Goal: Information Seeking & Learning: Check status

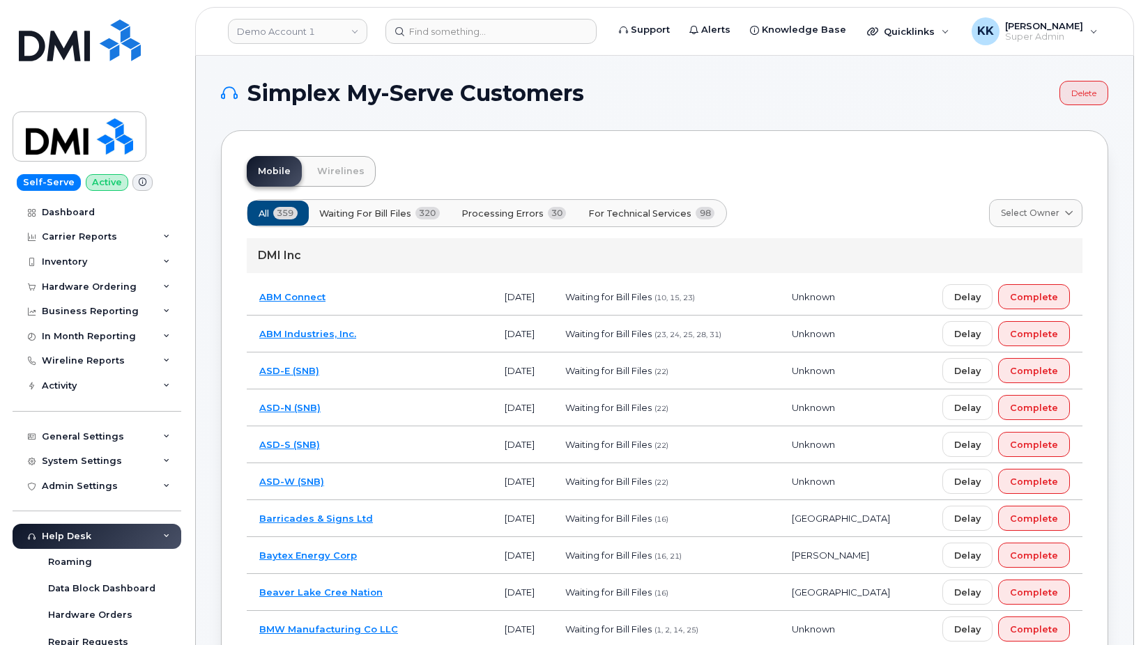
click at [629, 210] on span "For Technical Services" at bounding box center [639, 213] width 103 height 13
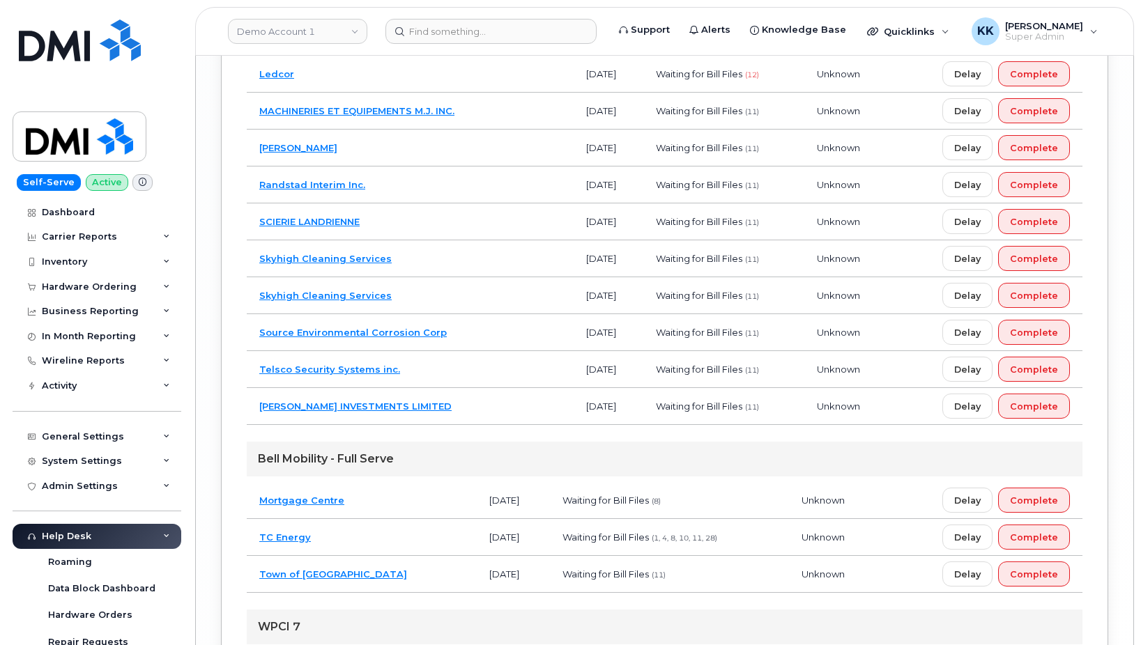
scroll to position [3721, 0]
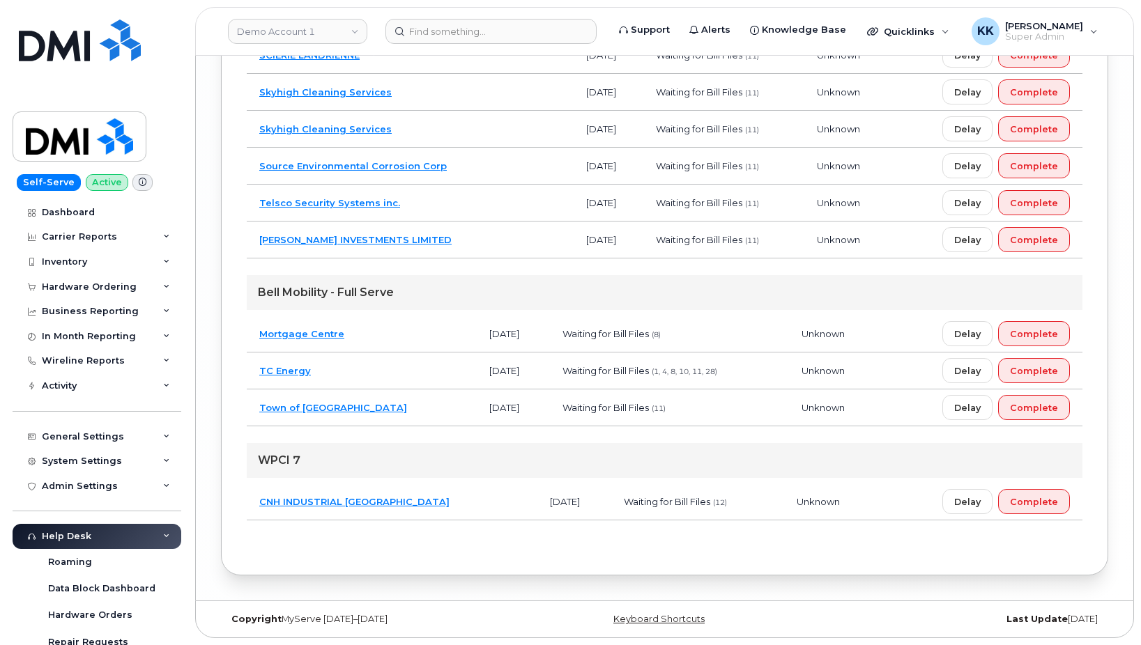
click at [423, 500] on td "CNH INDUSTRIAL [GEOGRAPHIC_DATA]" at bounding box center [392, 502] width 291 height 37
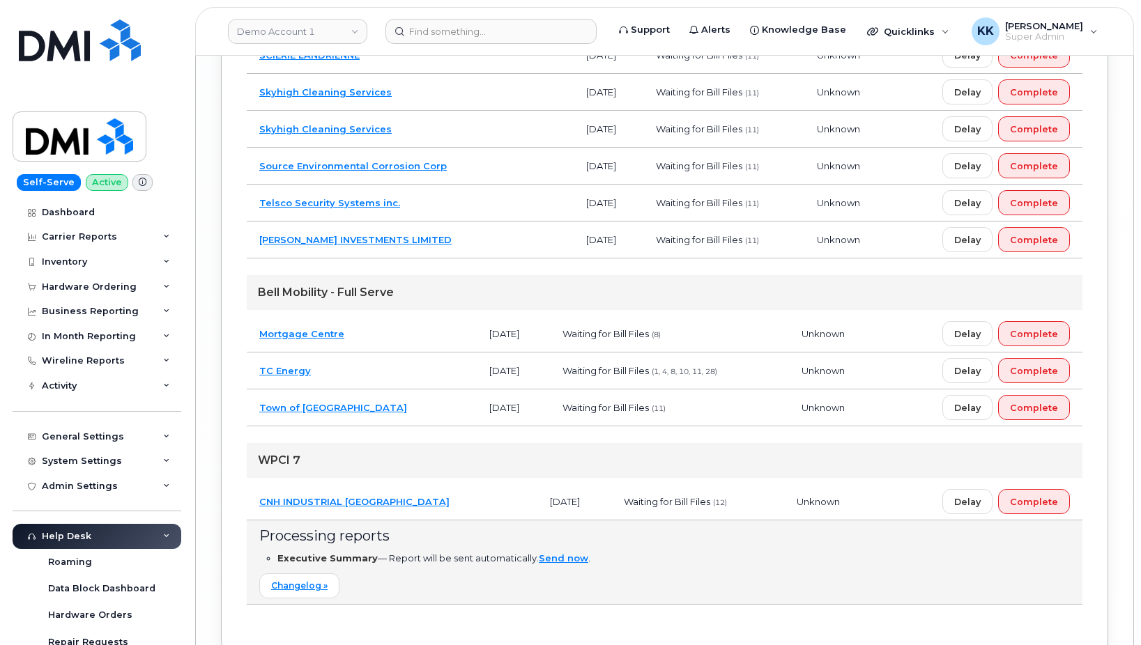
click at [422, 500] on td "CNH INDUSTRIAL CANADA" at bounding box center [392, 502] width 291 height 37
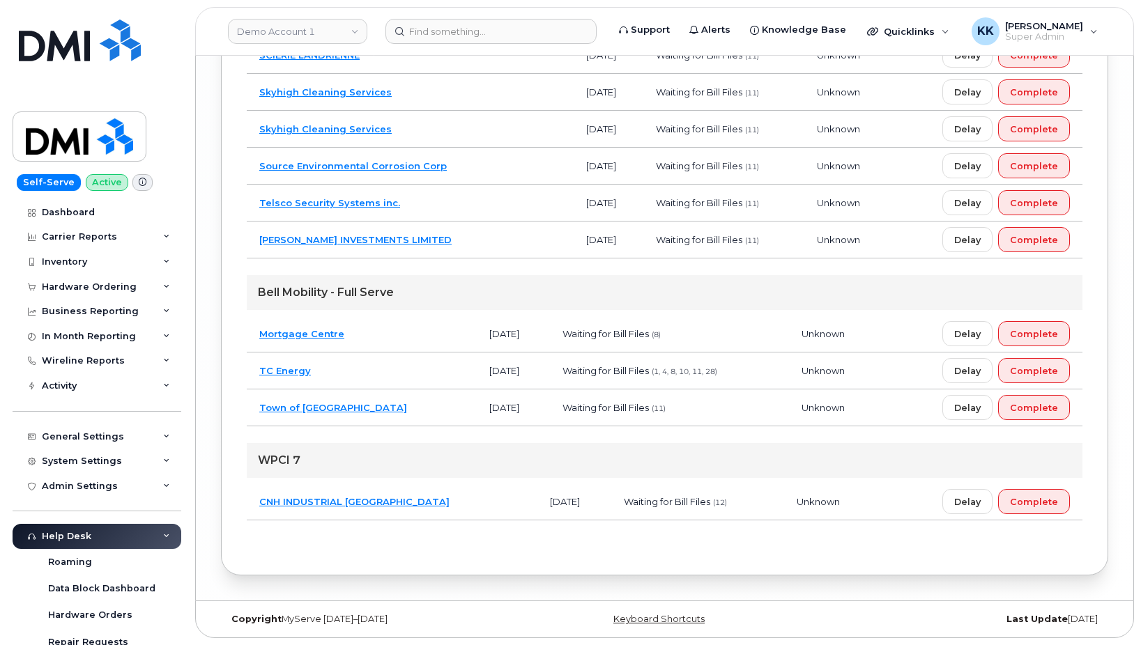
click at [359, 395] on td "Town of Westlock" at bounding box center [362, 408] width 230 height 37
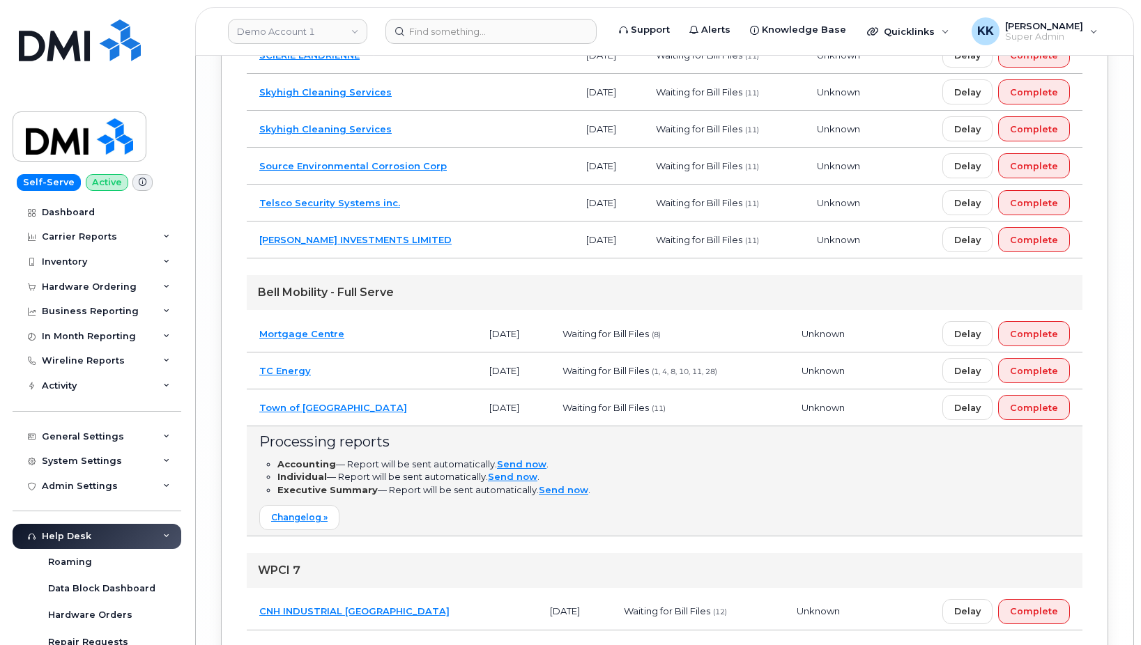
click at [362, 397] on td "Town of Westlock" at bounding box center [362, 408] width 230 height 37
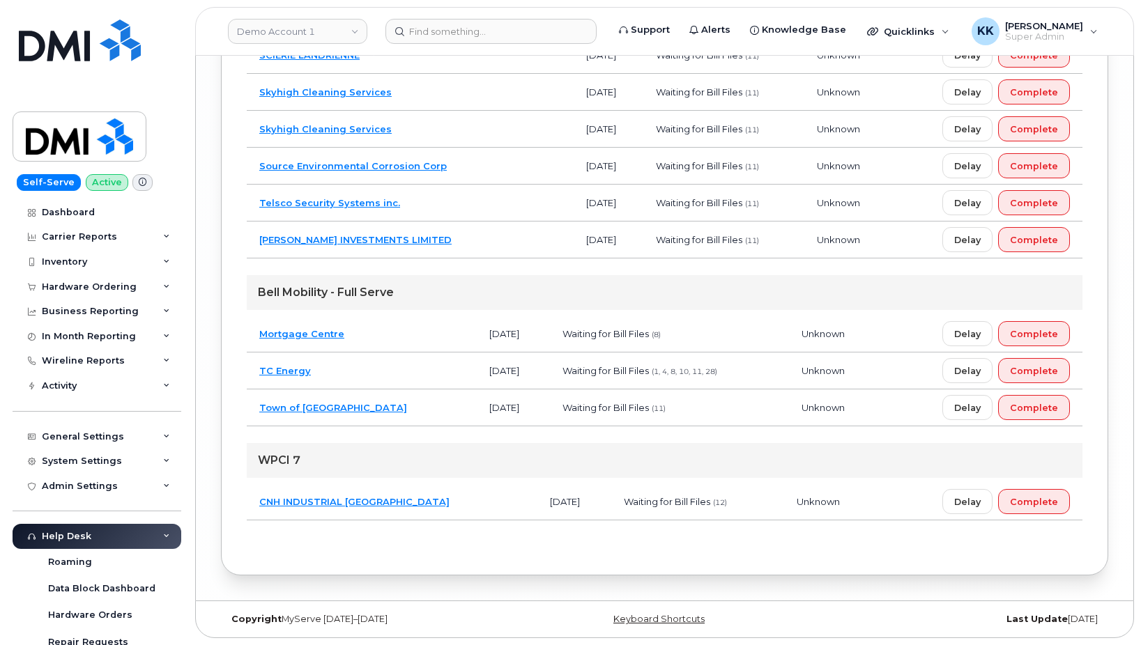
click at [369, 334] on td "Mortgage Centre" at bounding box center [362, 334] width 230 height 37
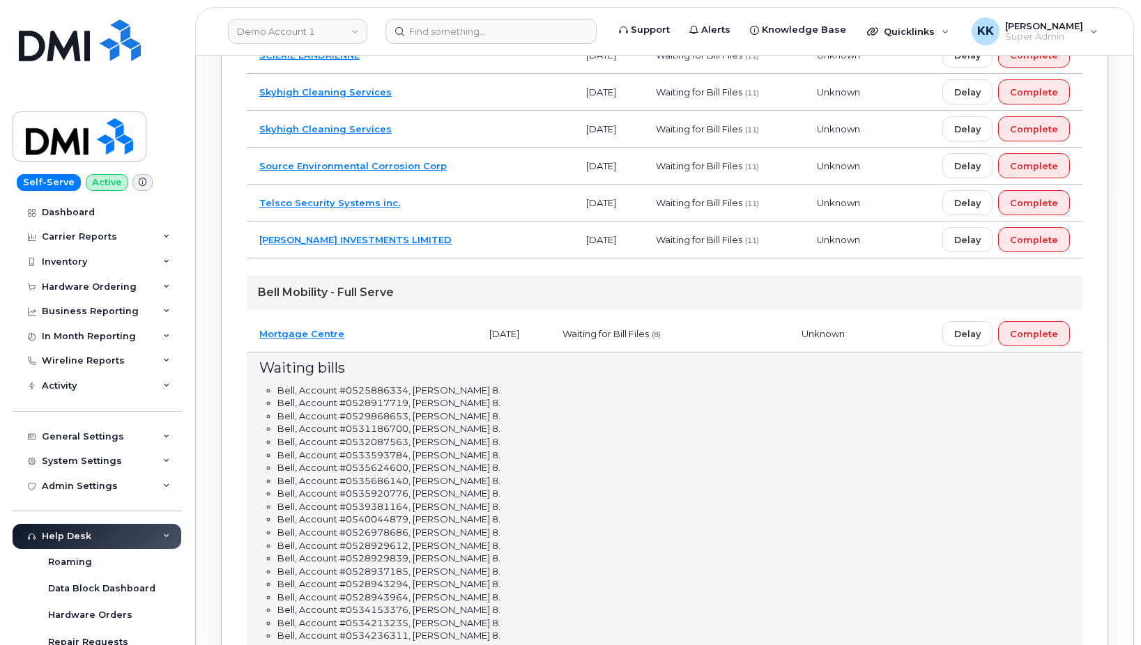
click at [369, 334] on td "Mortgage Centre" at bounding box center [362, 334] width 230 height 37
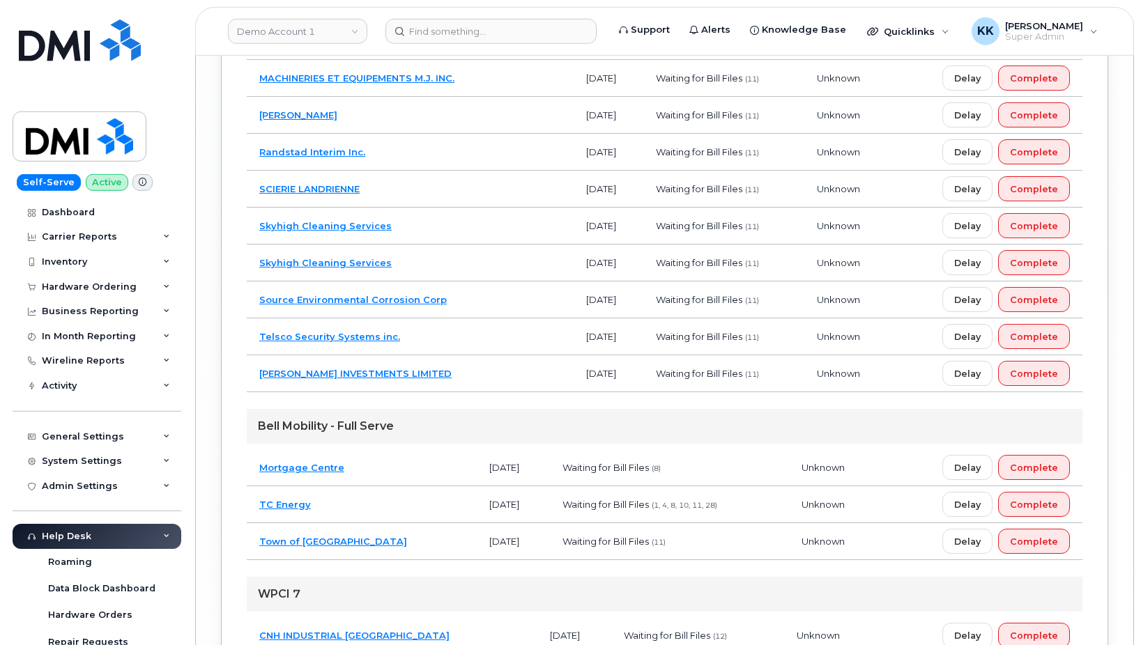
scroll to position [3508, 0]
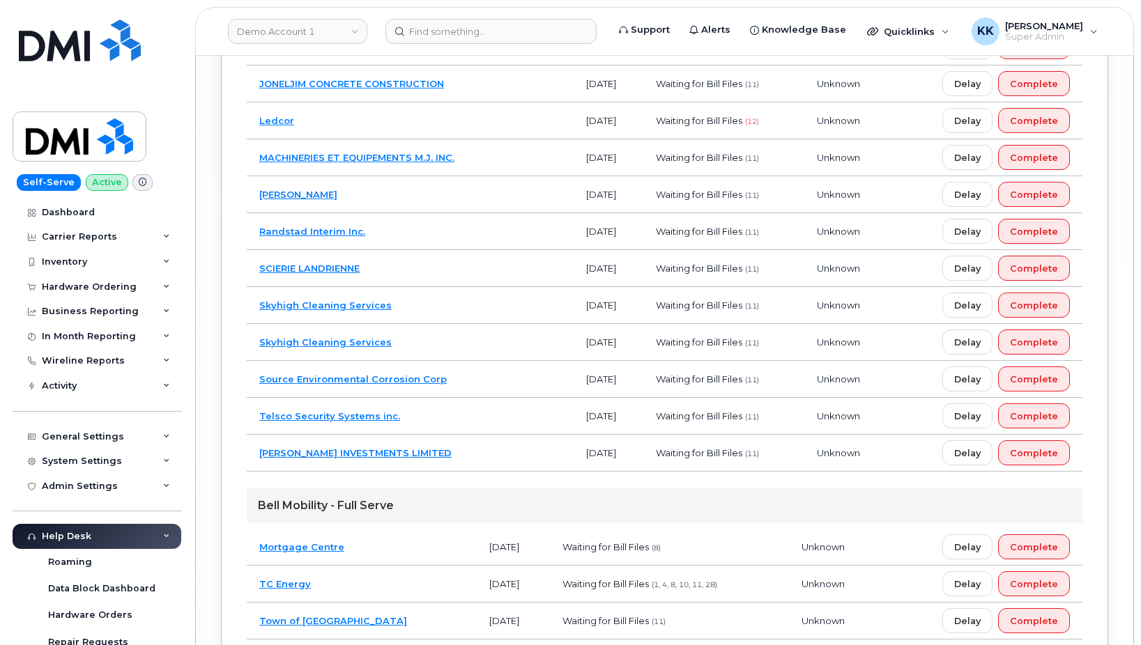
click at [450, 447] on td "[PERSON_NAME] INVESTMENTS LIMITED" at bounding box center [410, 453] width 327 height 37
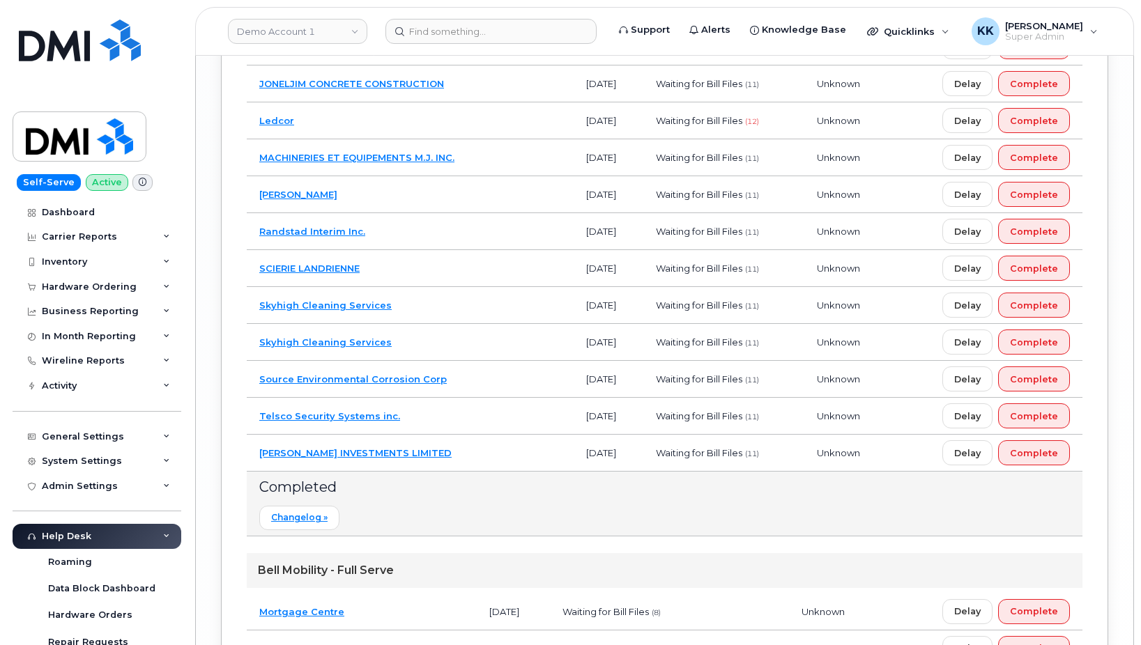
click at [453, 445] on td "[PERSON_NAME] INVESTMENTS LIMITED" at bounding box center [410, 453] width 327 height 37
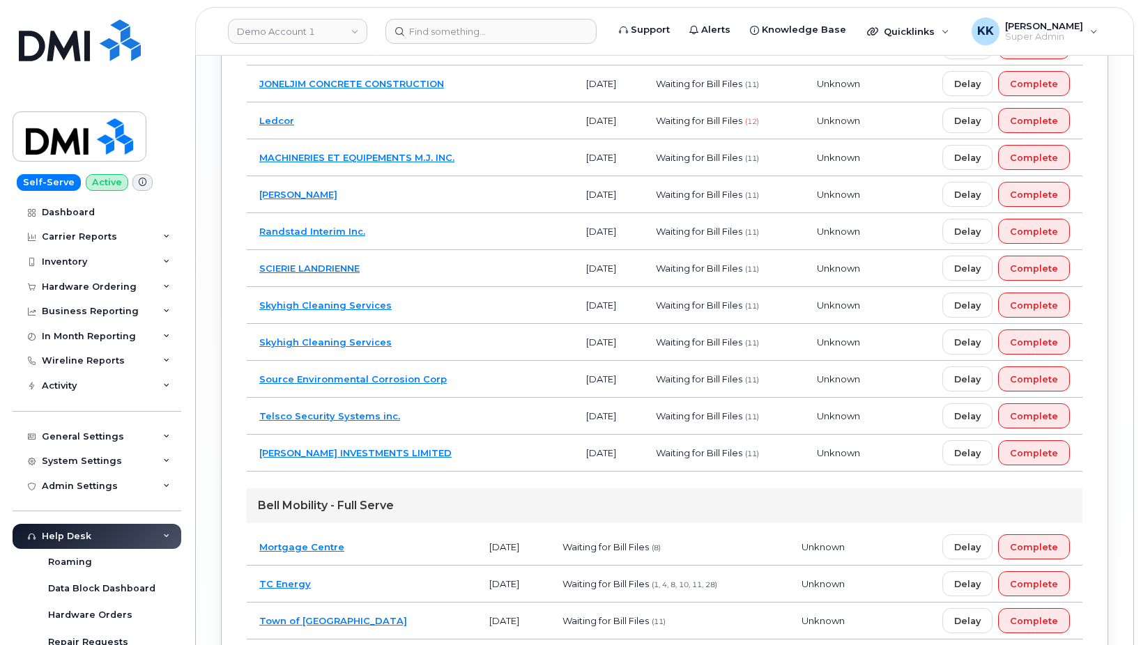
click at [447, 409] on td "Telsco Security Systems inc." at bounding box center [410, 416] width 327 height 37
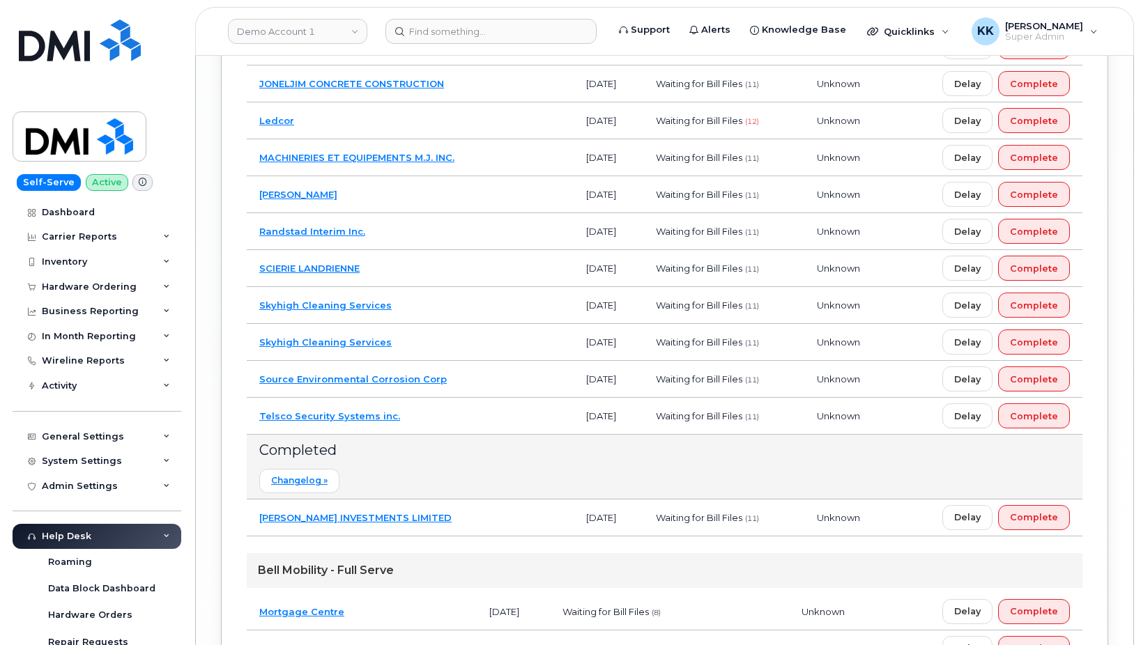
click at [447, 409] on td "Telsco Security Systems inc." at bounding box center [410, 416] width 327 height 37
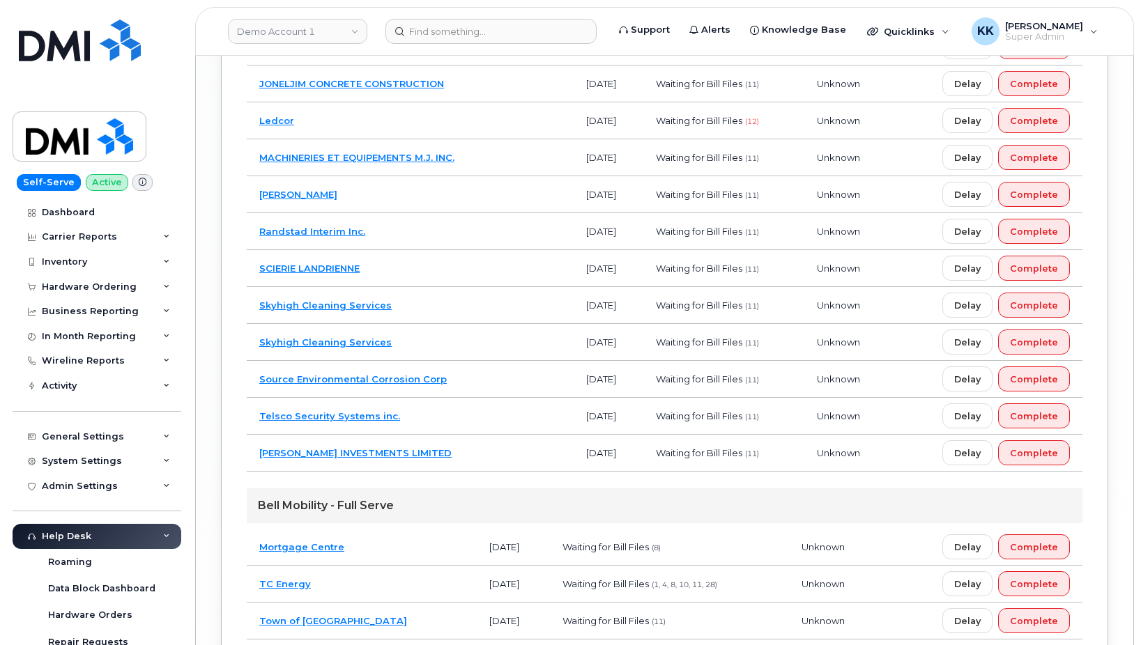
click at [497, 360] on td "Skyhigh Cleaning Services" at bounding box center [410, 342] width 327 height 37
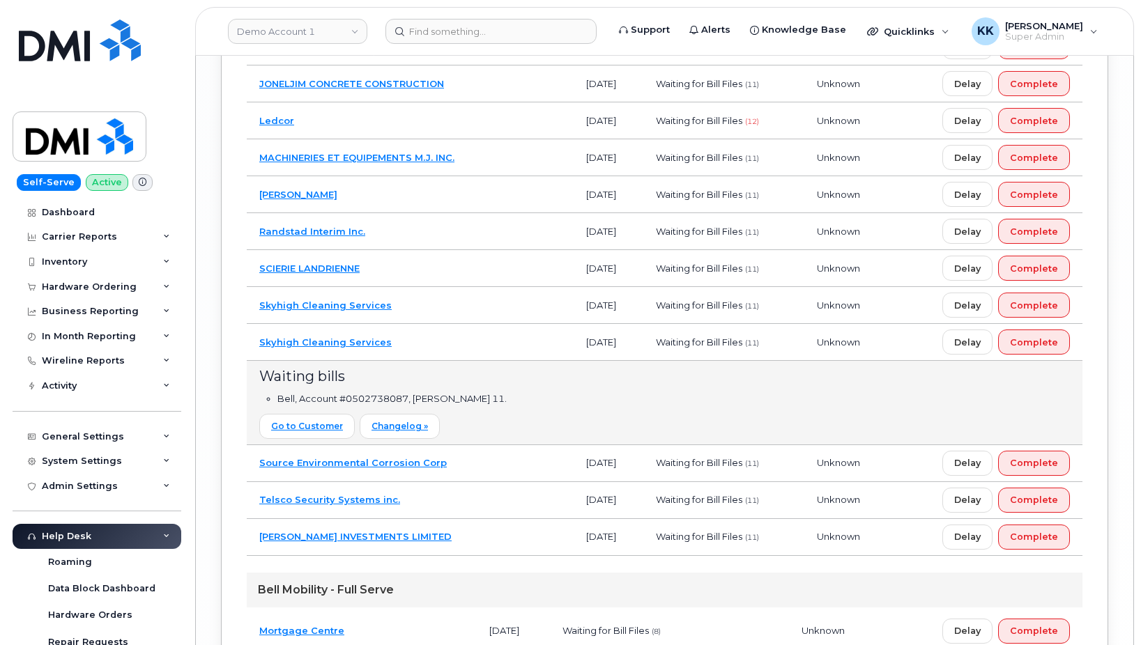
click at [474, 338] on td "Skyhigh Cleaning Services" at bounding box center [410, 342] width 327 height 37
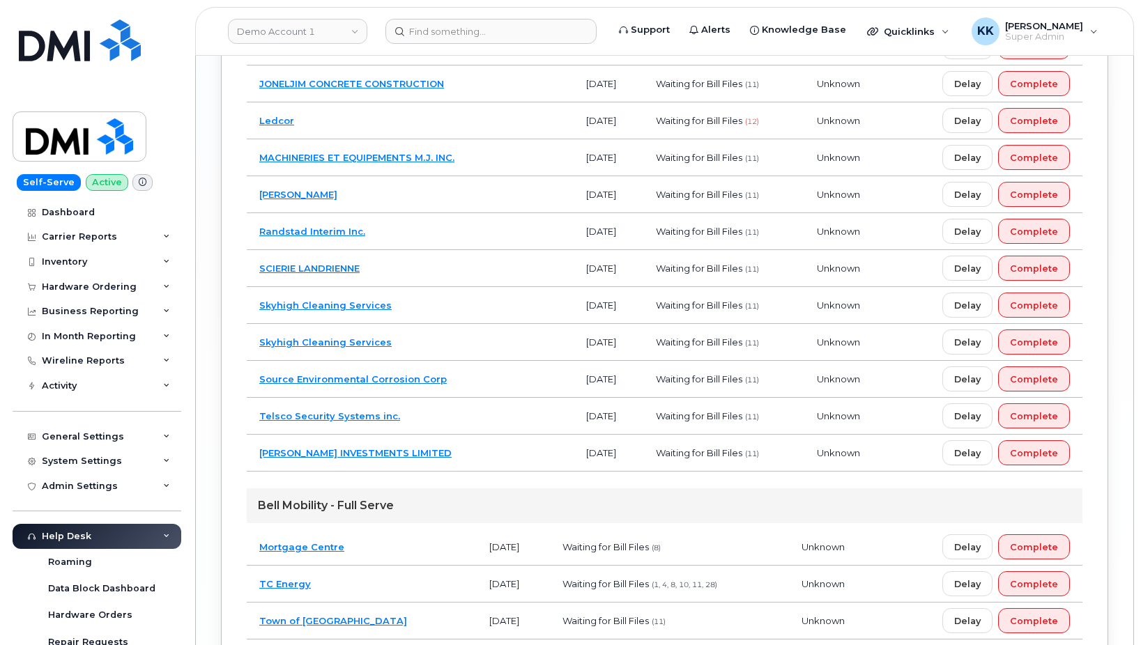
click at [445, 383] on td "Source Environmental Corrosion Corp" at bounding box center [410, 379] width 327 height 37
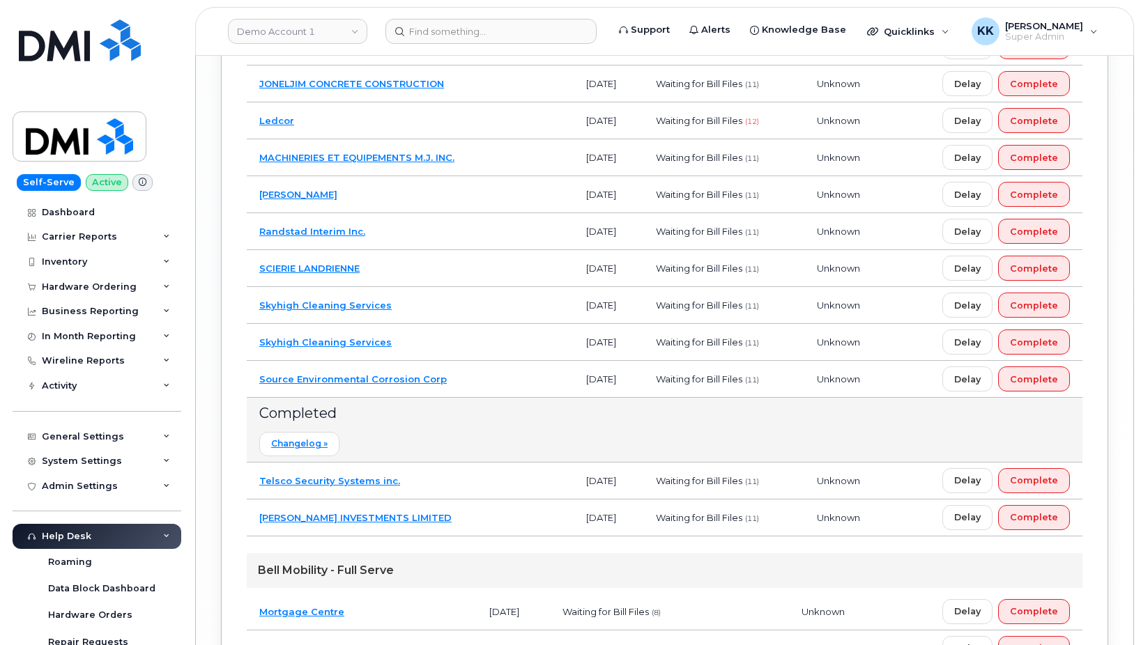
click at [463, 381] on td "Source Environmental Corrosion Corp" at bounding box center [410, 379] width 327 height 37
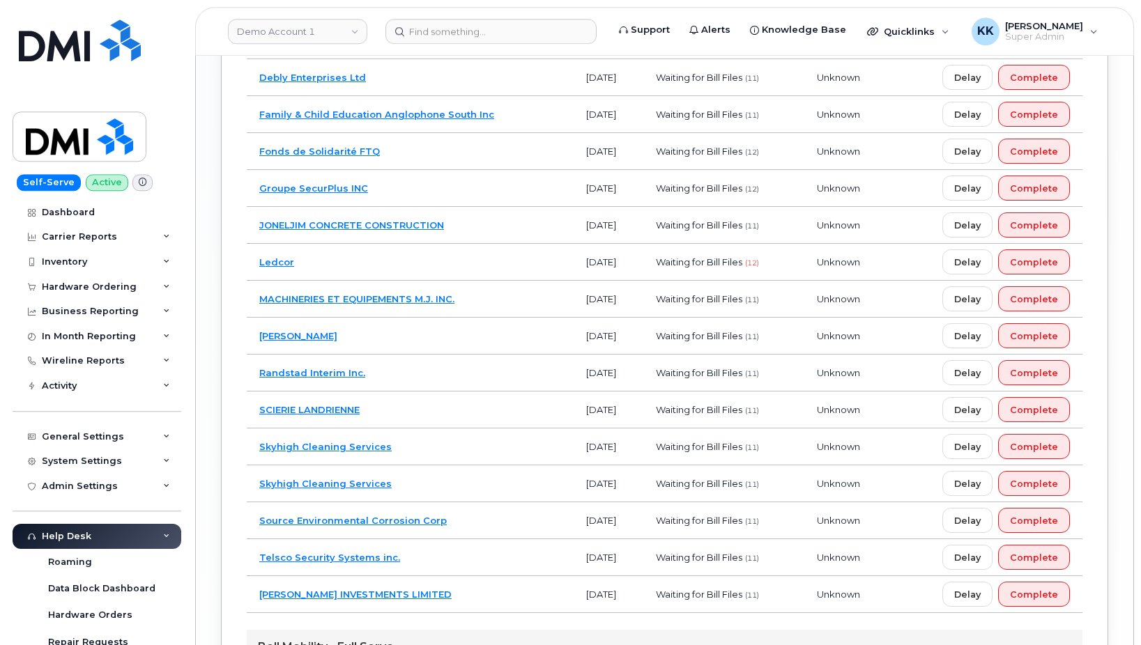
scroll to position [3366, 0]
click at [424, 417] on td "SCIERIE LANDRIENNE" at bounding box center [410, 410] width 327 height 37
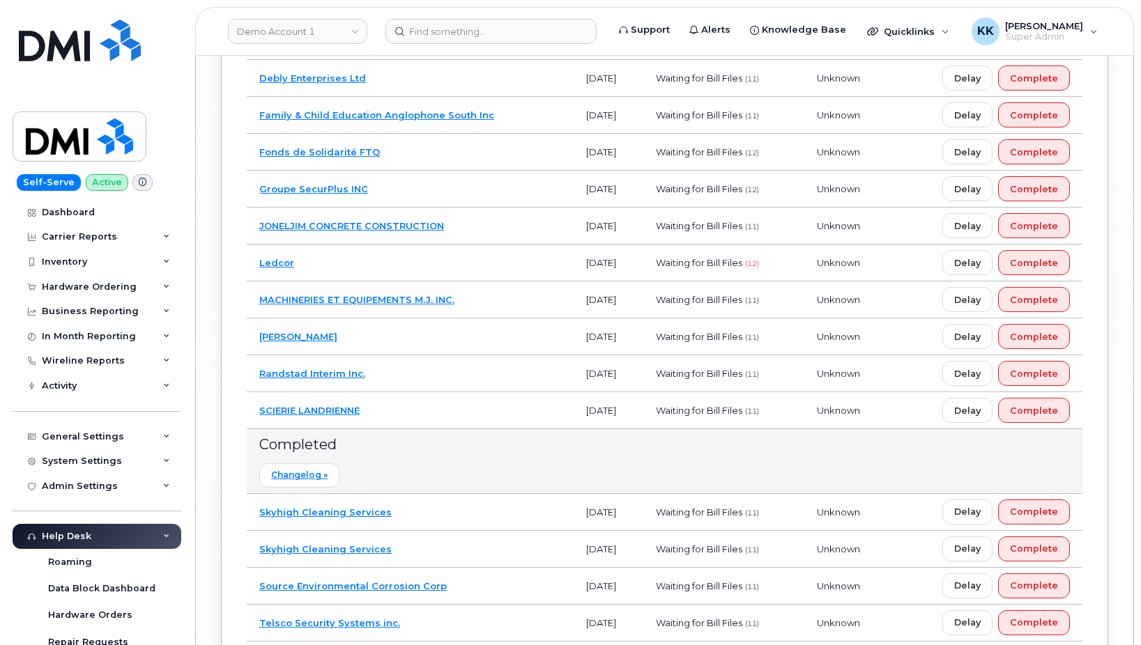
click at [424, 417] on td "SCIERIE LANDRIENNE" at bounding box center [410, 410] width 327 height 37
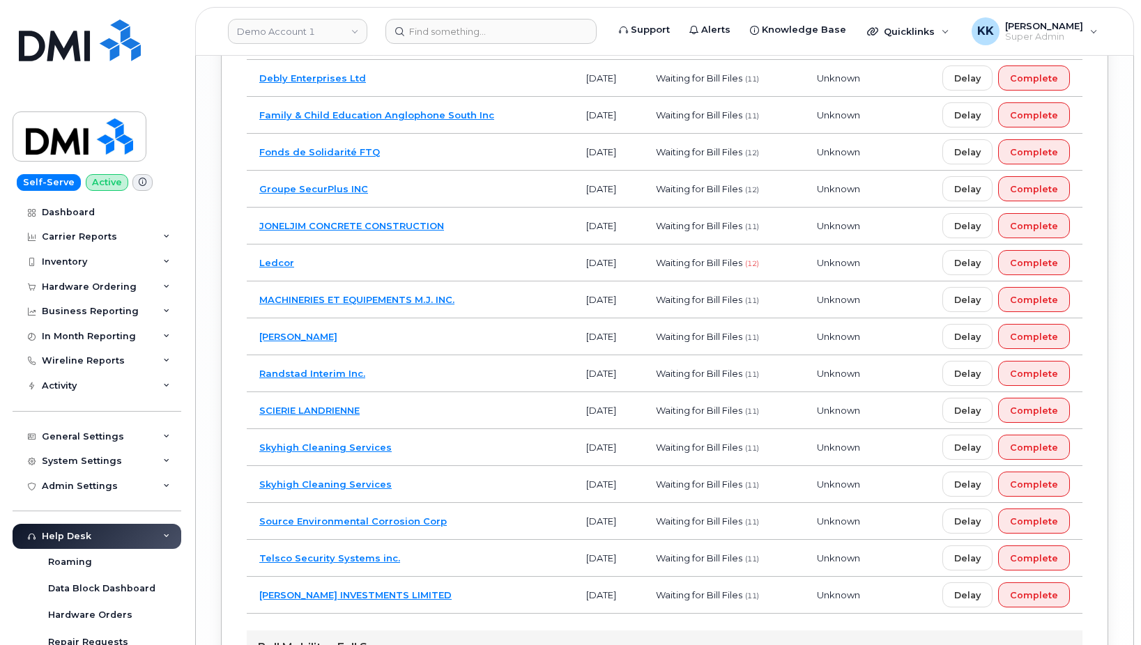
click at [431, 384] on td "Randstad Interim Inc." at bounding box center [410, 373] width 327 height 37
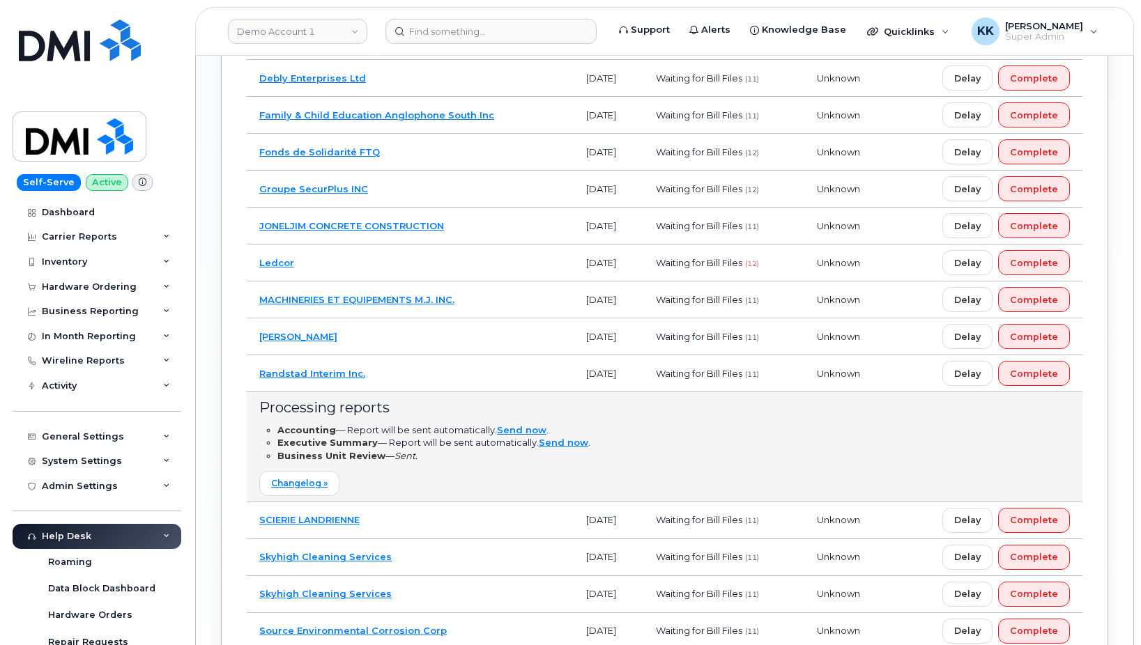
click at [431, 384] on td "Randstad Interim Inc." at bounding box center [410, 373] width 327 height 37
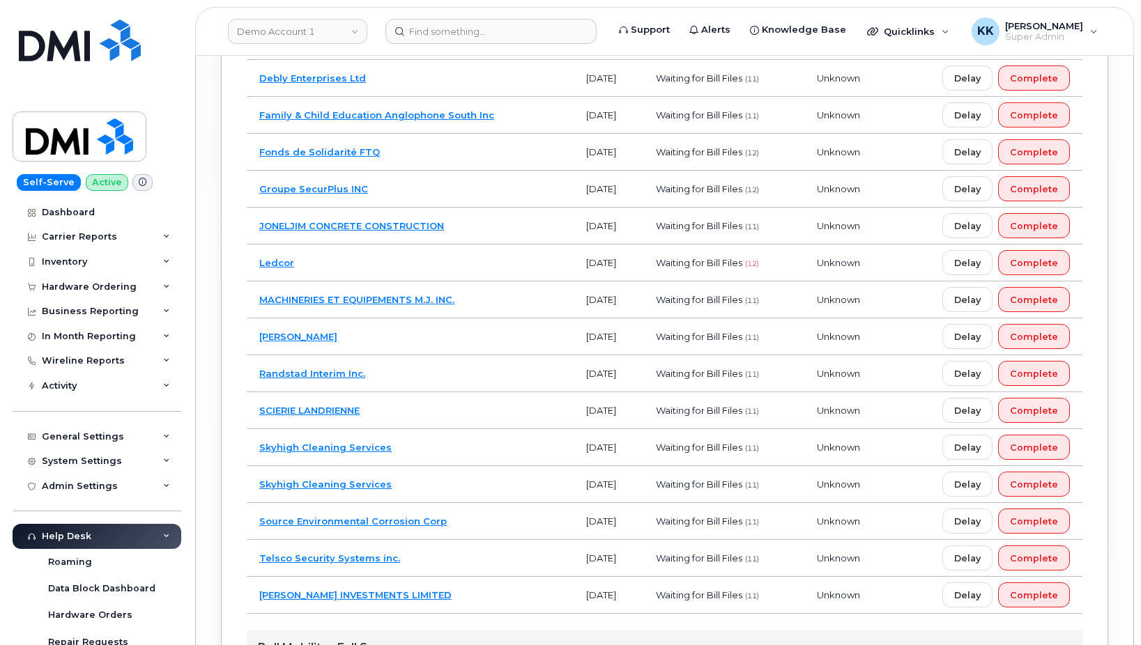
click at [440, 328] on td "[PERSON_NAME]" at bounding box center [410, 337] width 327 height 37
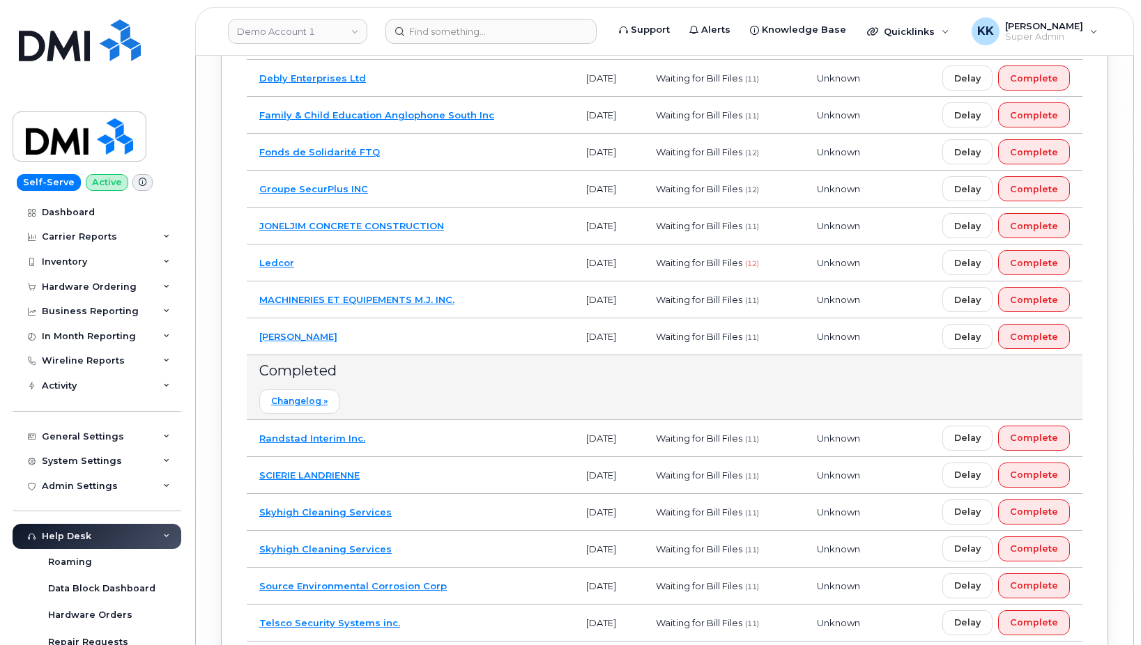
click at [440, 327] on td "[PERSON_NAME]" at bounding box center [410, 337] width 327 height 37
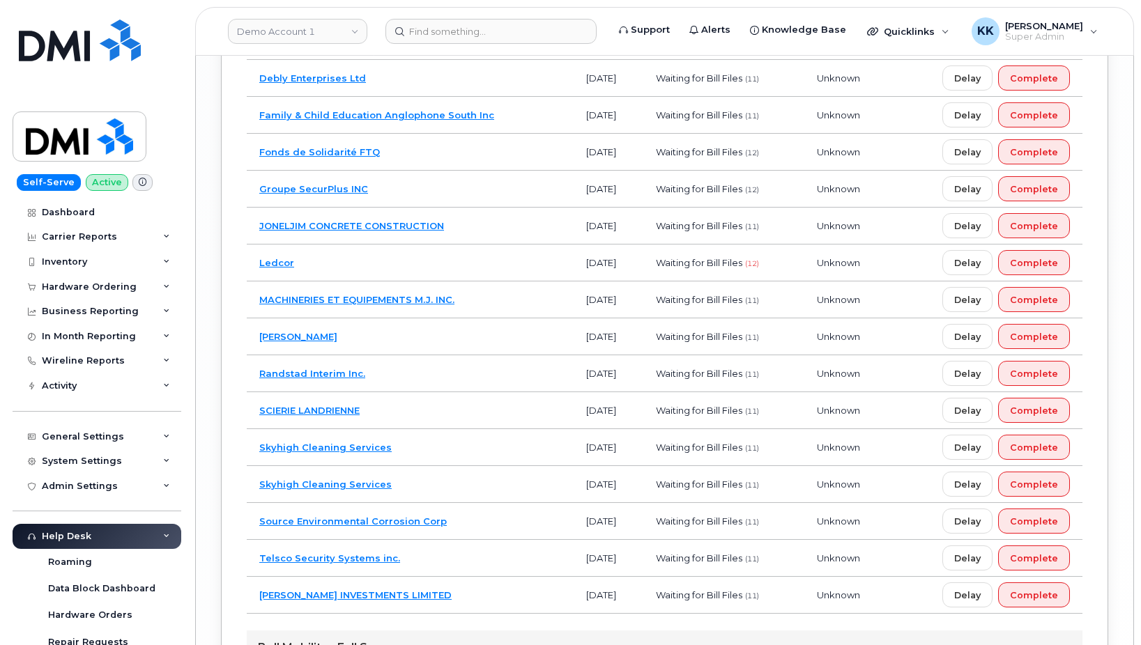
click at [495, 304] on td "MACHINERIES ET EQUIPEMENTS M.J. INC." at bounding box center [410, 300] width 327 height 37
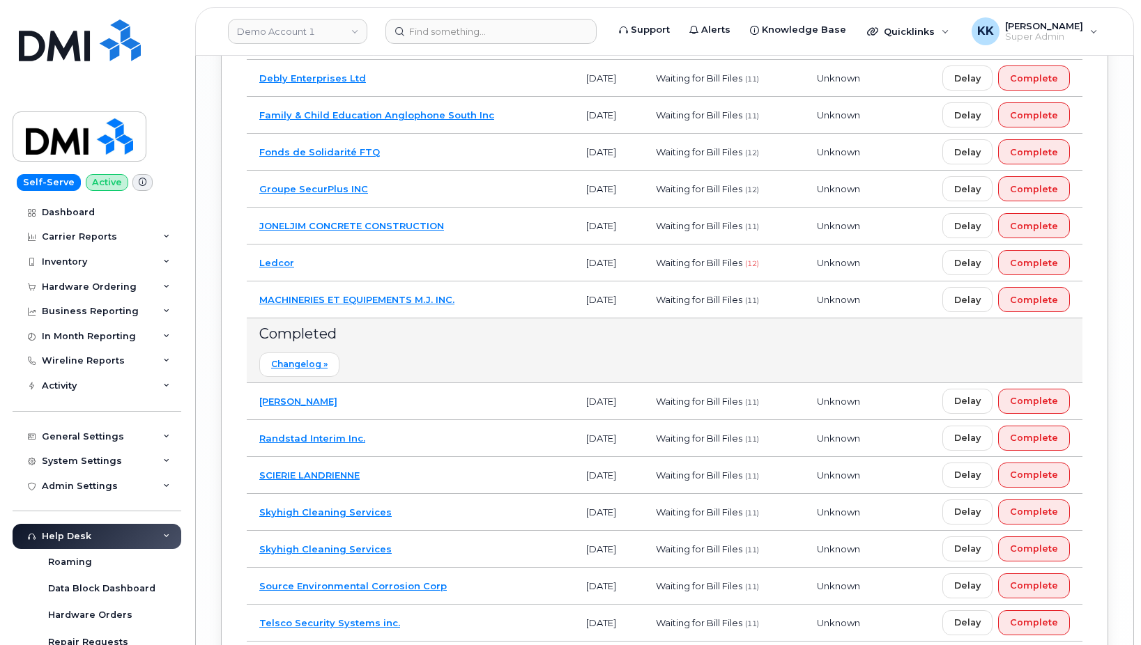
click at [495, 302] on td "MACHINERIES ET EQUIPEMENTS M.J. INC." at bounding box center [410, 300] width 327 height 37
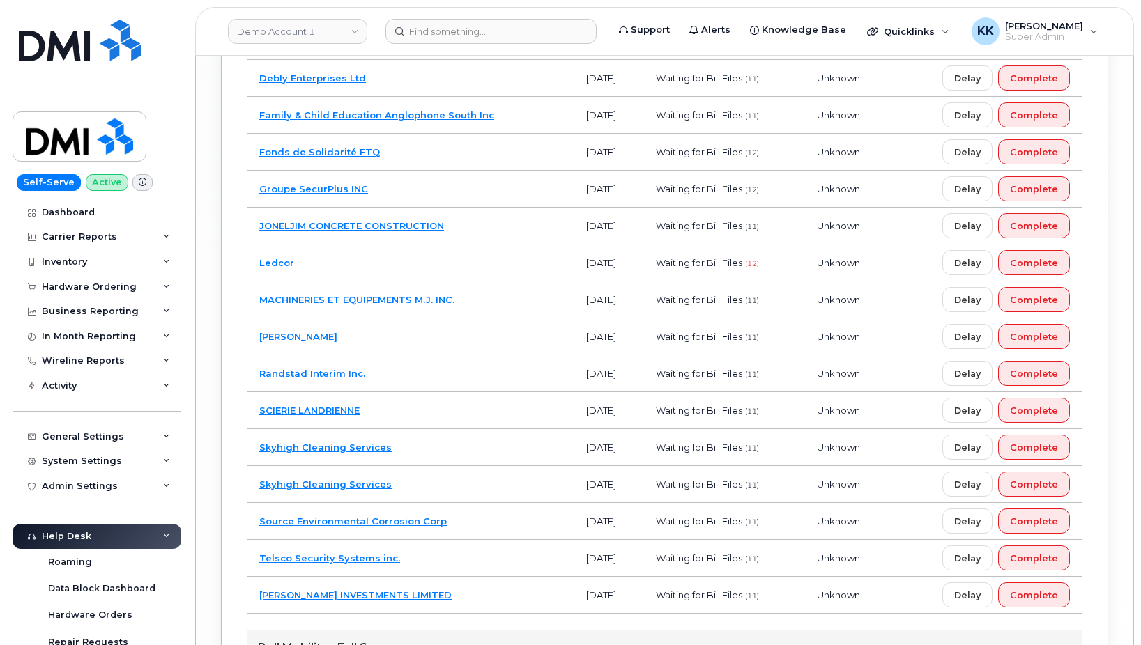
click at [488, 245] on td "JONELJIM CONCRETE CONSTRUCTION" at bounding box center [410, 226] width 327 height 37
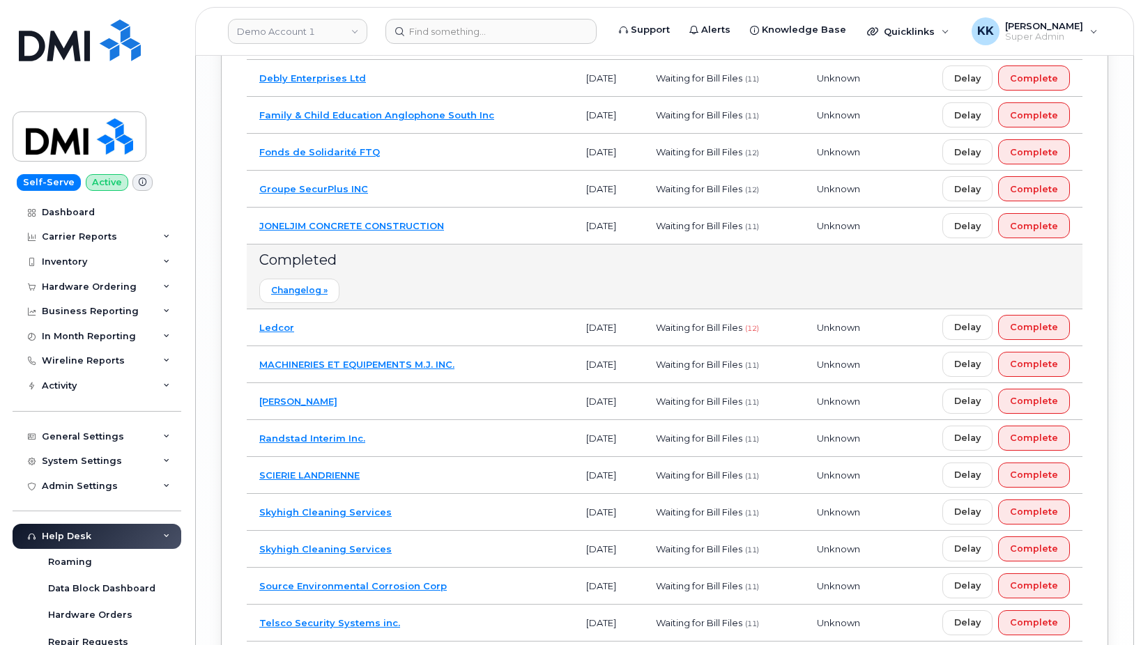
click at [486, 244] on td "JONELJIM CONCRETE CONSTRUCTION" at bounding box center [410, 226] width 327 height 37
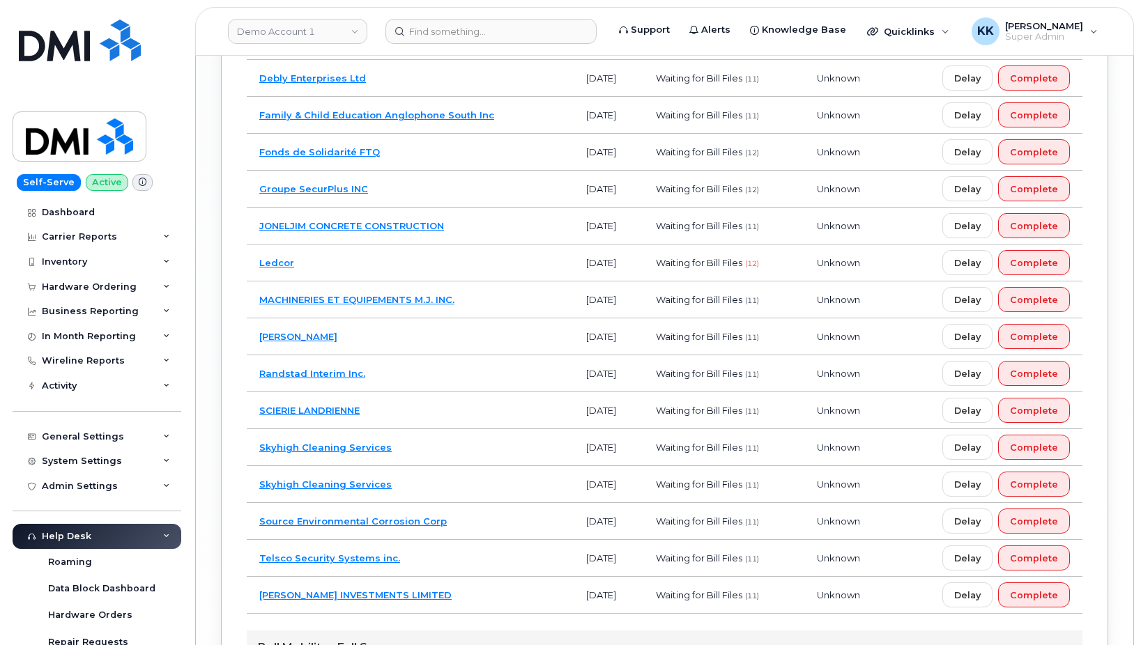
click at [478, 251] on td "Ledcor" at bounding box center [410, 263] width 327 height 37
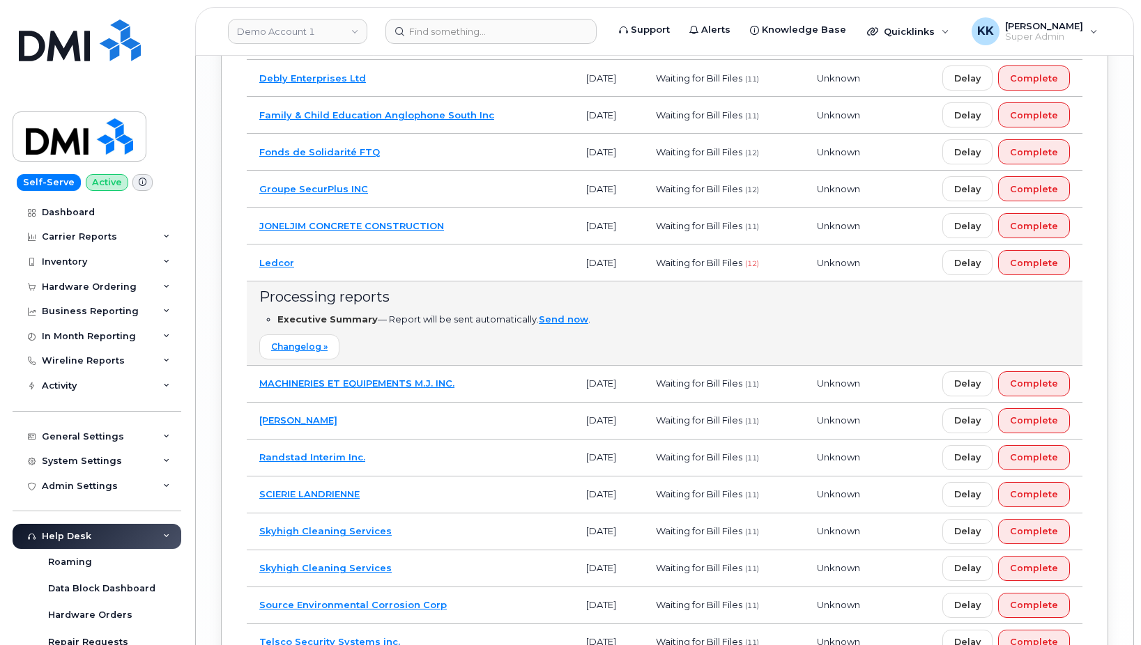
click at [478, 251] on td "Ledcor" at bounding box center [410, 263] width 327 height 37
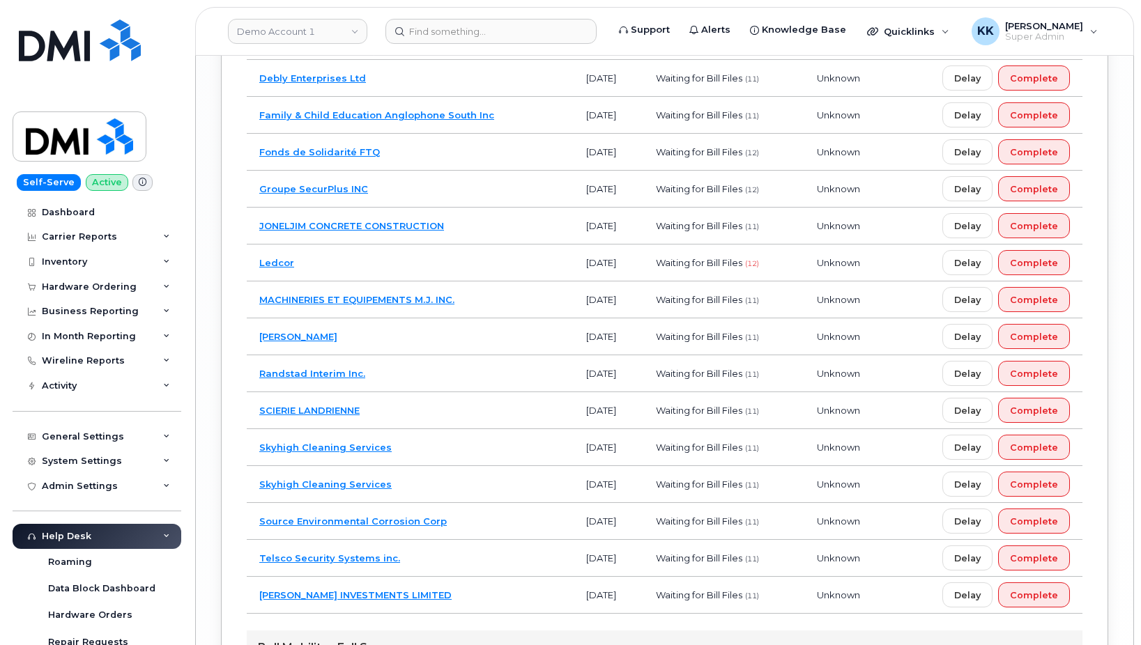
click at [486, 197] on td "Groupe SecurPlus INC" at bounding box center [410, 189] width 327 height 37
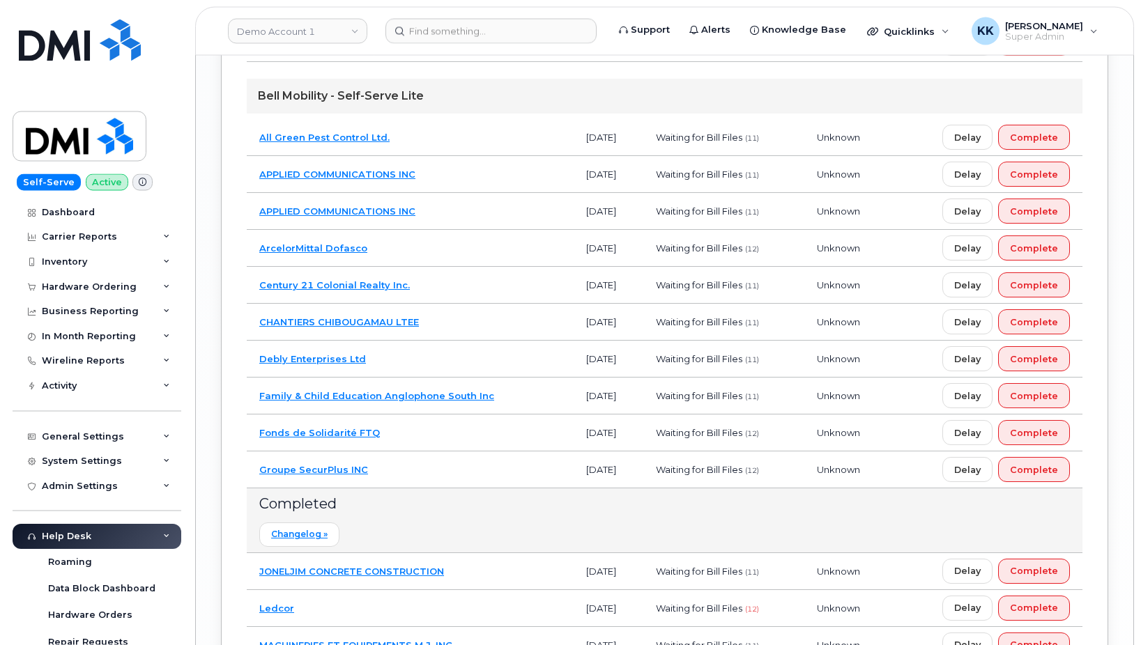
scroll to position [3081, 0]
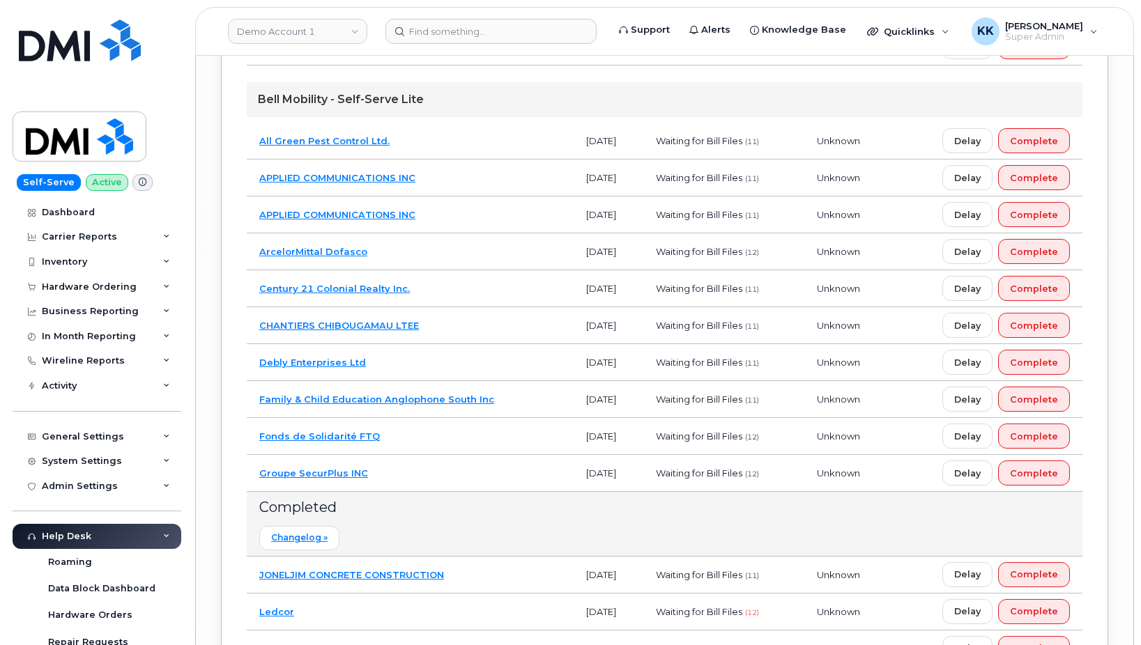
click at [446, 480] on td "Groupe SecurPlus INC" at bounding box center [410, 473] width 327 height 37
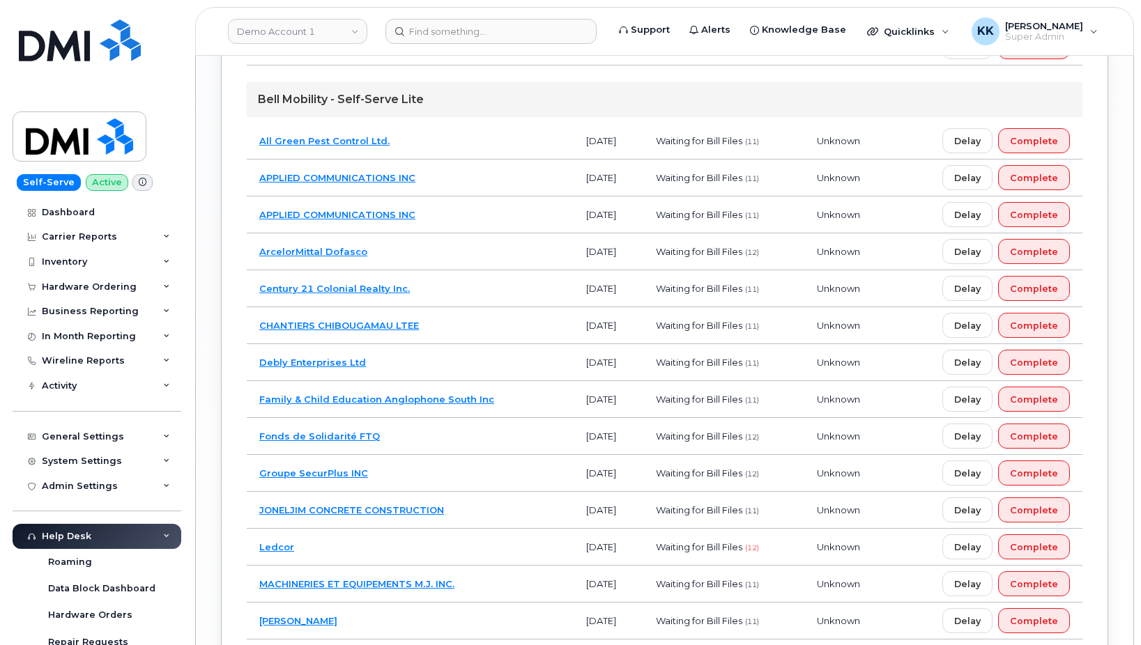
click at [459, 448] on td "Fonds de Solidarité FTQ" at bounding box center [410, 436] width 327 height 37
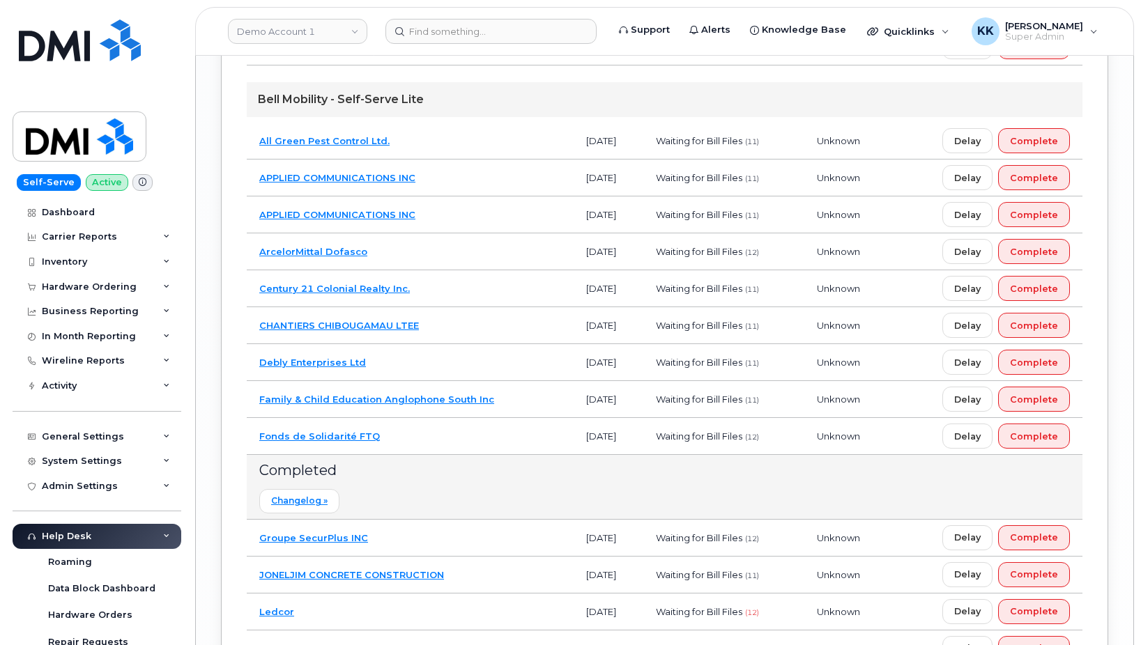
click at [459, 447] on td "Fonds de Solidarité FTQ" at bounding box center [410, 436] width 327 height 37
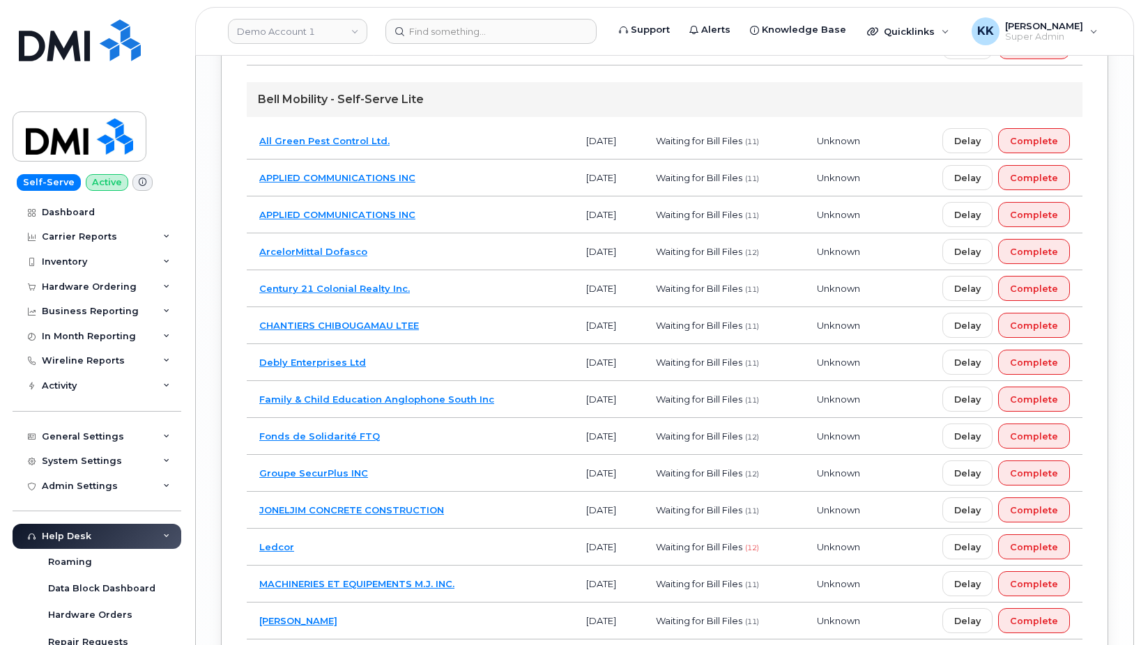
click at [574, 411] on td "[DATE]" at bounding box center [608, 399] width 69 height 37
click at [539, 403] on td "Family & Child Education Anglophone South Inc" at bounding box center [410, 399] width 327 height 37
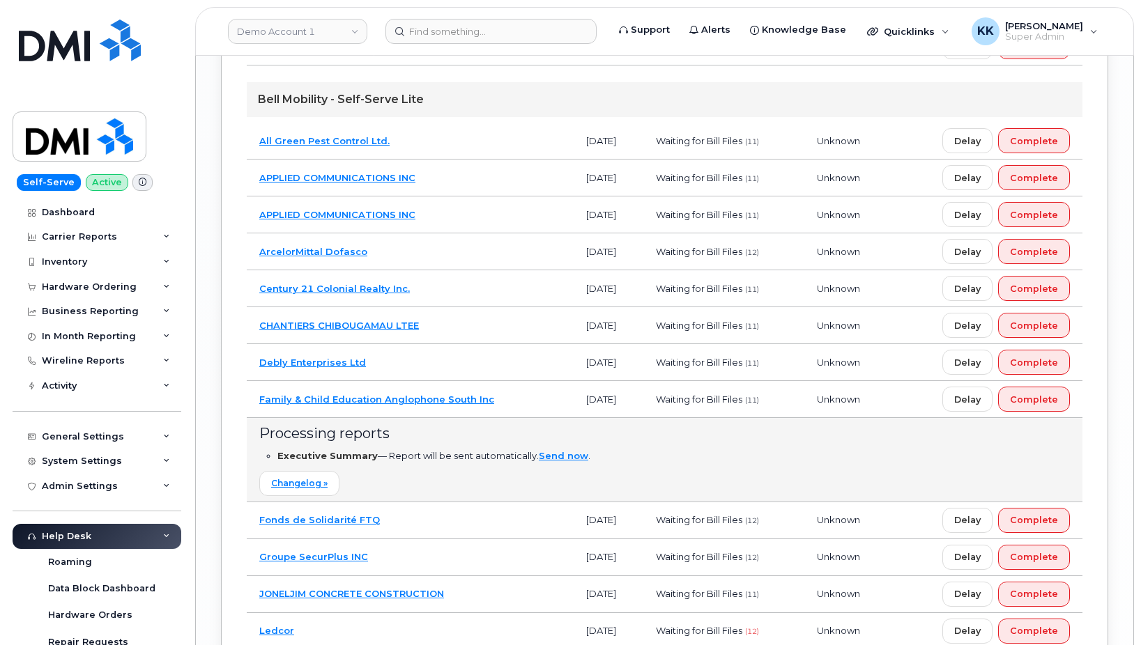
click at [538, 402] on td "Family & Child Education Anglophone South Inc" at bounding box center [410, 399] width 327 height 37
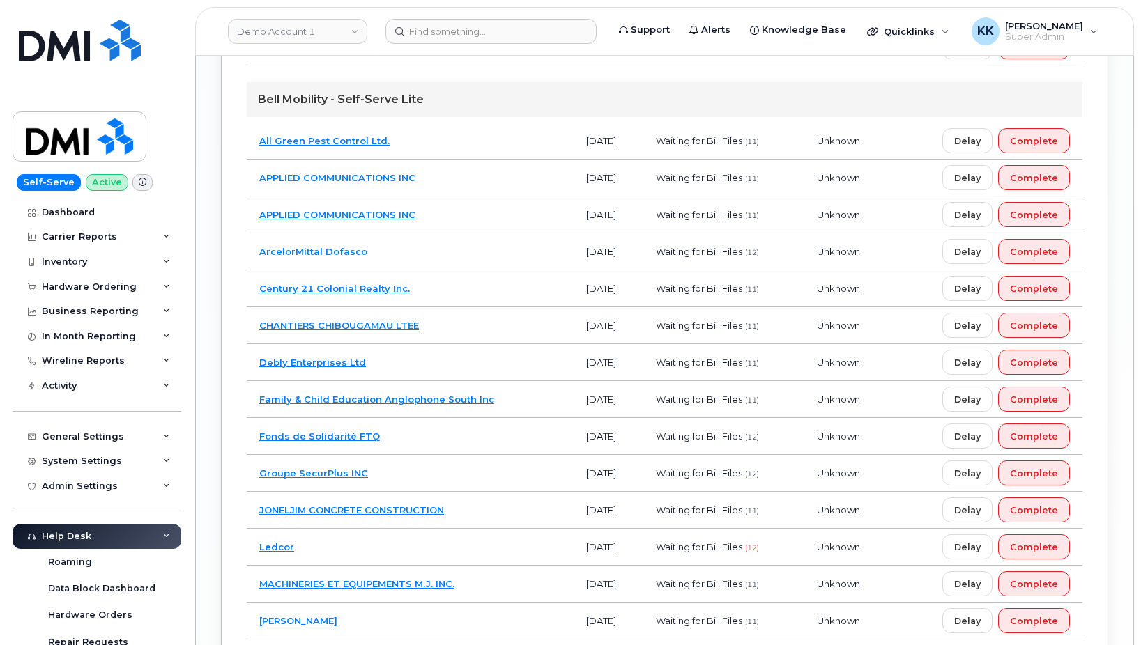
click at [496, 360] on td "Debly Enterprises Ltd" at bounding box center [410, 362] width 327 height 37
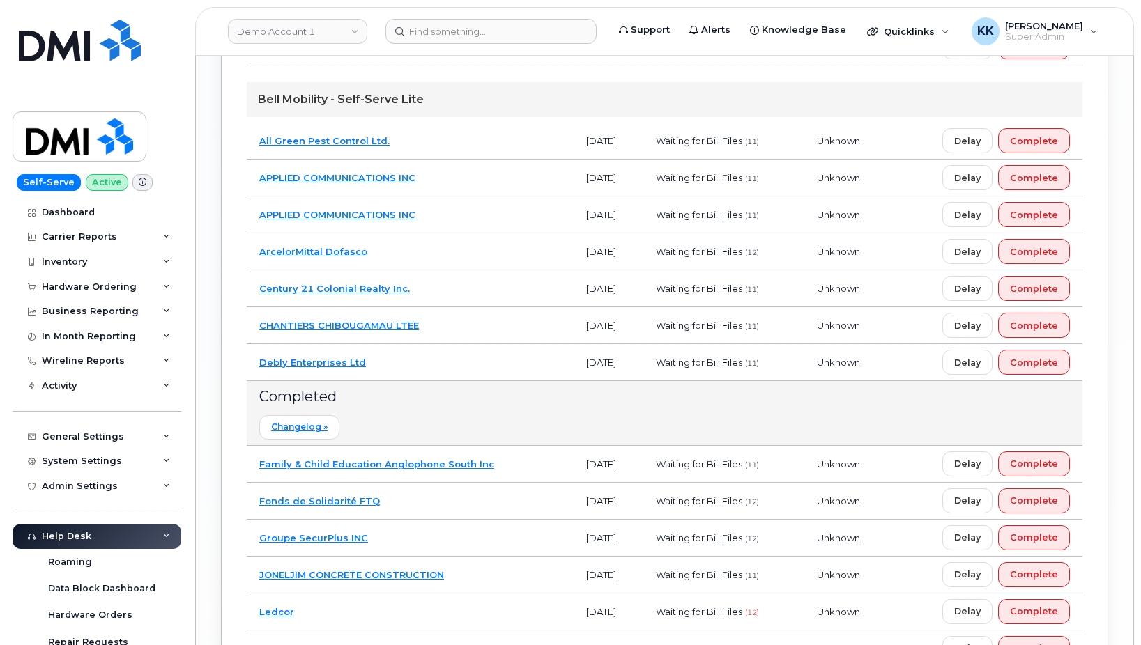
click at [496, 360] on td "Debly Enterprises Ltd" at bounding box center [410, 362] width 327 height 37
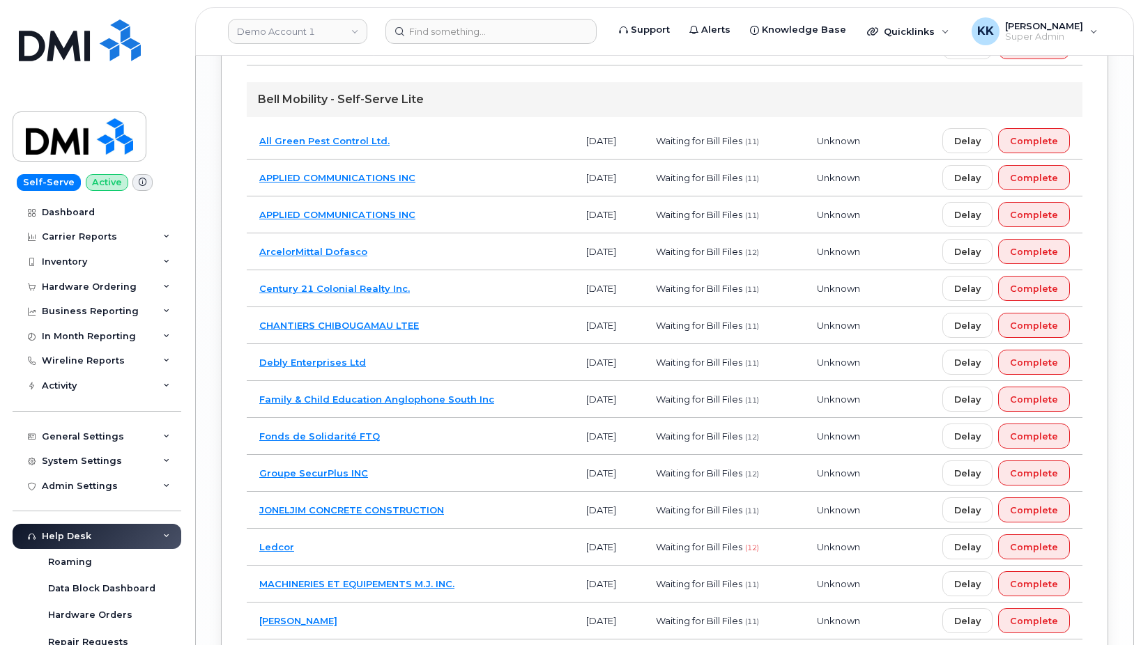
click at [493, 326] on td "CHANTIERS CHIBOUGAMAU LTEE" at bounding box center [410, 325] width 327 height 37
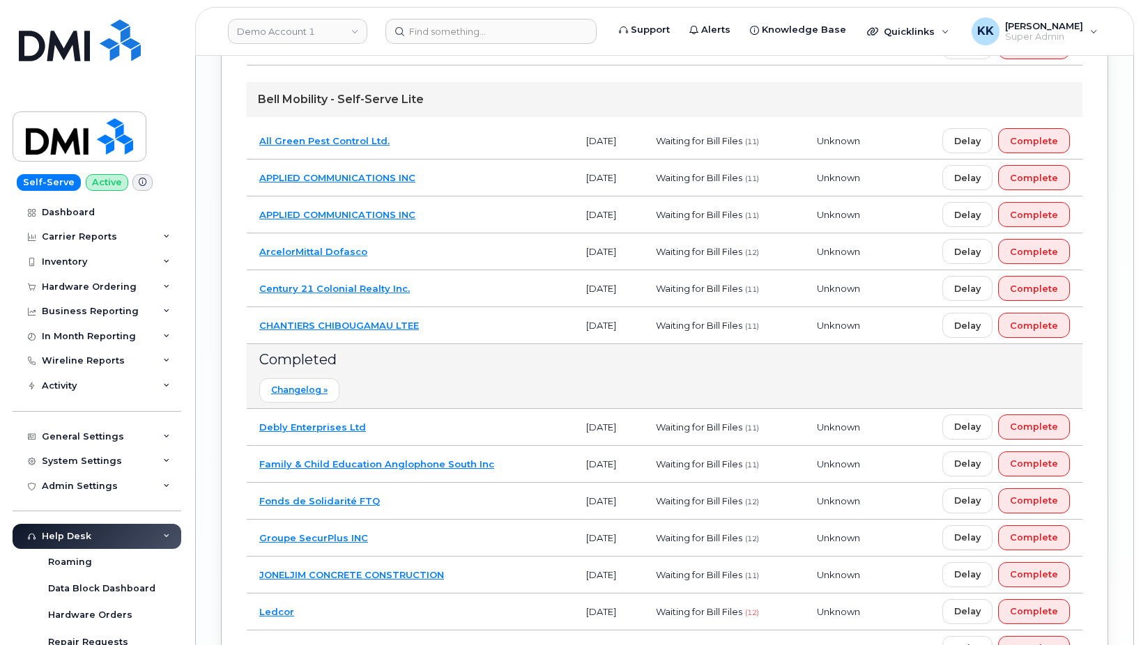
click at [493, 326] on td "CHANTIERS CHIBOUGAMAU LTEE" at bounding box center [410, 325] width 327 height 37
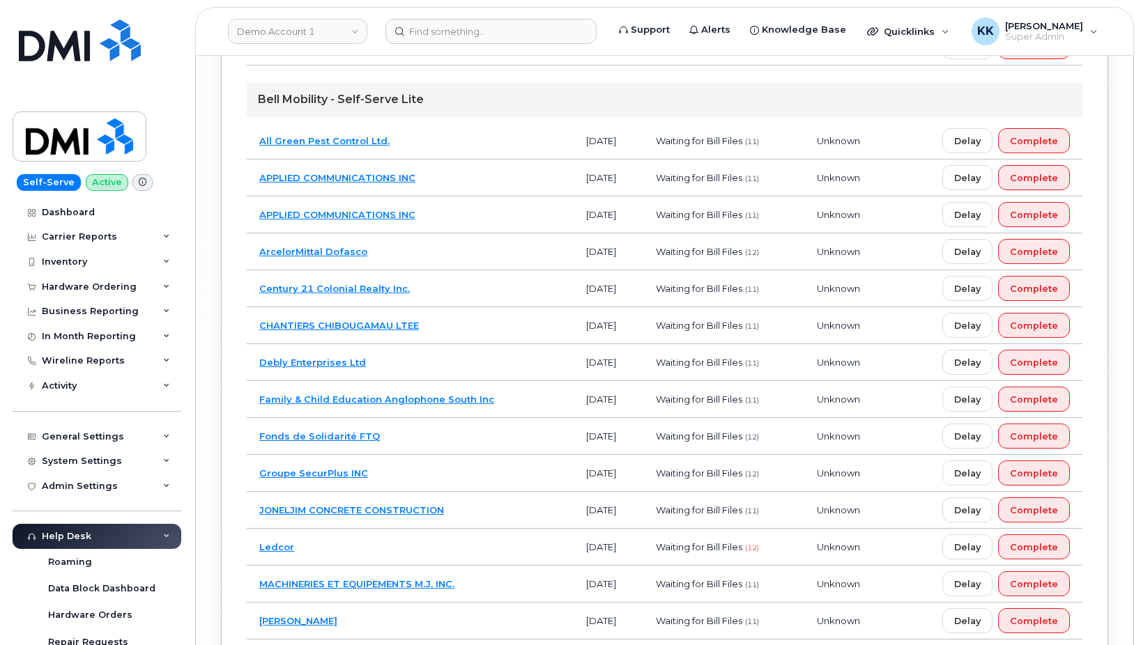
click at [479, 294] on td "Century 21 Colonial Realty Inc." at bounding box center [410, 288] width 327 height 37
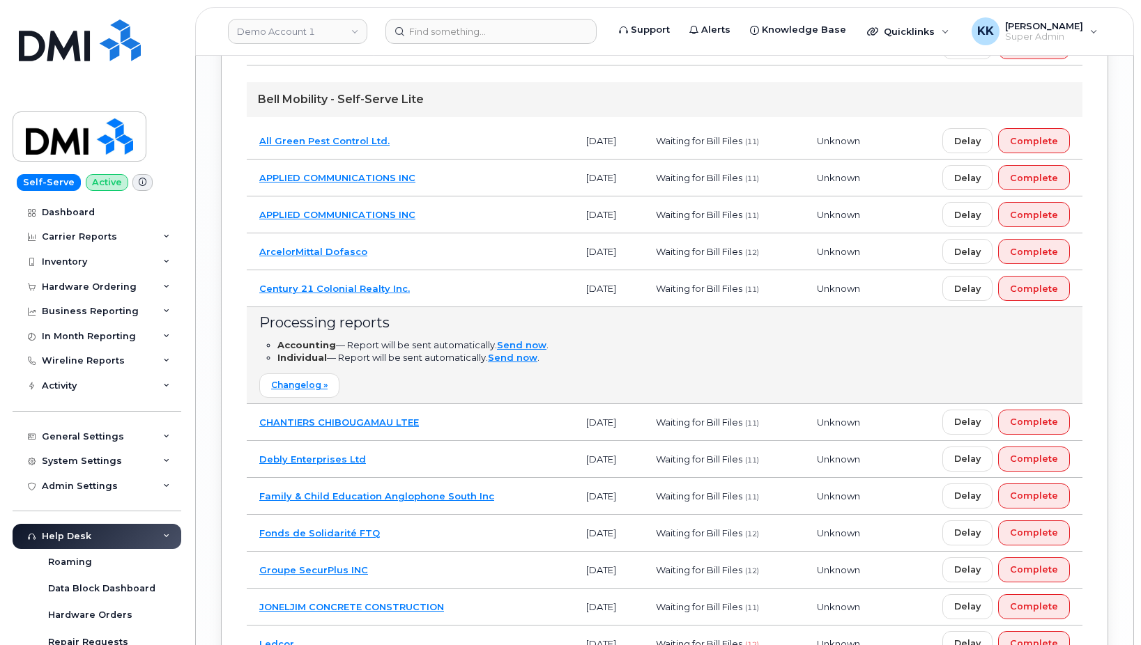
click at [479, 294] on td "Century 21 Colonial Realty Inc." at bounding box center [410, 288] width 327 height 37
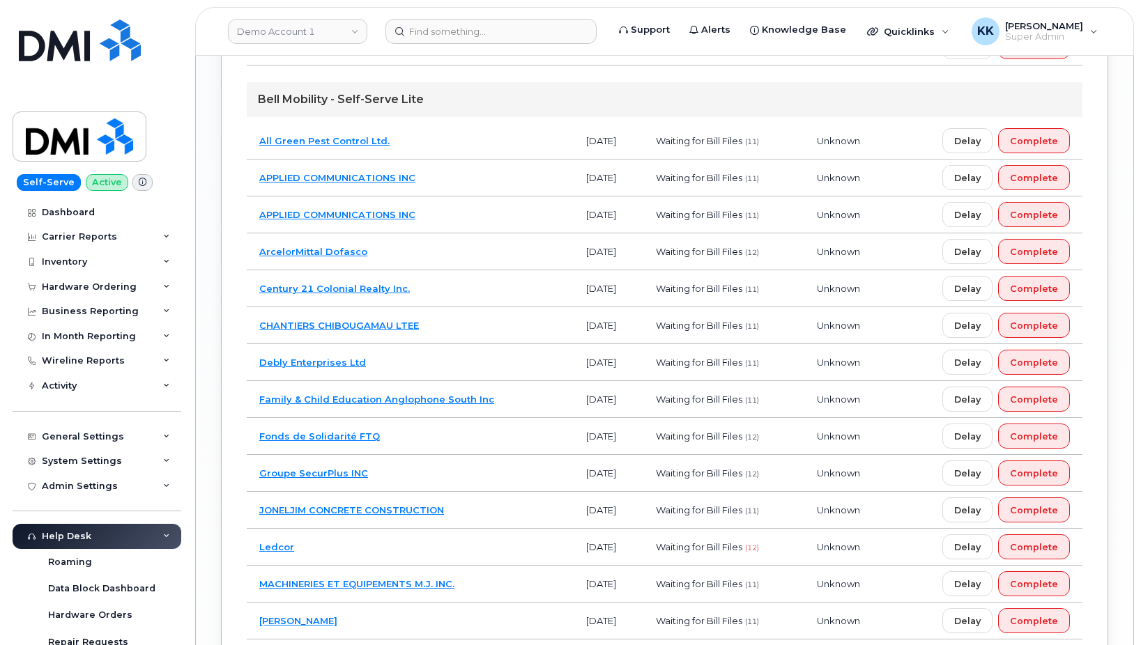
click at [473, 258] on td "ArcelorMittal Dofasco" at bounding box center [410, 251] width 327 height 37
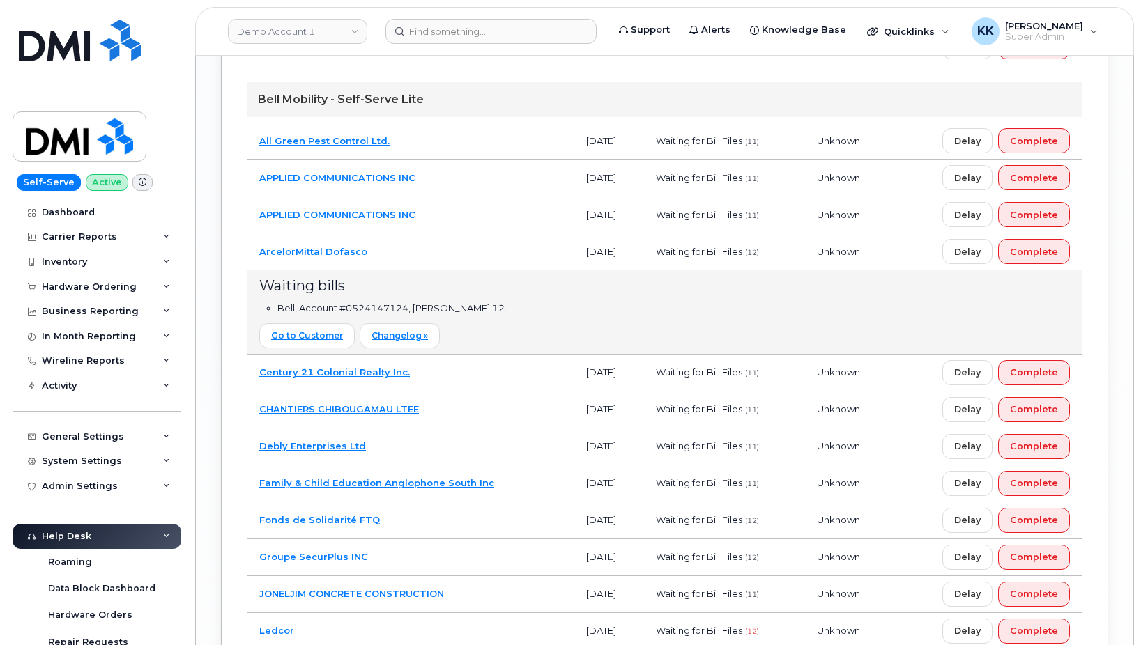
click at [473, 258] on td "ArcelorMittal Dofasco" at bounding box center [410, 251] width 327 height 37
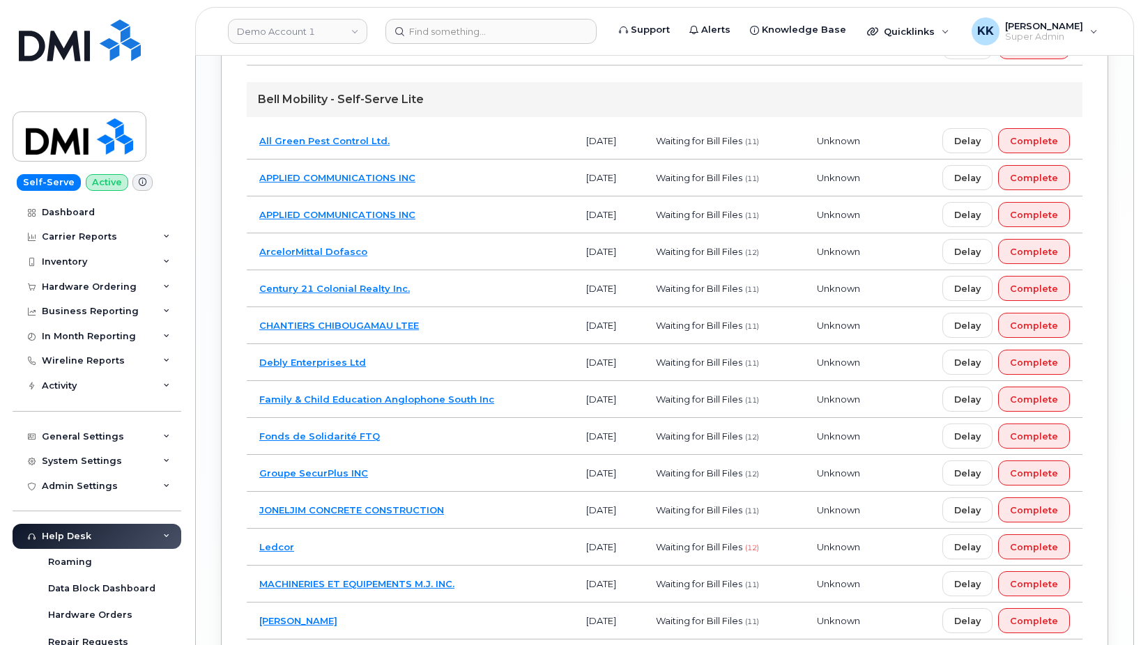
click at [463, 243] on td "ArcelorMittal Dofasco" at bounding box center [410, 251] width 327 height 37
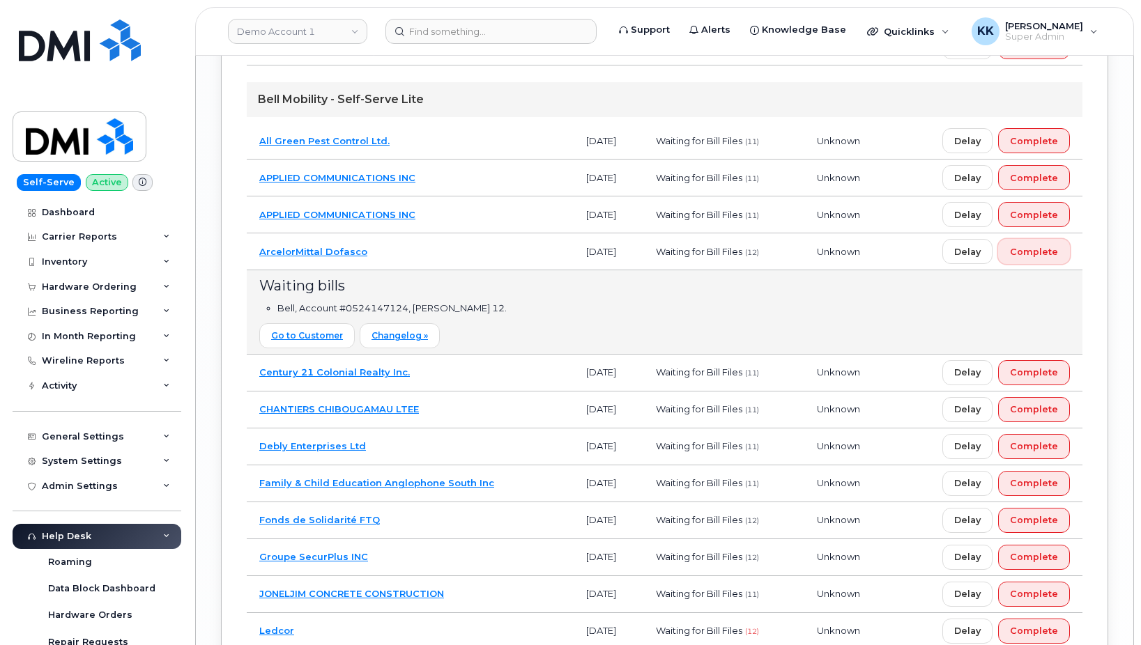
click at [1060, 254] on button "Complete" at bounding box center [1034, 251] width 72 height 25
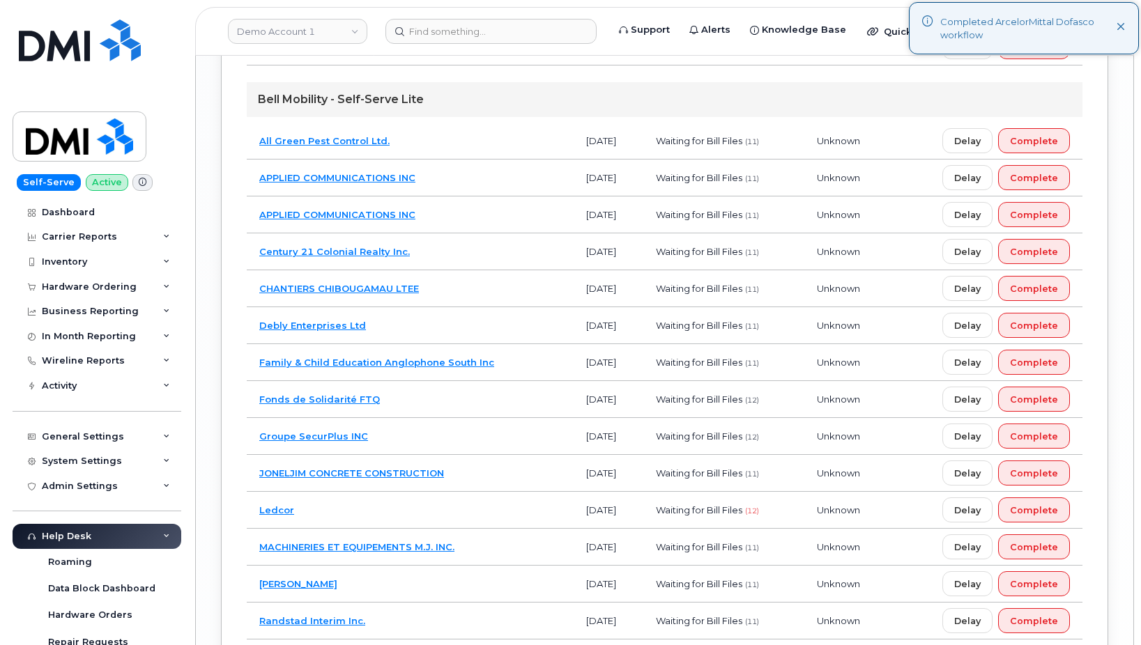
click at [460, 213] on td "APPLIED COMMUNICATIONS INC" at bounding box center [410, 215] width 327 height 37
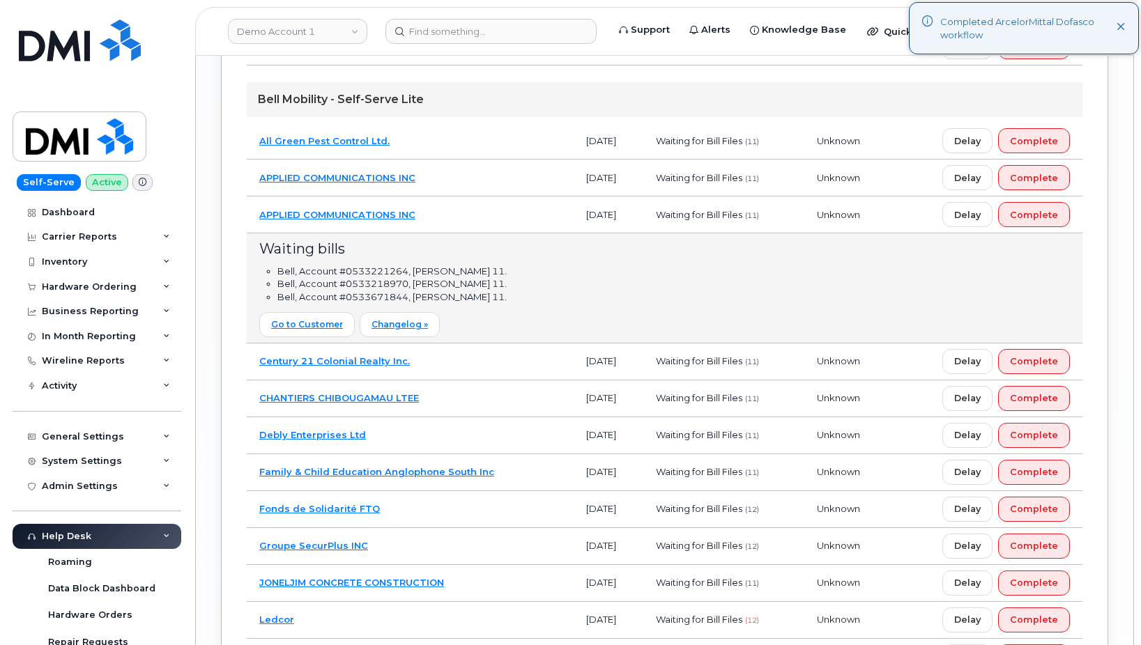
click at [460, 213] on td "APPLIED COMMUNICATIONS INC" at bounding box center [410, 215] width 327 height 37
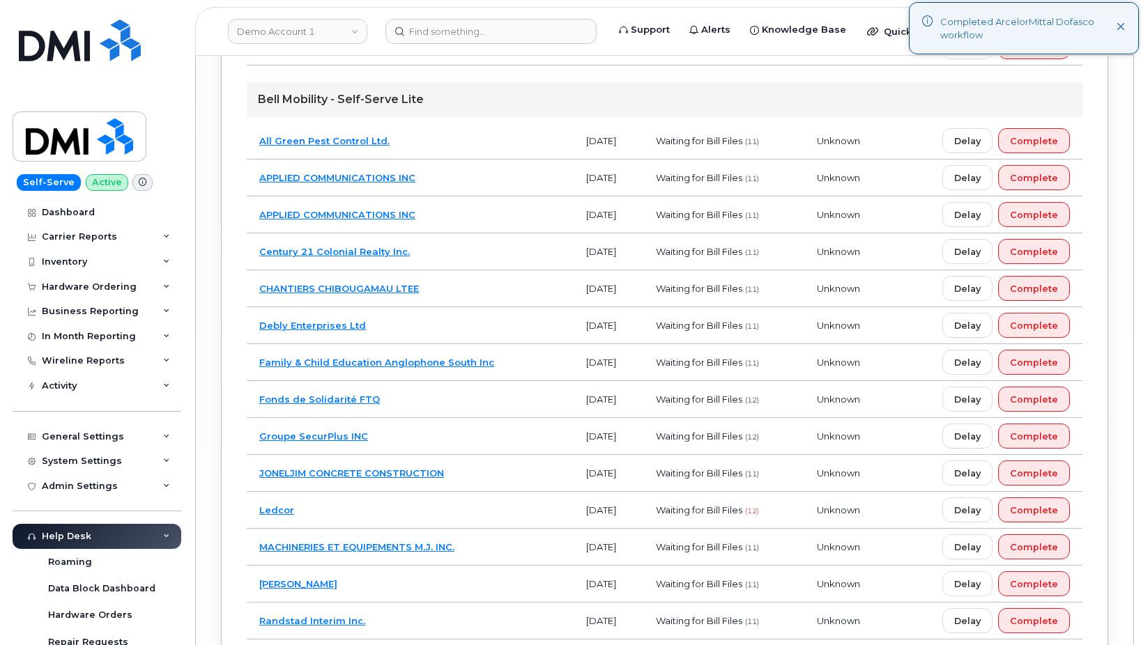
click at [452, 177] on td "APPLIED COMMUNICATIONS INC" at bounding box center [410, 178] width 327 height 37
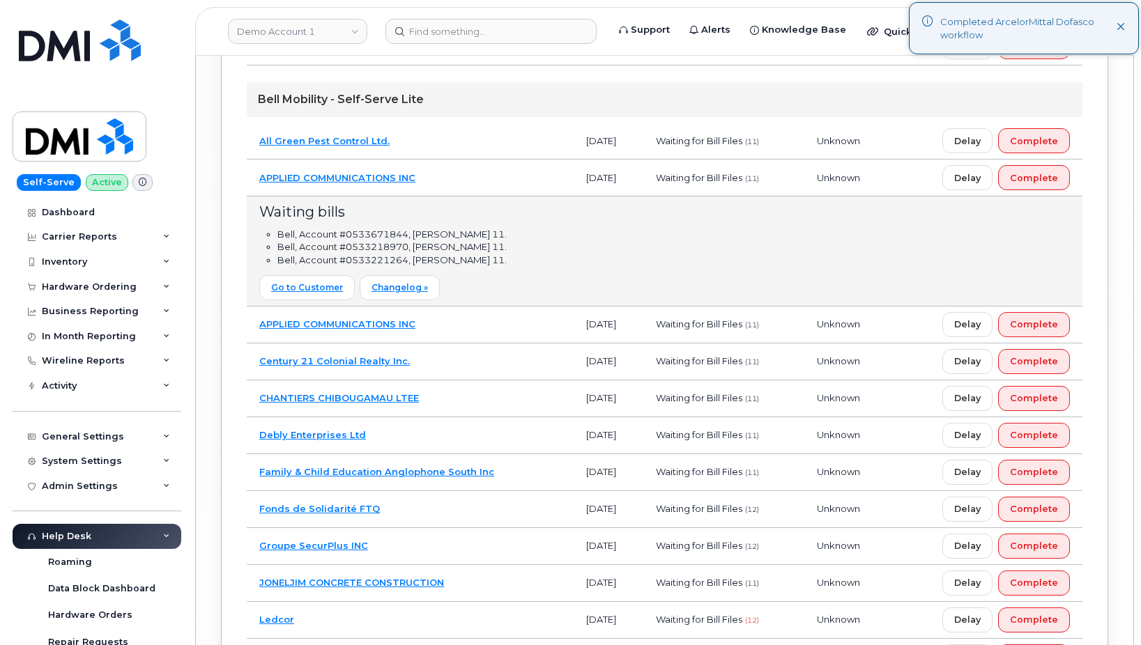
click at [452, 177] on td "APPLIED COMMUNICATIONS INC" at bounding box center [410, 178] width 327 height 37
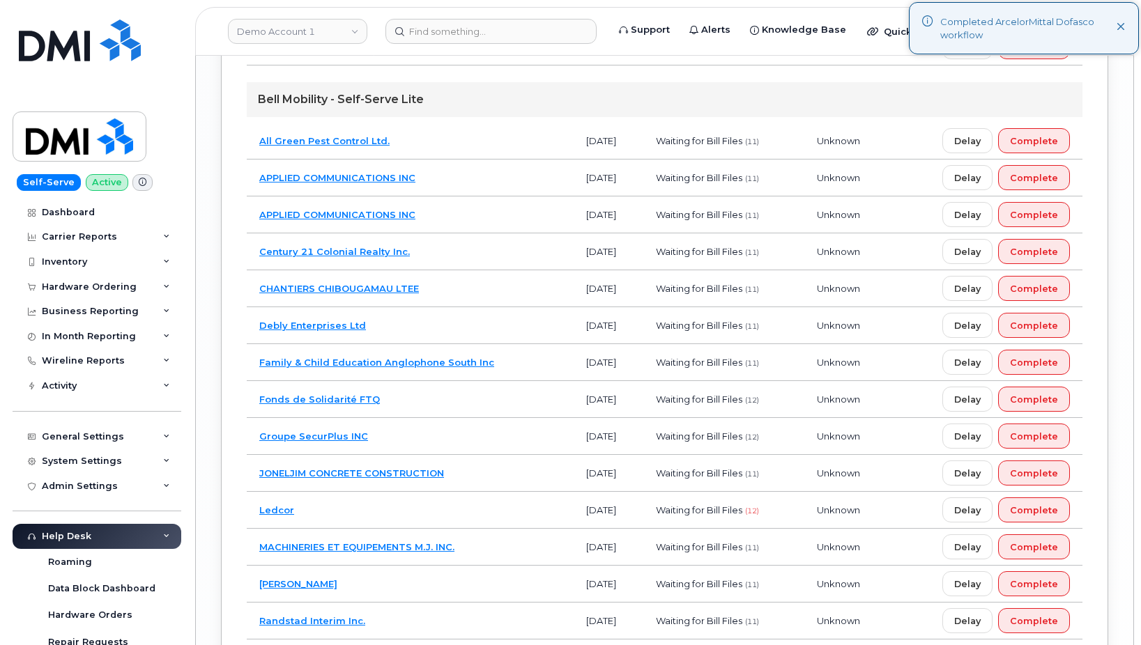
click at [446, 148] on td "All Green Pest Control Ltd." at bounding box center [410, 141] width 327 height 37
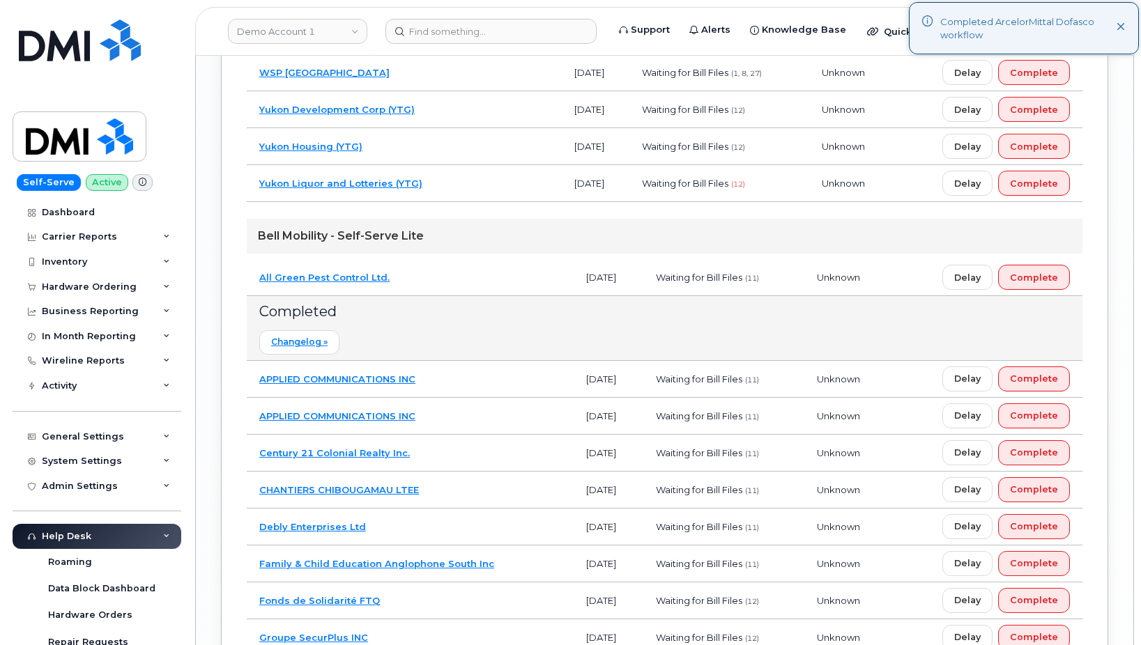
scroll to position [2939, 0]
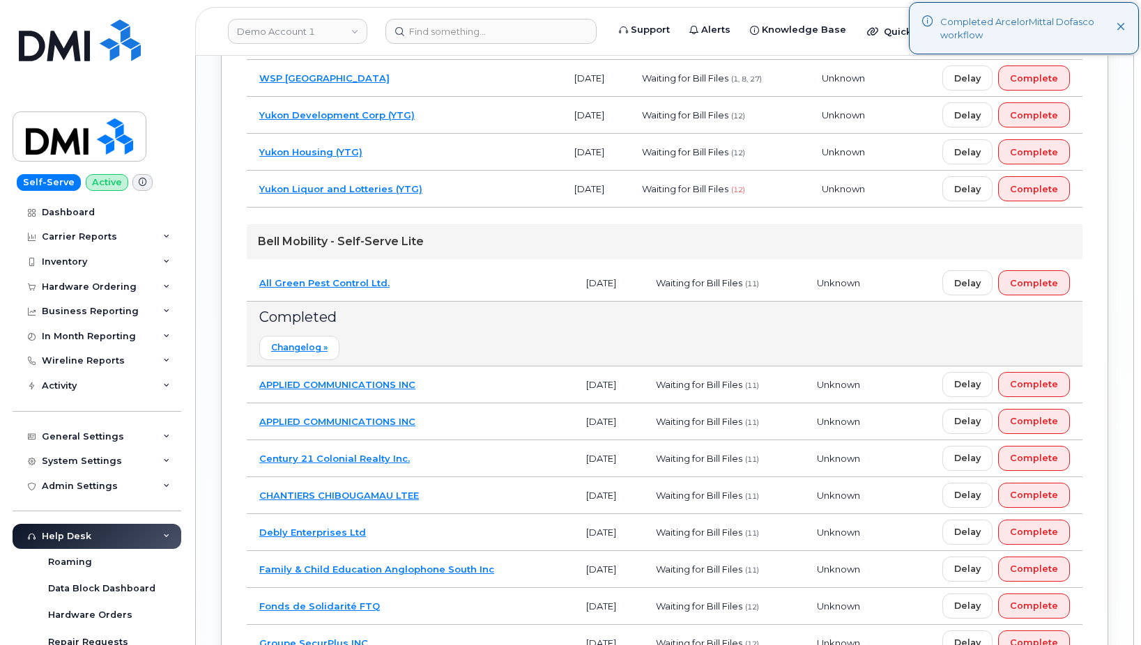
click at [443, 282] on td "All Green Pest Control Ltd." at bounding box center [410, 283] width 327 height 37
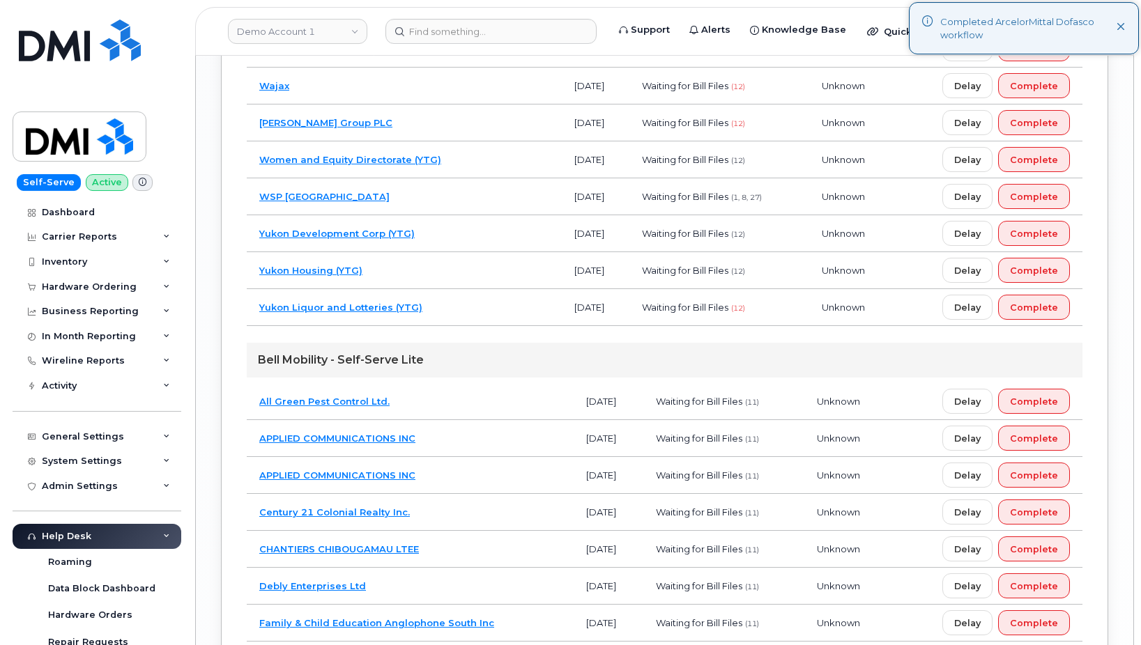
scroll to position [2797, 0]
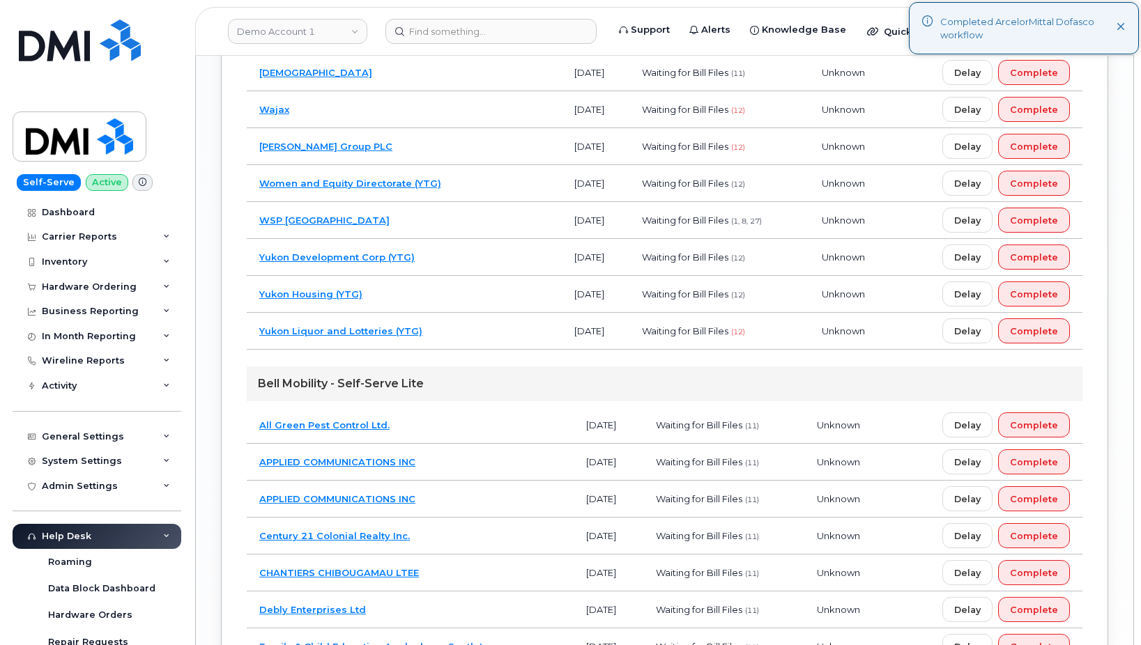
click at [461, 336] on td "Yukon Liquor and Lotteries (YTG)" at bounding box center [404, 331] width 315 height 37
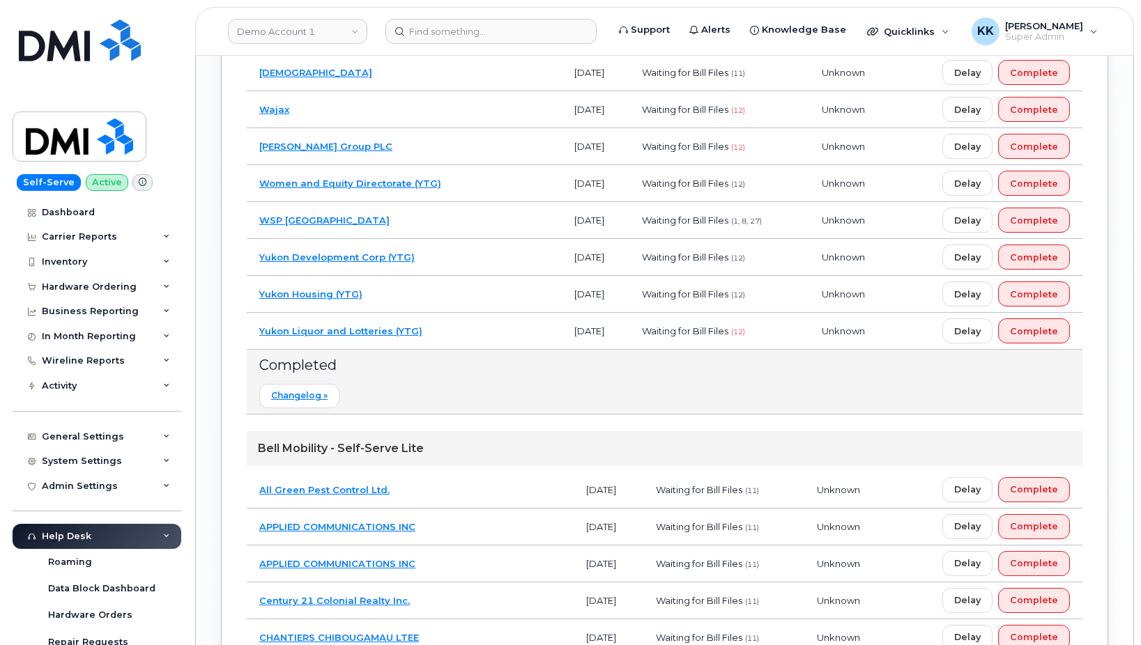
click at [461, 336] on td "Yukon Liquor and Lotteries (YTG)" at bounding box center [404, 331] width 315 height 37
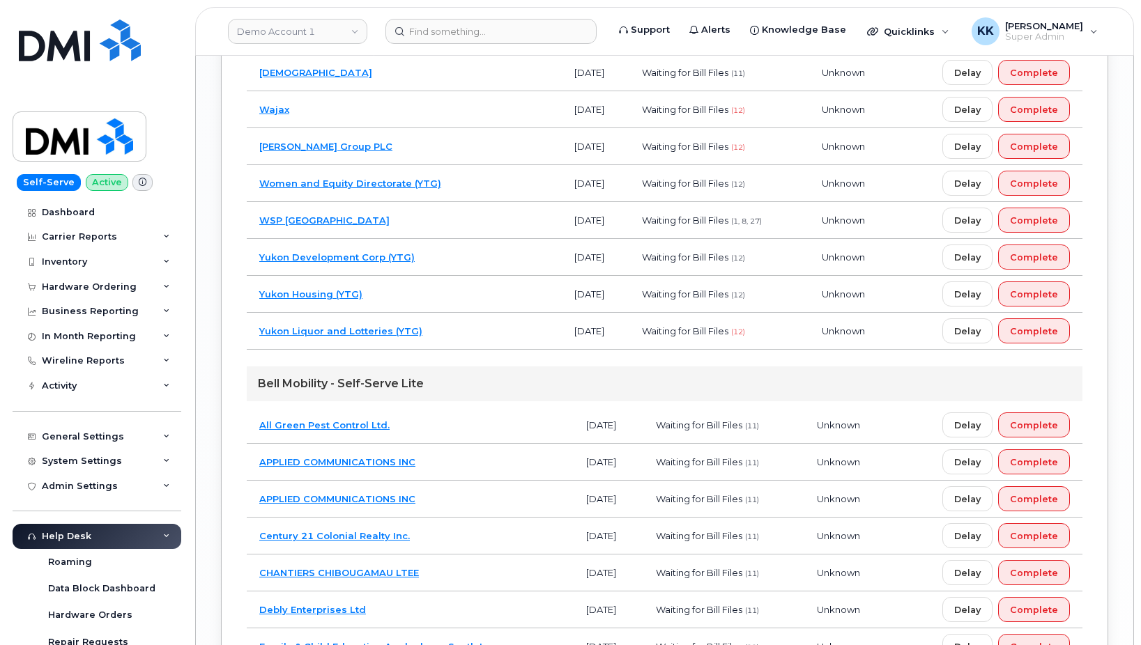
click at [461, 304] on td "Yukon Housing (YTG)" at bounding box center [404, 294] width 315 height 37
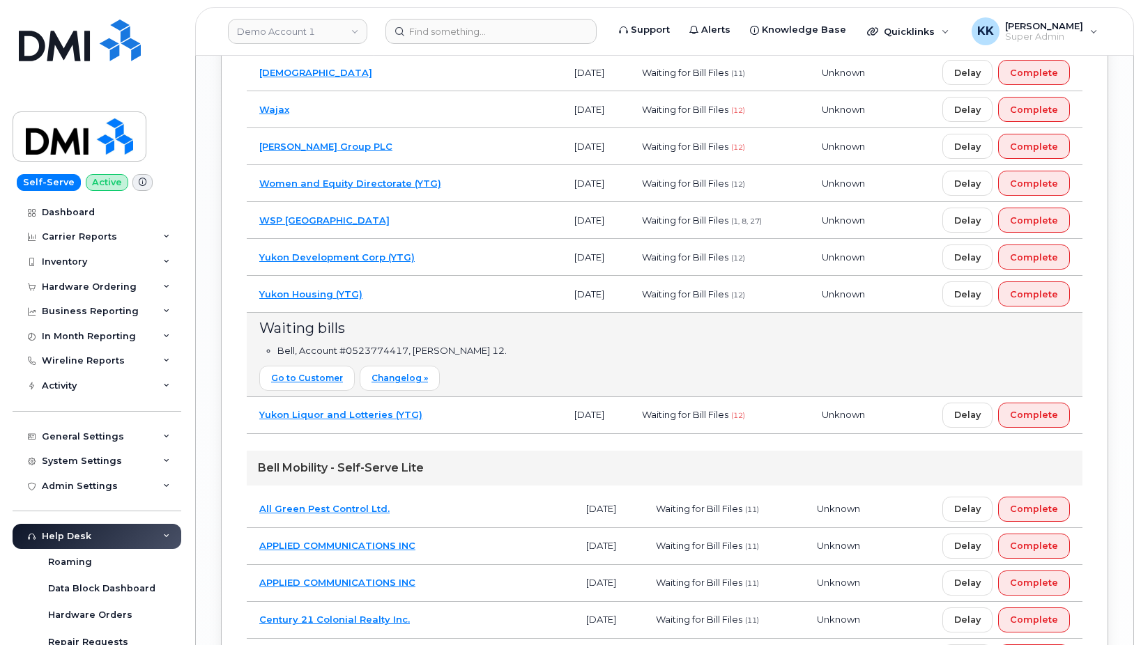
click at [456, 231] on td "WSP [GEOGRAPHIC_DATA]" at bounding box center [404, 220] width 315 height 37
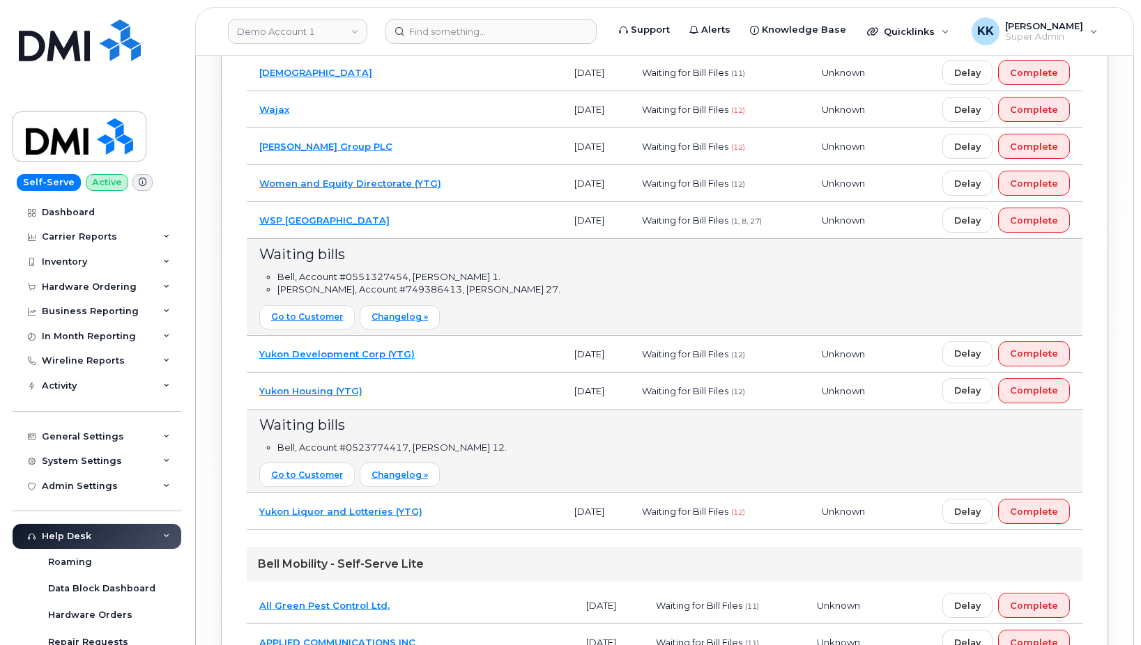
click at [457, 227] on td "WSP [GEOGRAPHIC_DATA]" at bounding box center [404, 220] width 315 height 37
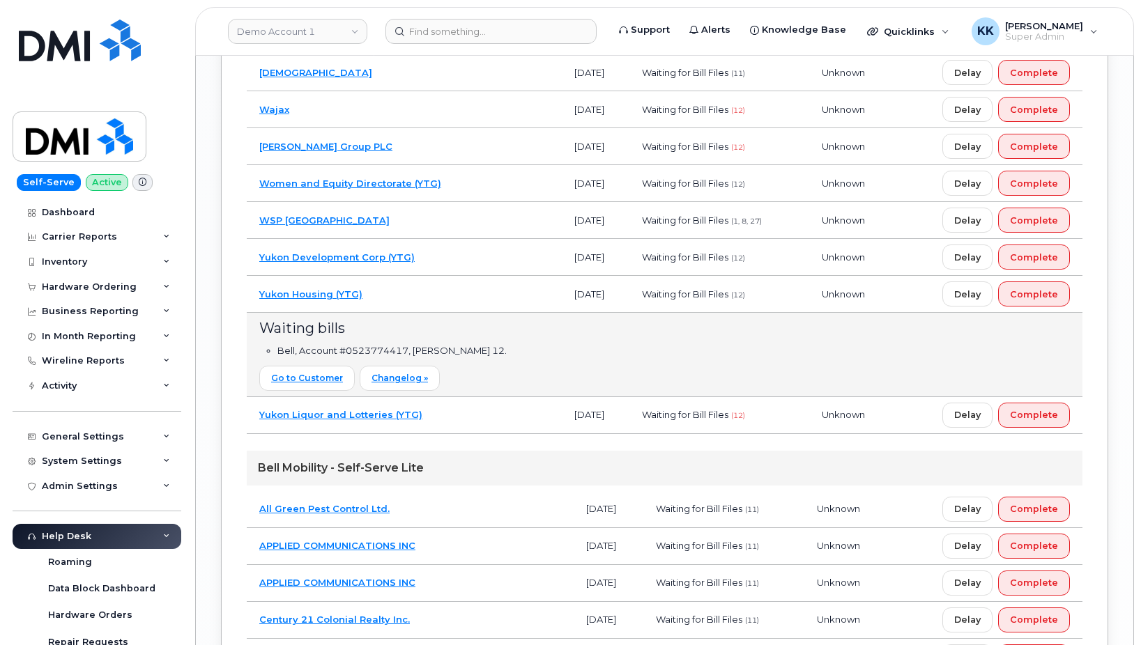
click at [457, 261] on td "Yukon Development Corp (YTG)" at bounding box center [404, 257] width 315 height 37
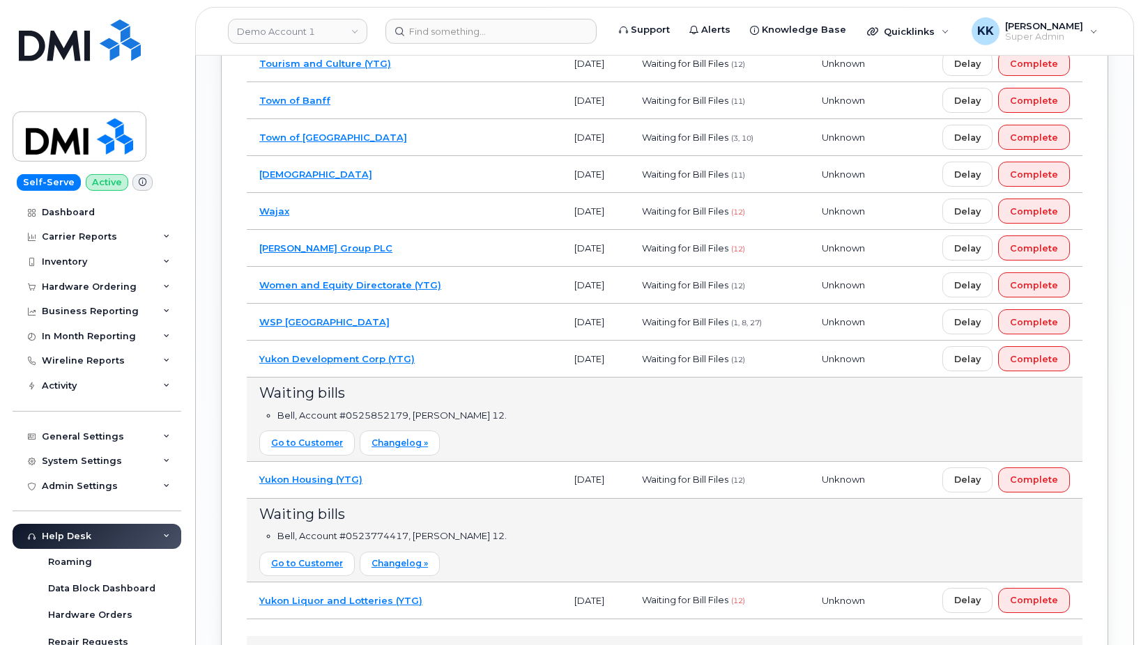
scroll to position [2655, 0]
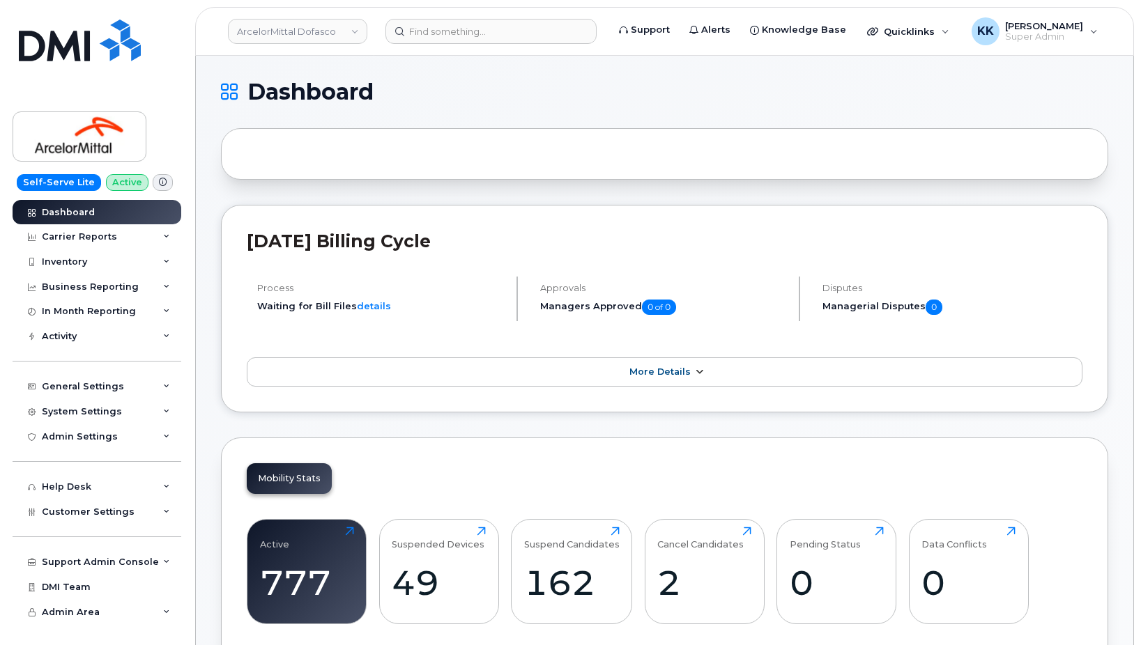
scroll to position [1905, 0]
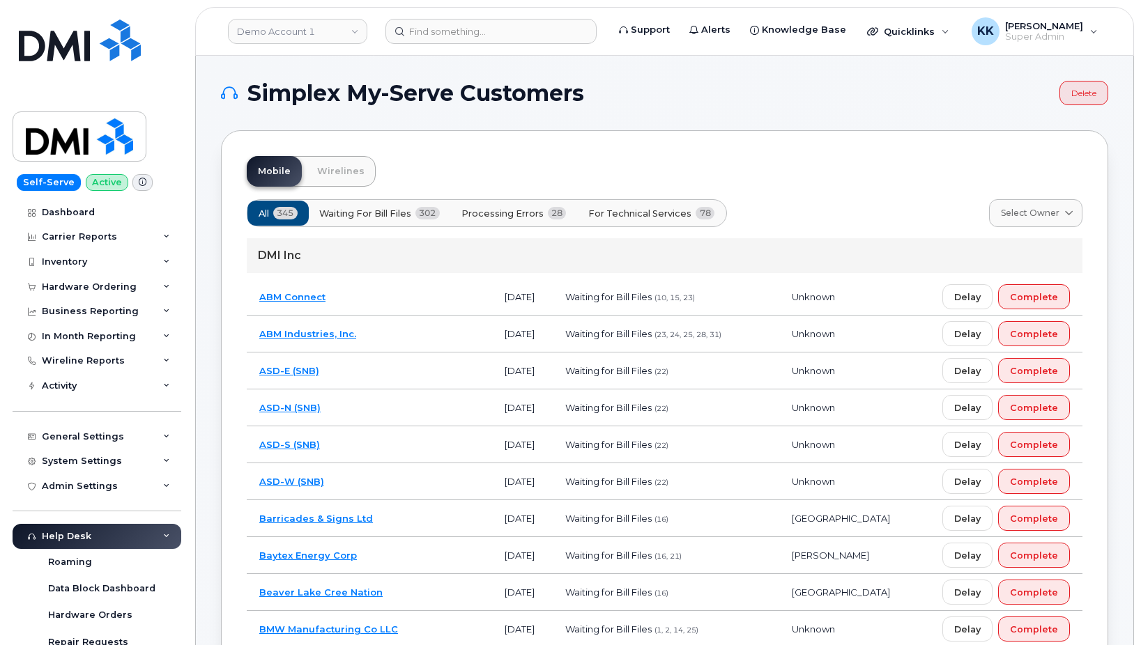
click at [649, 211] on span "For Technical Services" at bounding box center [639, 213] width 103 height 13
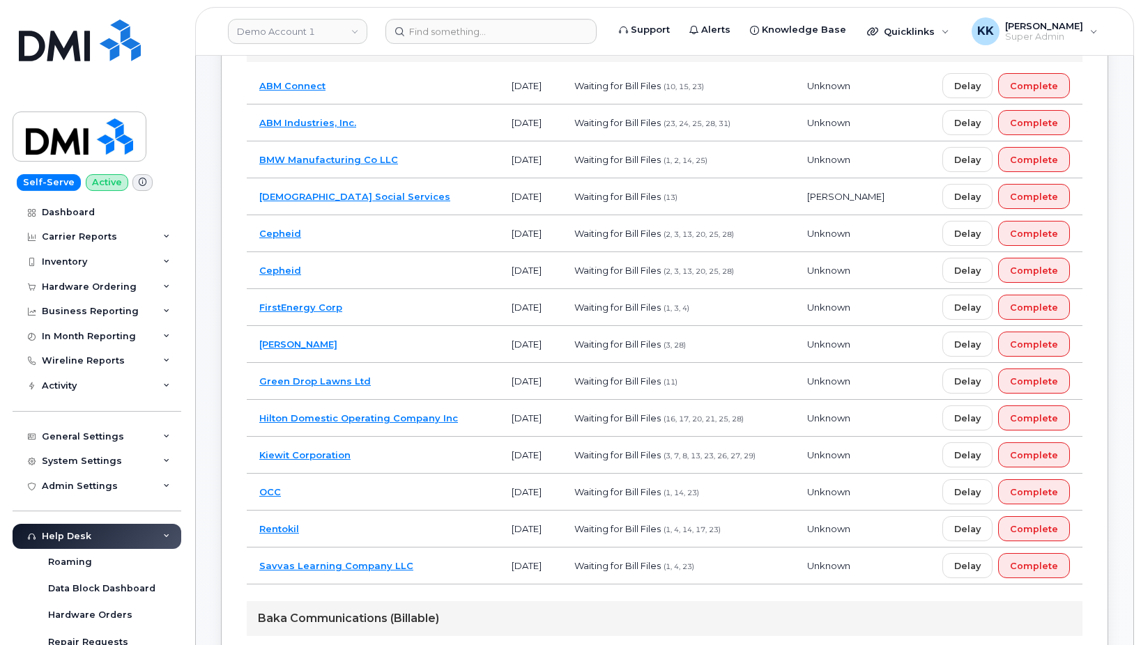
scroll to position [213, 0]
click at [443, 387] on td "Green Drop Lawns Ltd" at bounding box center [373, 379] width 252 height 37
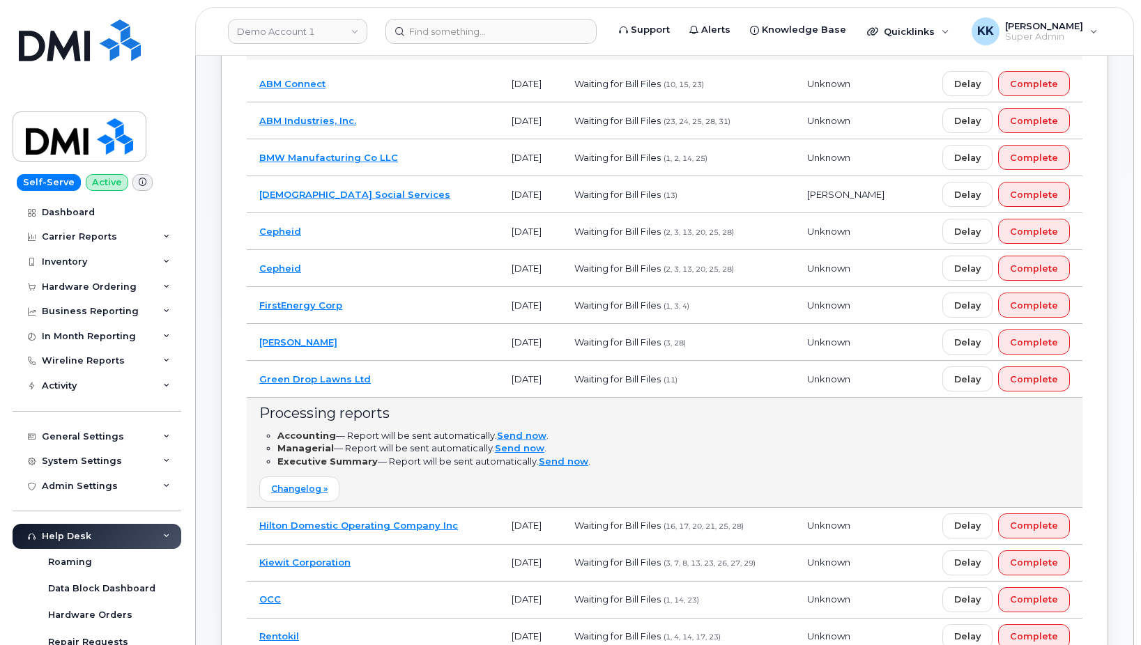
click at [443, 387] on td "Green Drop Lawns Ltd" at bounding box center [373, 379] width 252 height 37
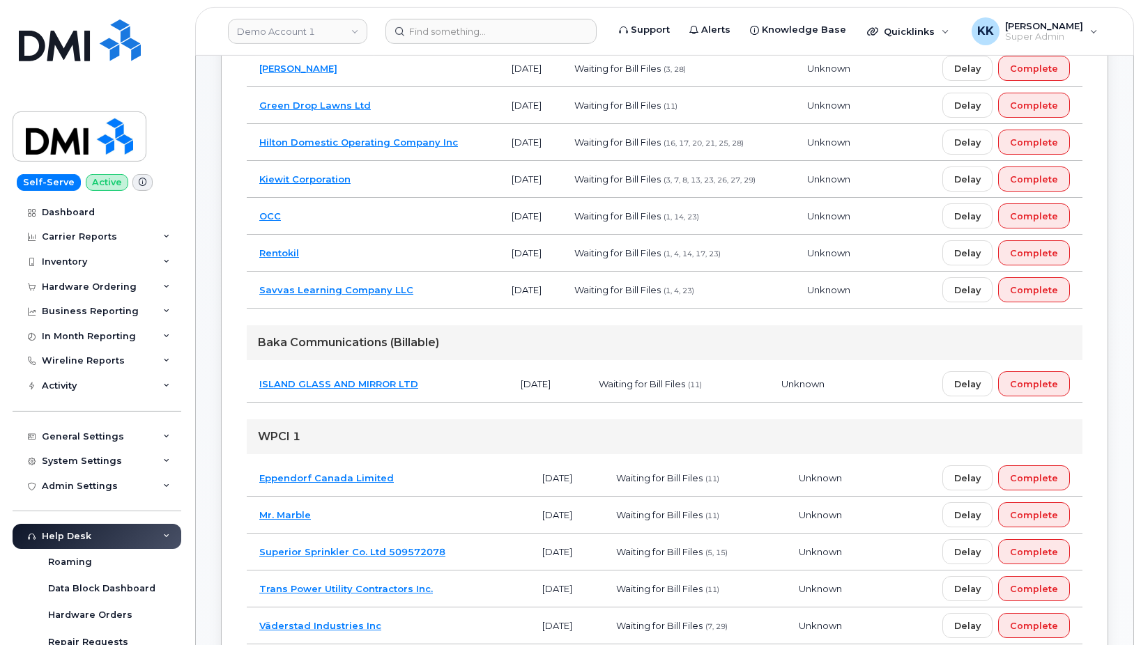
scroll to position [498, 0]
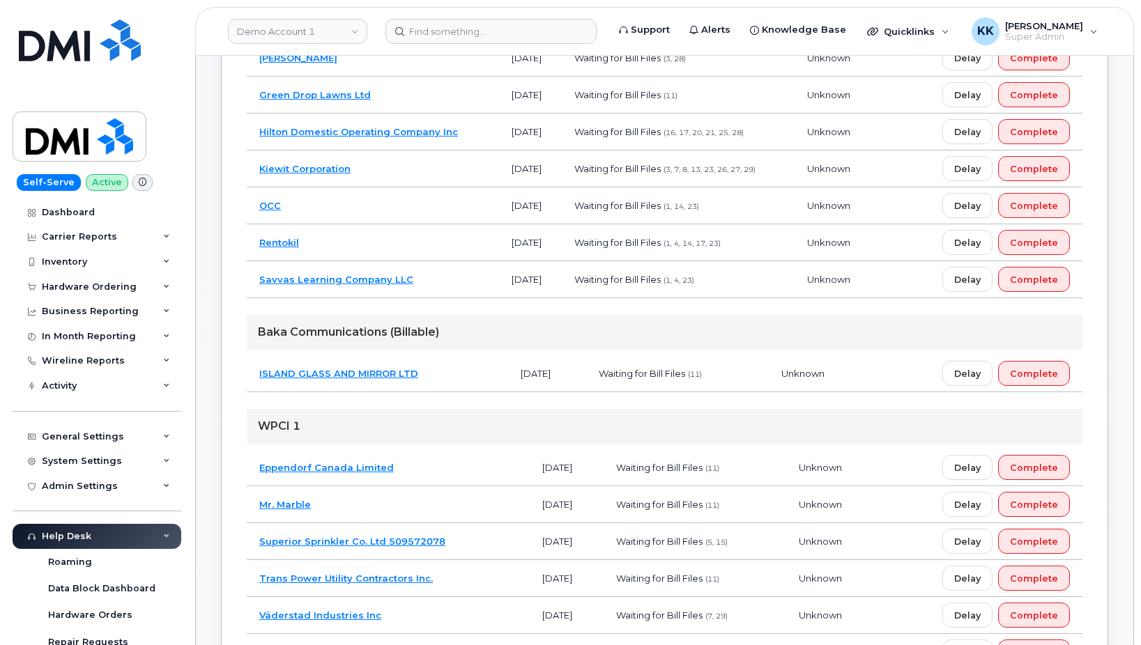
click at [439, 379] on td "ISLAND GLASS AND MIRROR LTD" at bounding box center [377, 373] width 261 height 37
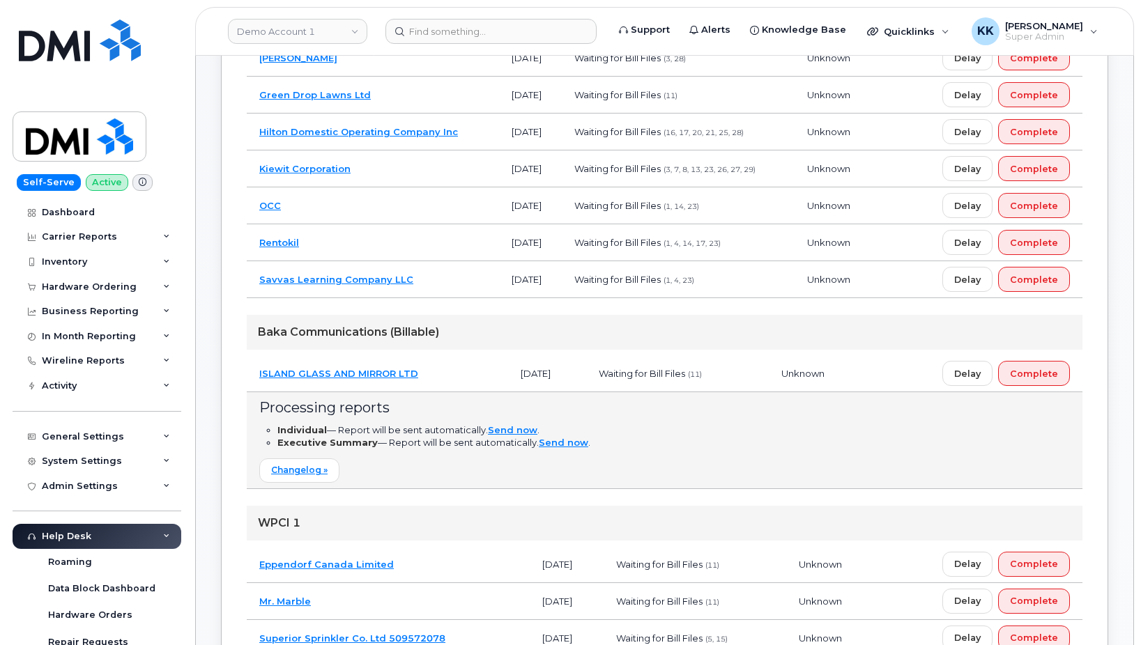
click at [439, 379] on td "ISLAND GLASS AND MIRROR LTD" at bounding box center [377, 373] width 261 height 37
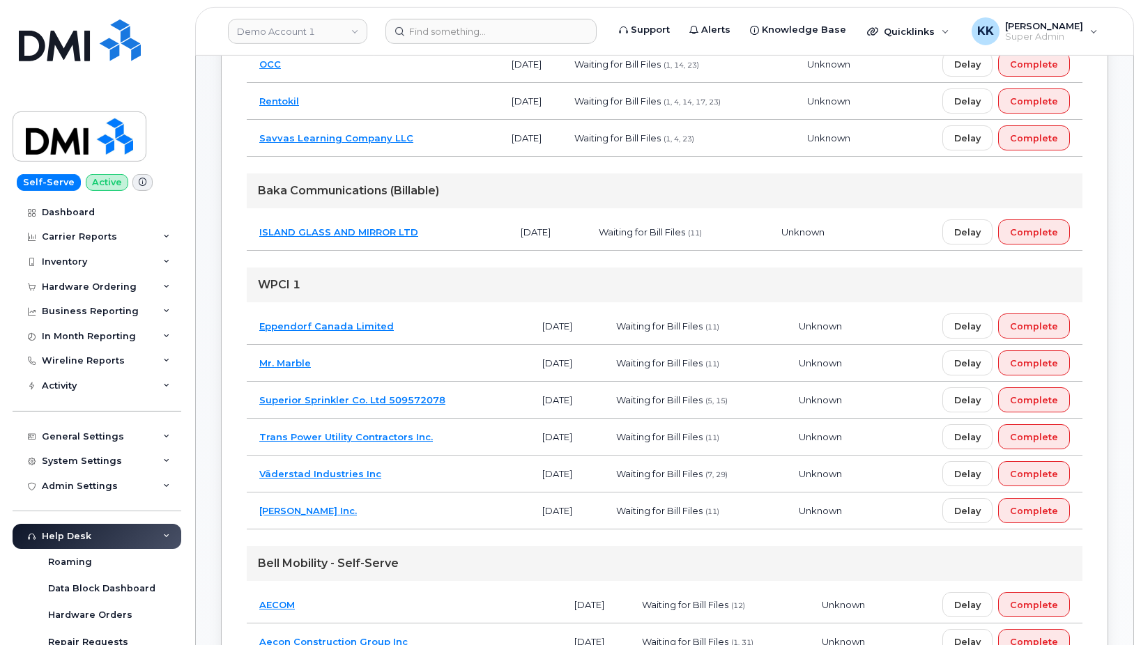
scroll to position [640, 0]
click at [432, 318] on td "Eppendorf Canada Limited" at bounding box center [388, 325] width 283 height 37
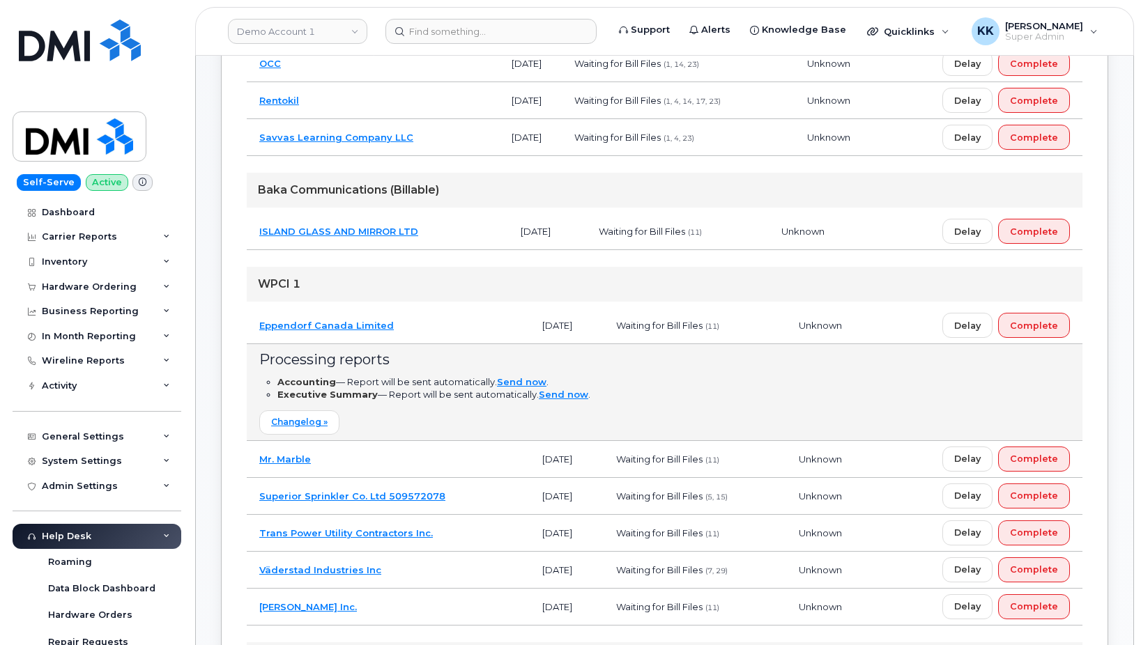
click at [432, 318] on td "Eppendorf Canada Limited" at bounding box center [388, 325] width 283 height 37
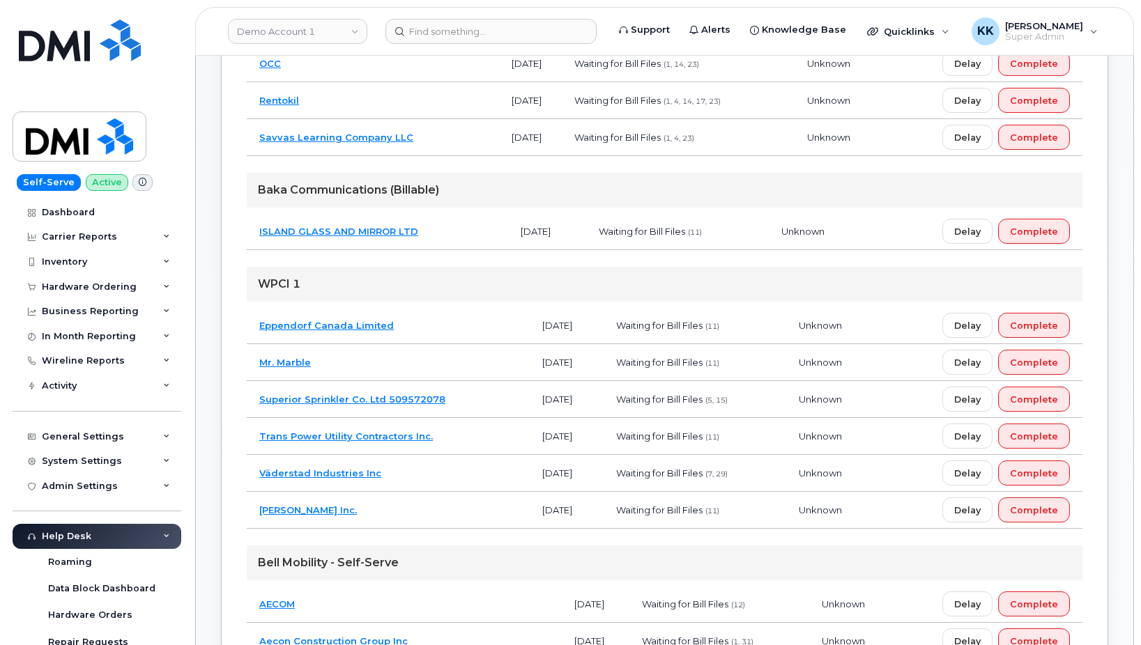
click at [426, 367] on td "Mr. Marble" at bounding box center [388, 362] width 283 height 37
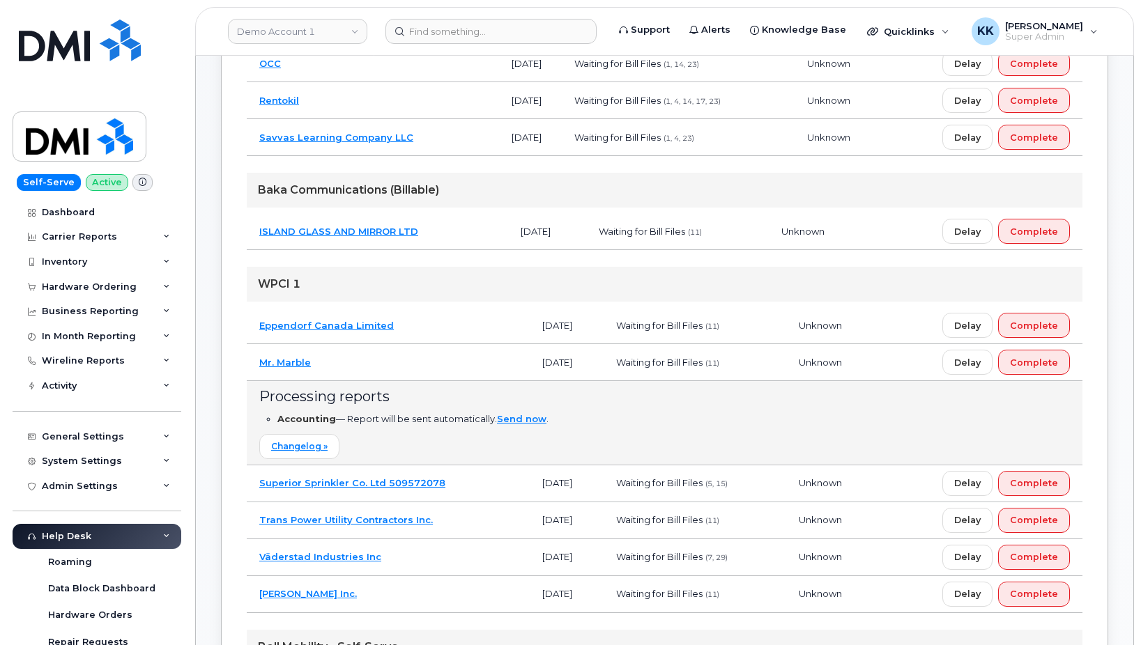
click at [426, 367] on td "Mr. Marble" at bounding box center [388, 362] width 283 height 37
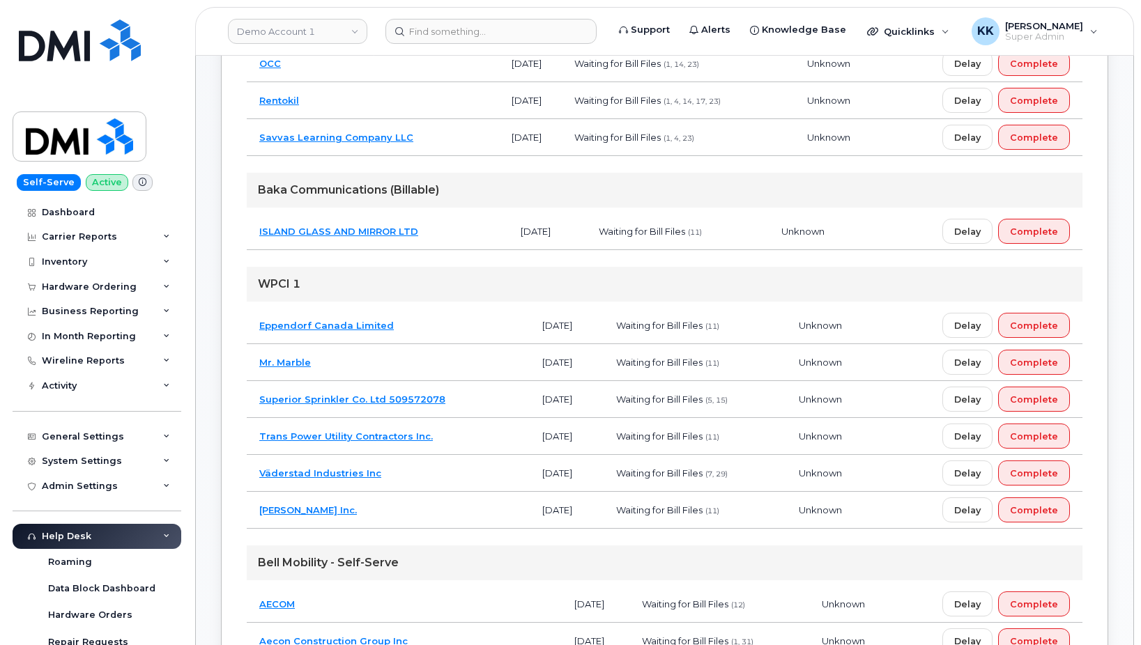
click at [475, 402] on td "Superior Sprinkler Co. Ltd 509572078" at bounding box center [388, 399] width 283 height 37
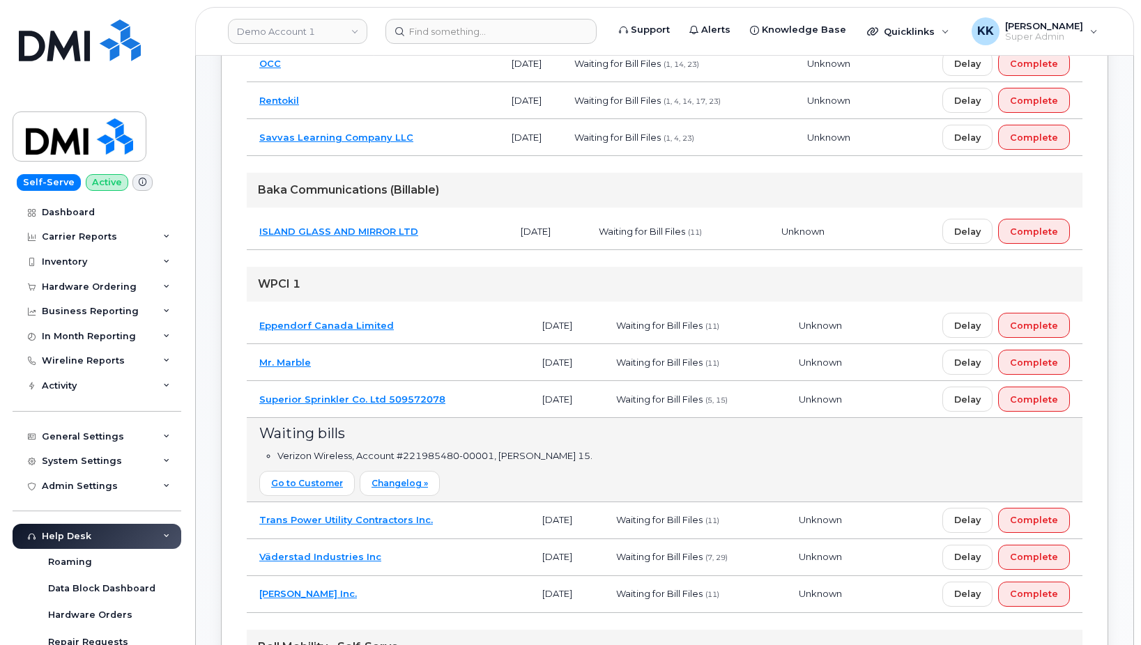
click at [475, 402] on td "Superior Sprinkler Co. Ltd 509572078" at bounding box center [388, 399] width 283 height 37
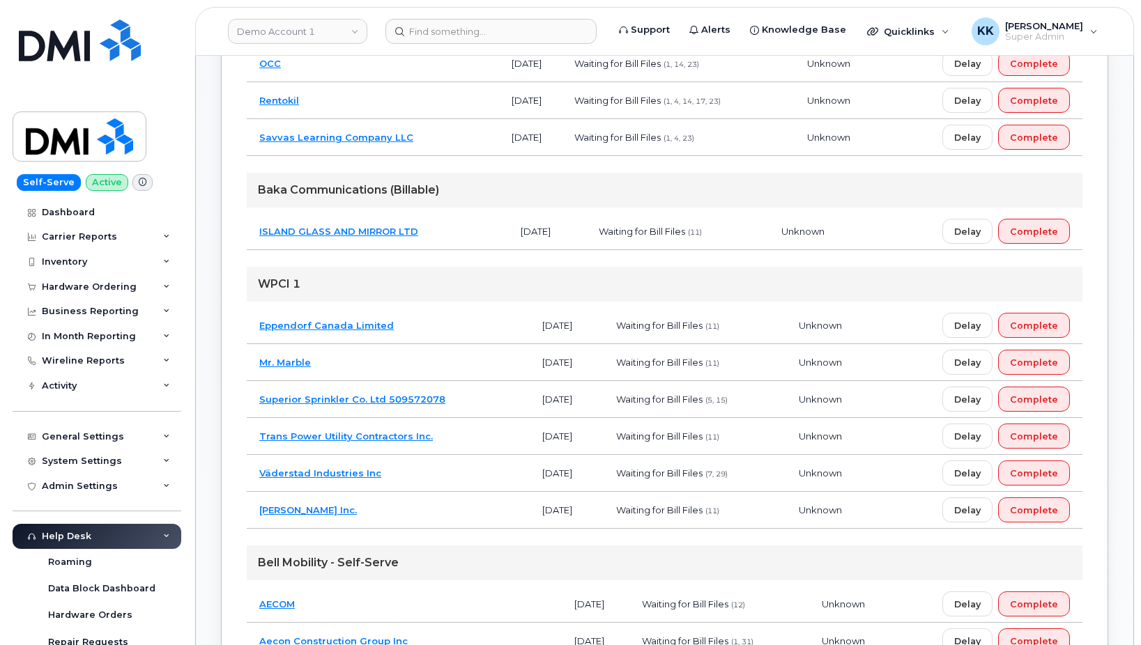
click at [472, 433] on td "Trans Power Utility Contractors Inc." at bounding box center [388, 436] width 283 height 37
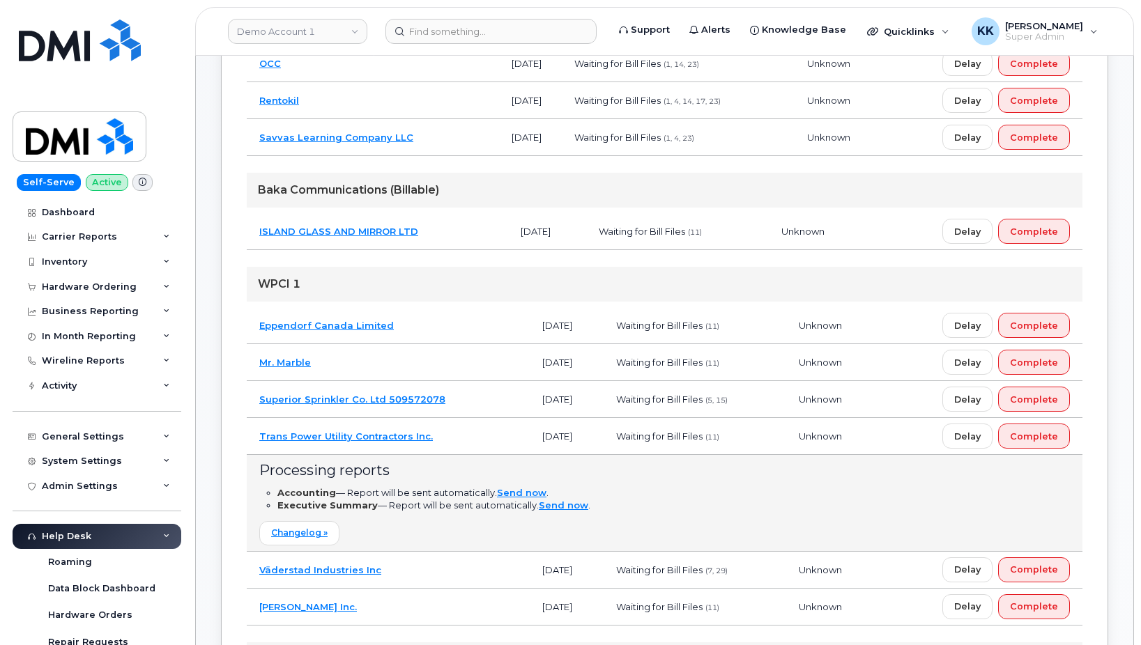
click at [472, 433] on td "Trans Power Utility Contractors Inc." at bounding box center [388, 436] width 283 height 37
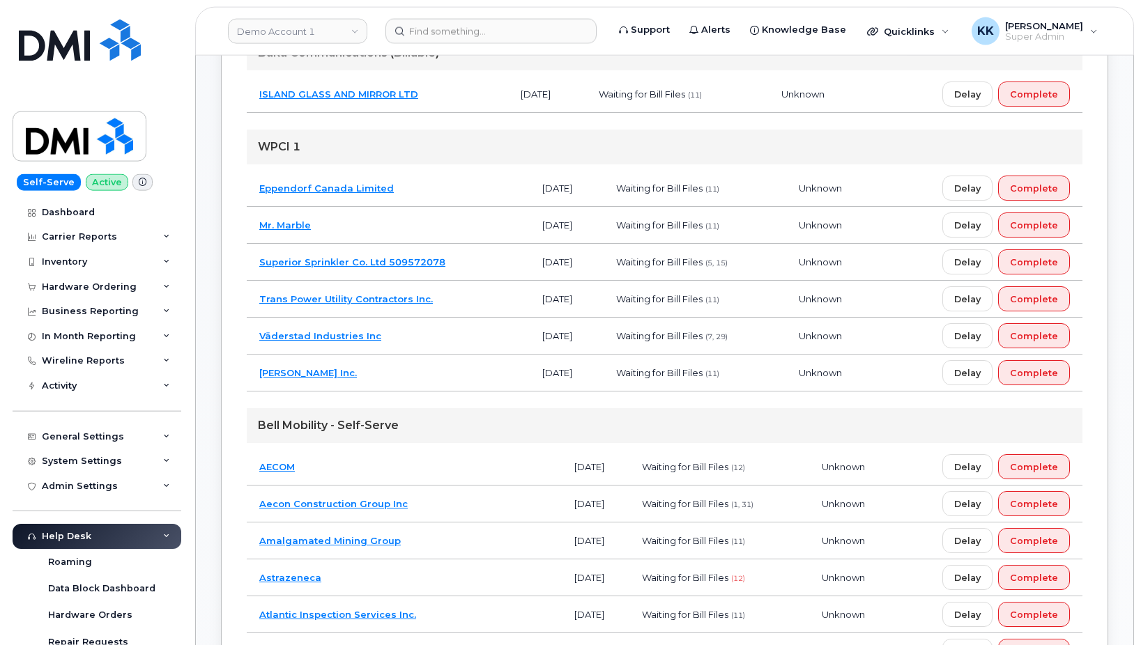
scroll to position [782, 0]
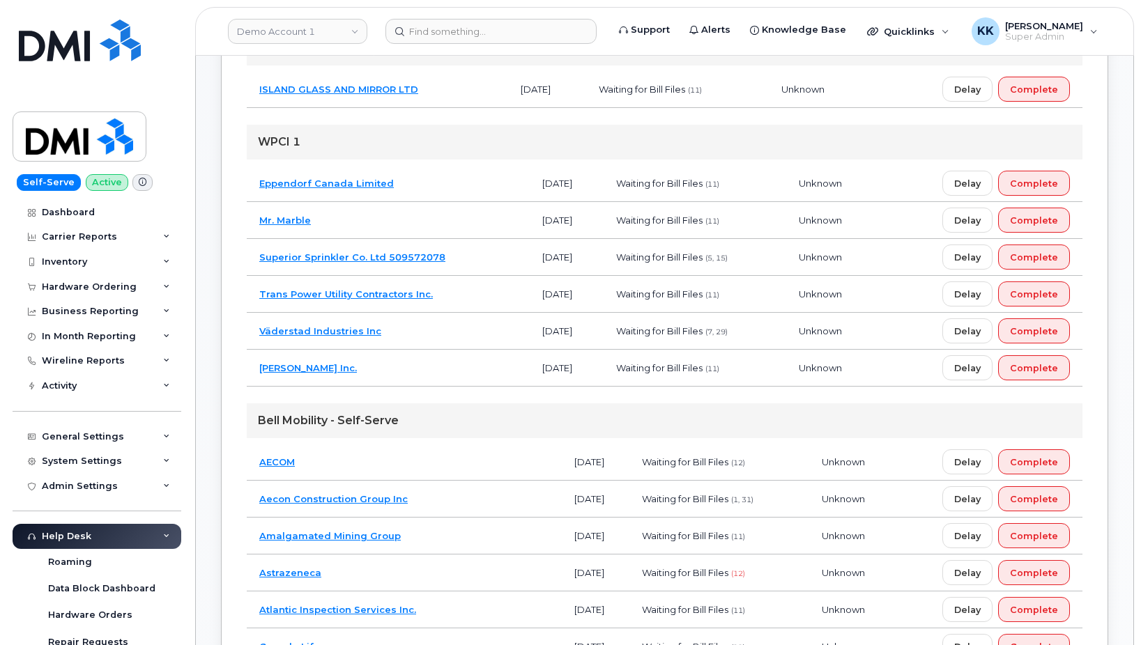
click at [432, 319] on td "Väderstad Industries Inc" at bounding box center [388, 331] width 283 height 37
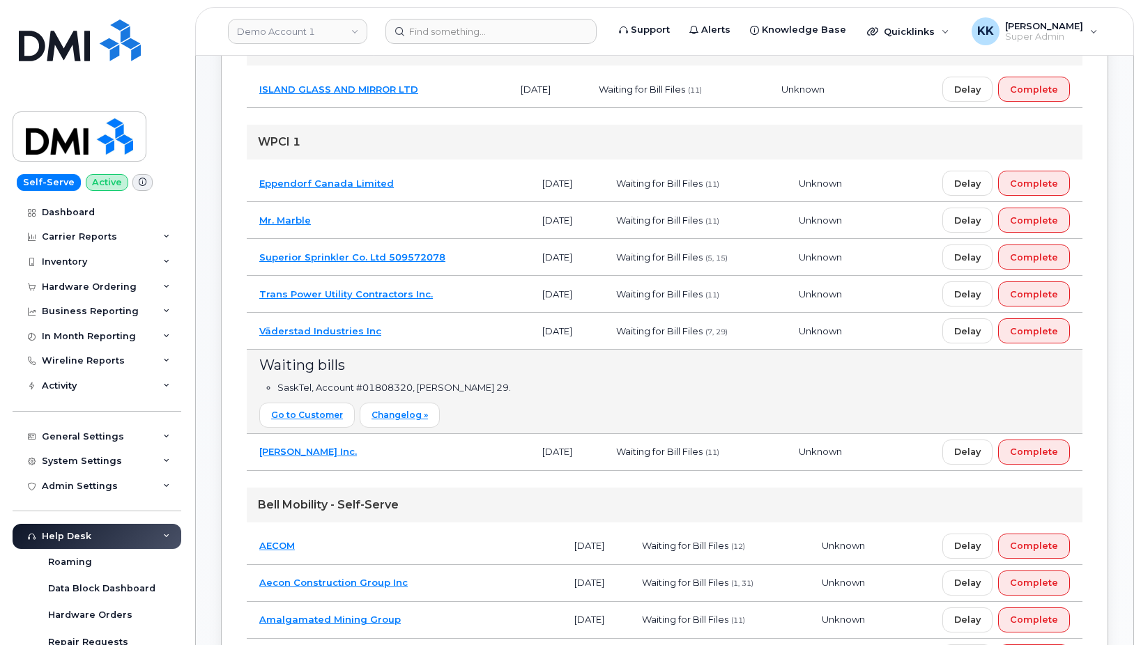
click at [432, 335] on td "Väderstad Industries Inc" at bounding box center [388, 331] width 283 height 37
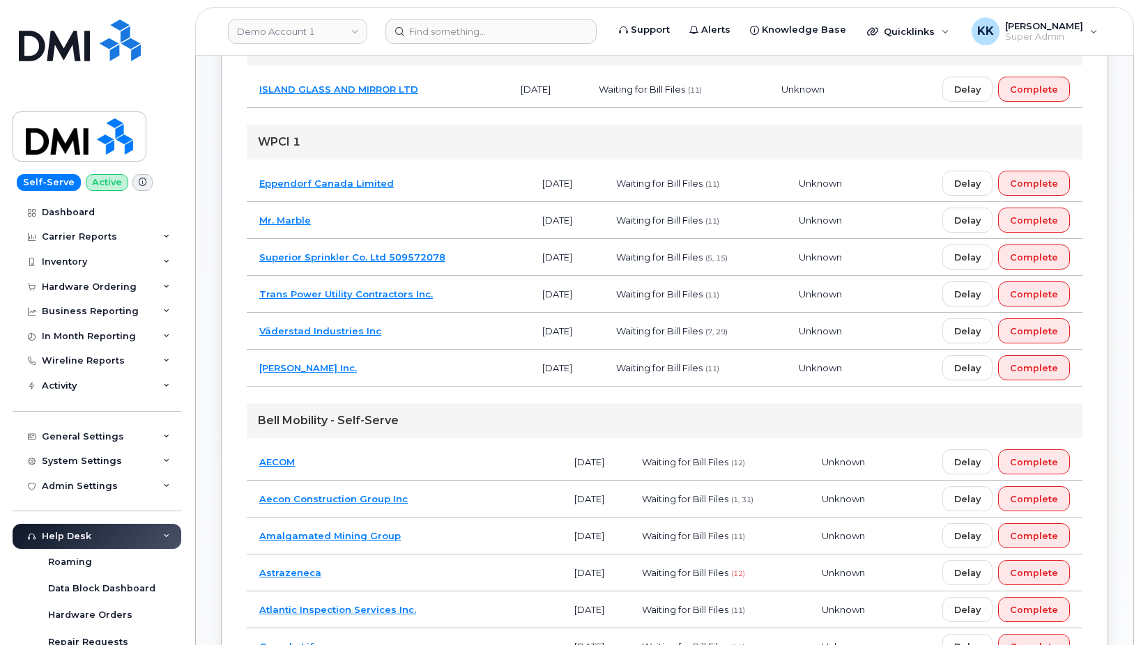
click at [427, 361] on td "[PERSON_NAME] Inc." at bounding box center [388, 368] width 283 height 37
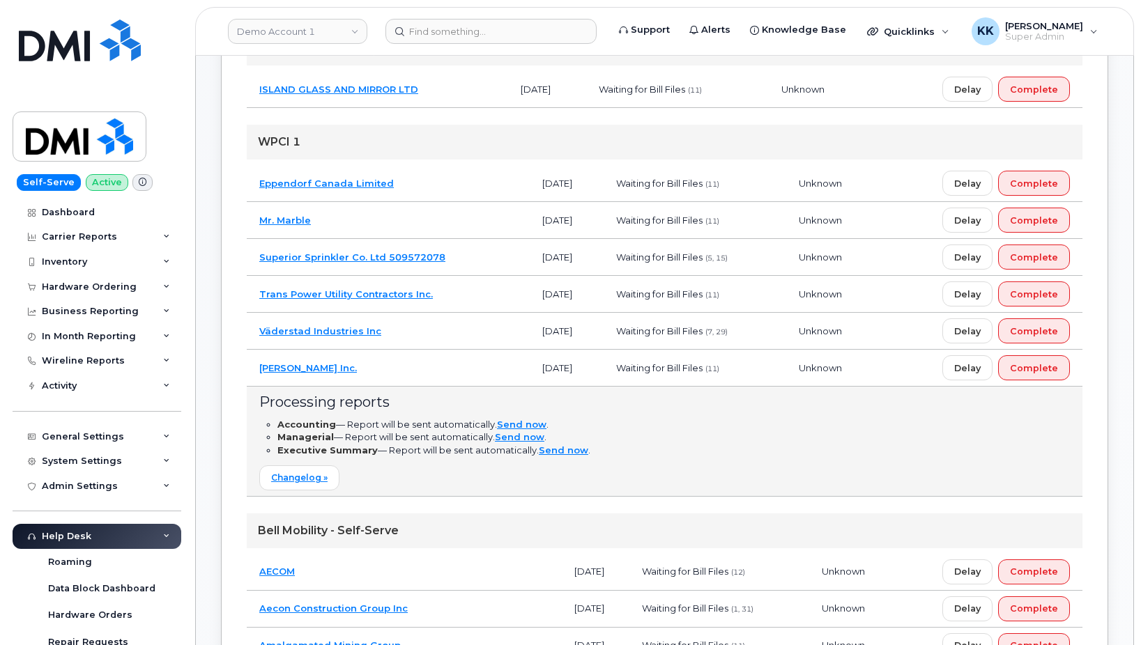
click at [427, 361] on td "[PERSON_NAME] Inc." at bounding box center [388, 368] width 283 height 37
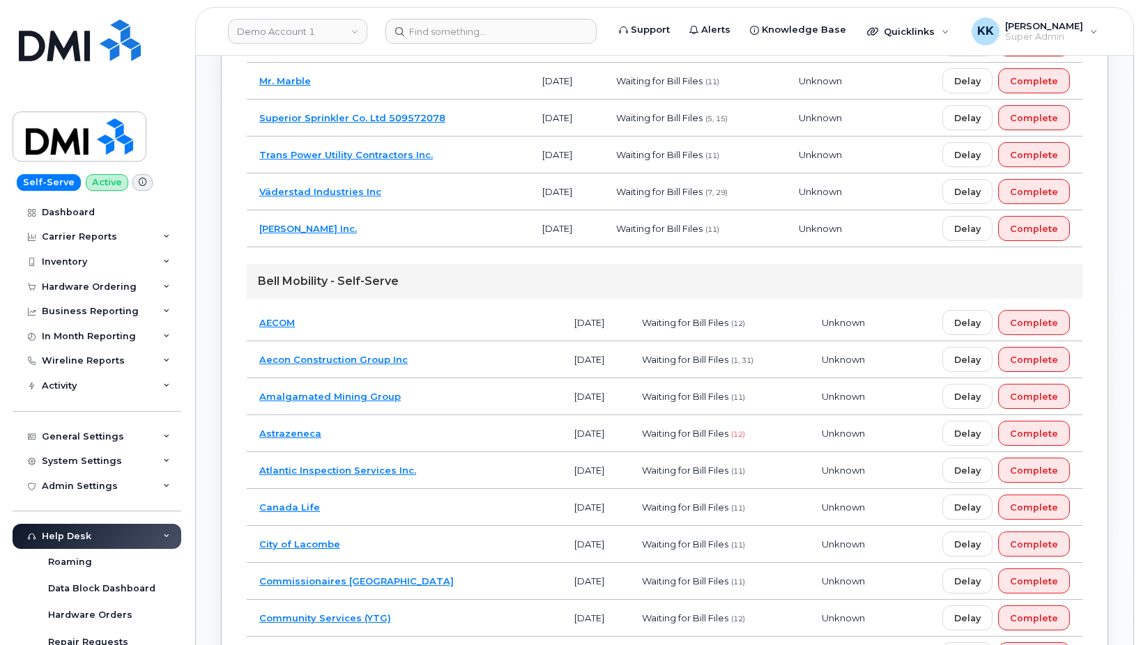
scroll to position [995, 0]
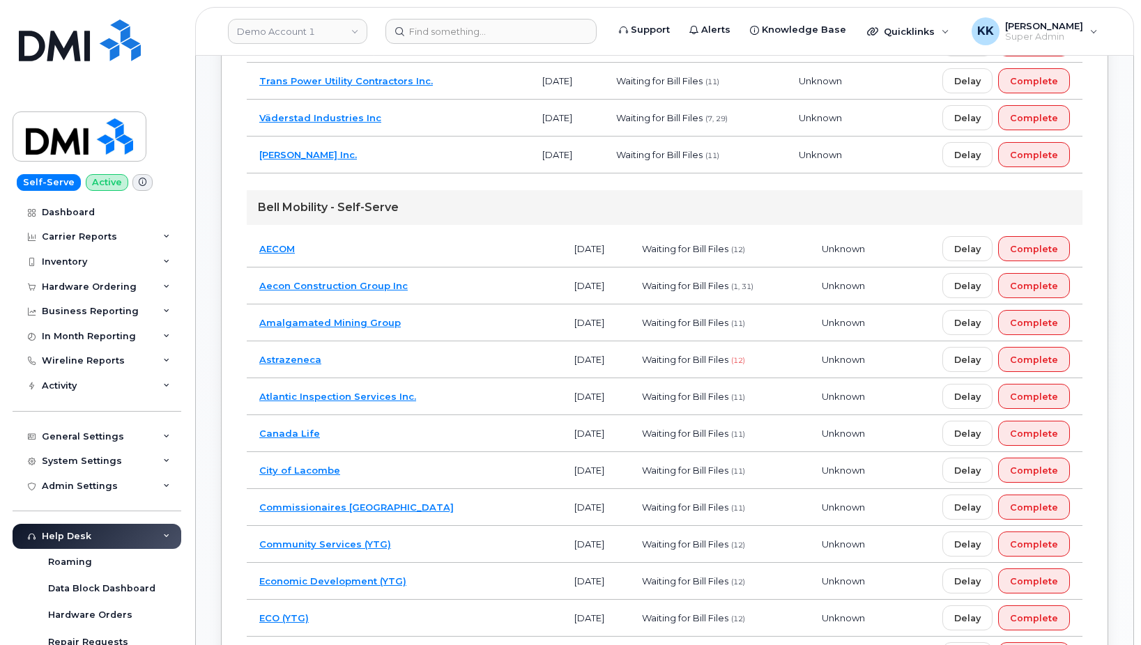
click at [456, 544] on td "Community Services (YTG)" at bounding box center [404, 544] width 315 height 37
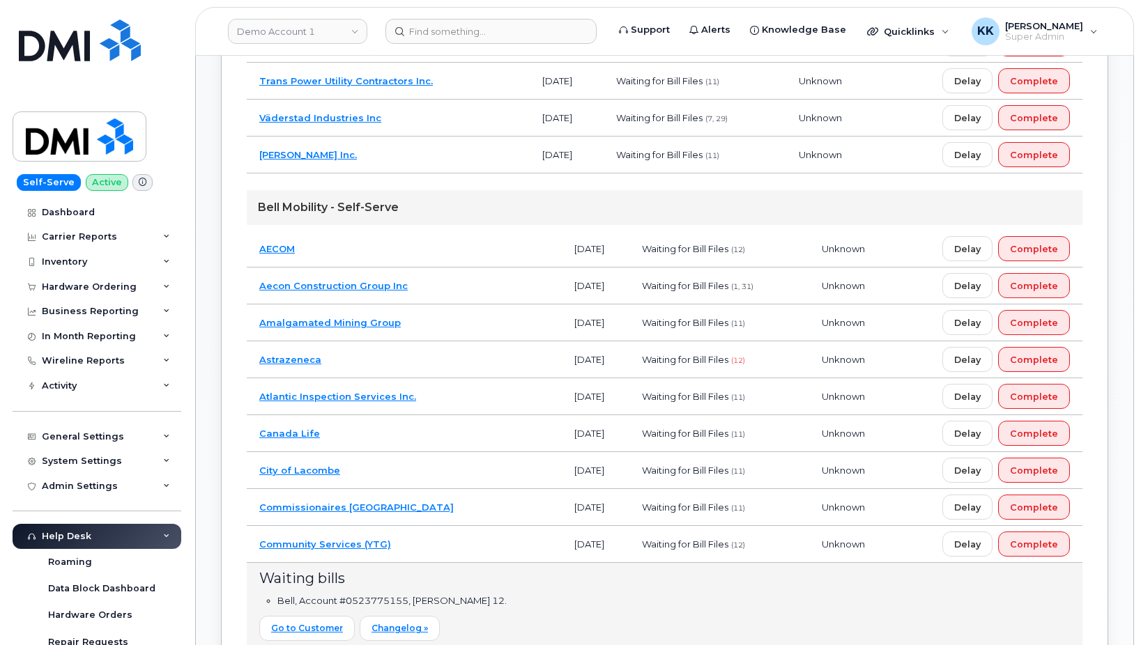
click at [456, 543] on td "Community Services (YTG)" at bounding box center [404, 544] width 315 height 37
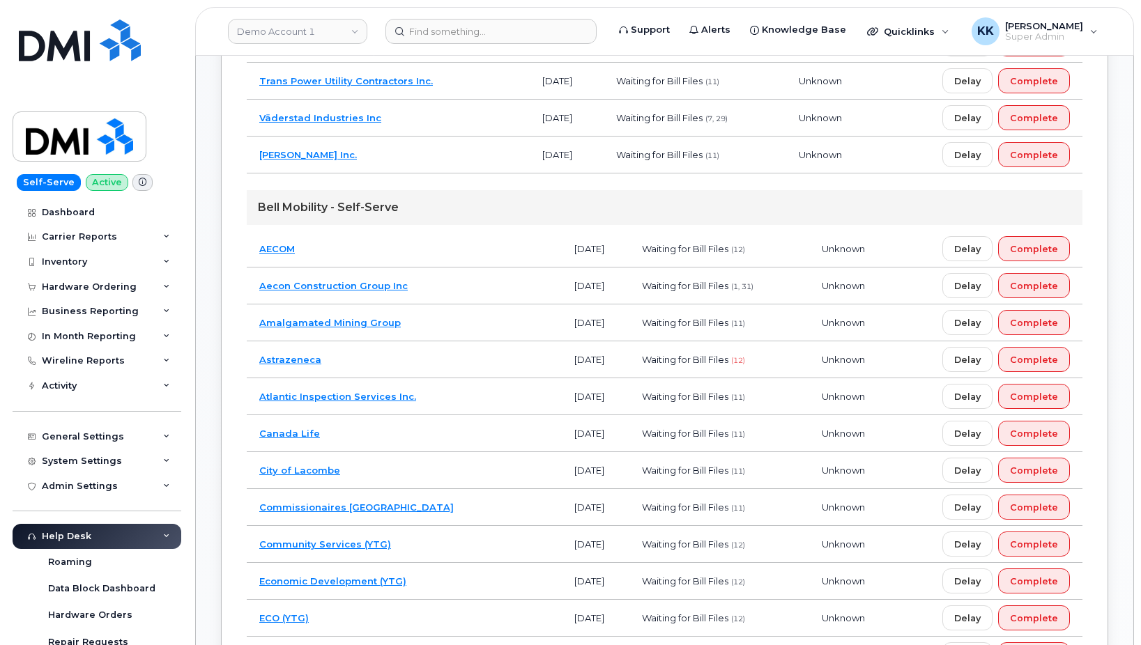
click at [398, 157] on td "[PERSON_NAME] Inc." at bounding box center [388, 155] width 283 height 37
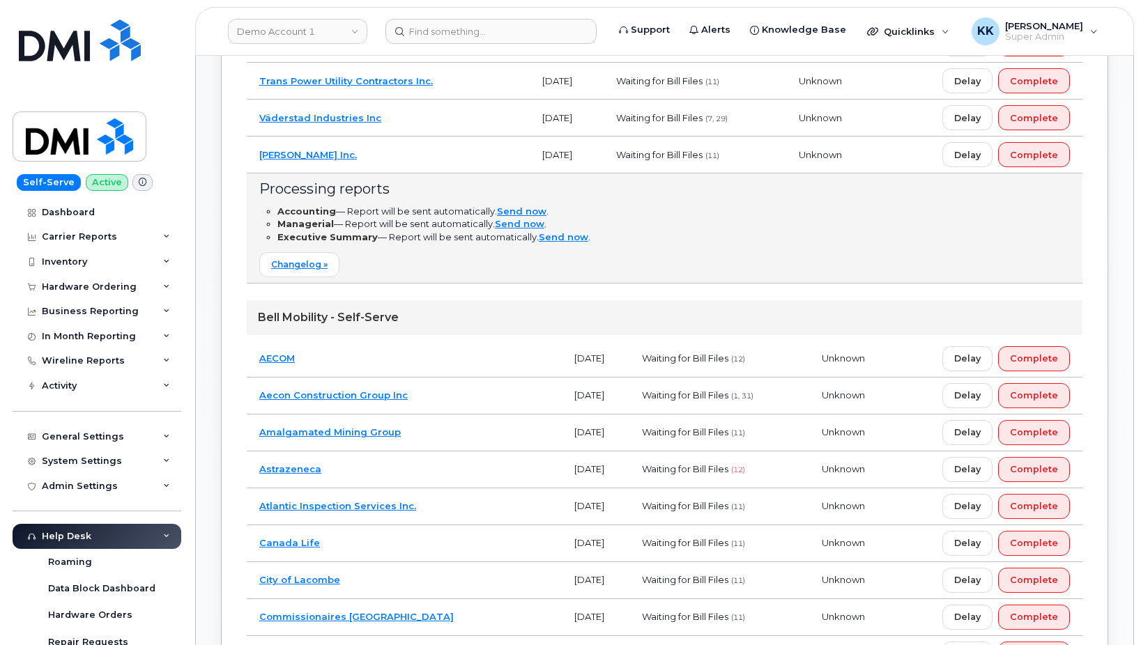
click at [406, 155] on td "[PERSON_NAME] Inc." at bounding box center [388, 155] width 283 height 37
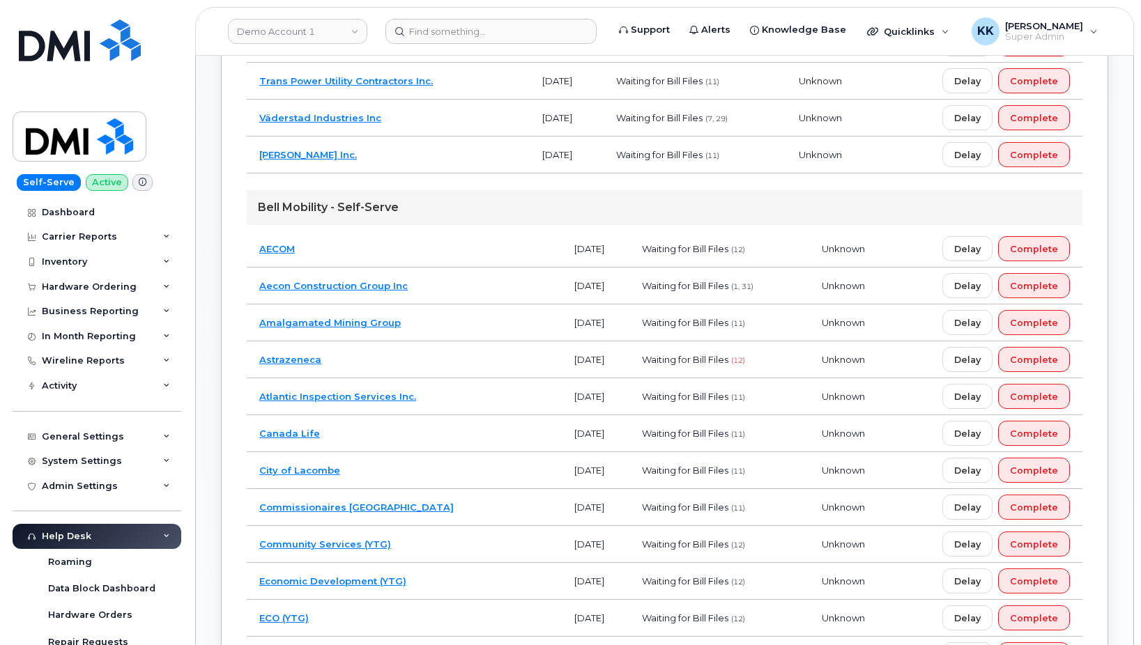
click at [446, 111] on td "Väderstad Industries Inc" at bounding box center [388, 118] width 283 height 37
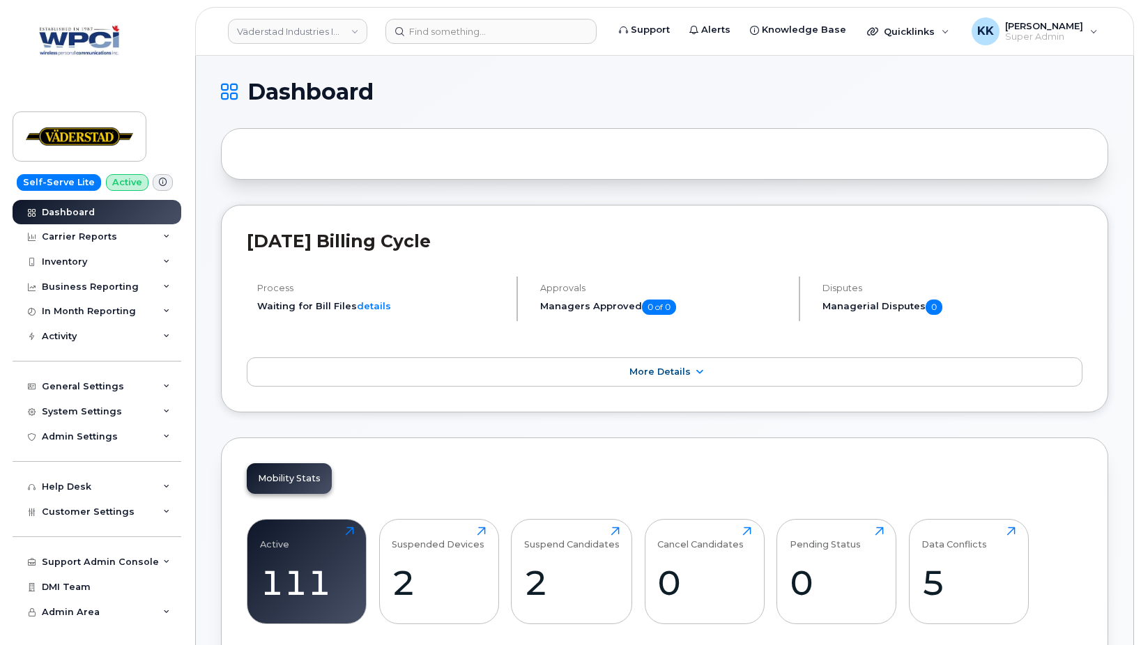
click at [286, 15] on header "Väderstad Industries Inc Support Alerts Knowledge Base Quicklinks Suspend / Can…" at bounding box center [664, 31] width 939 height 49
click at [293, 30] on link "Väderstad Industries Inc" at bounding box center [297, 31] width 139 height 25
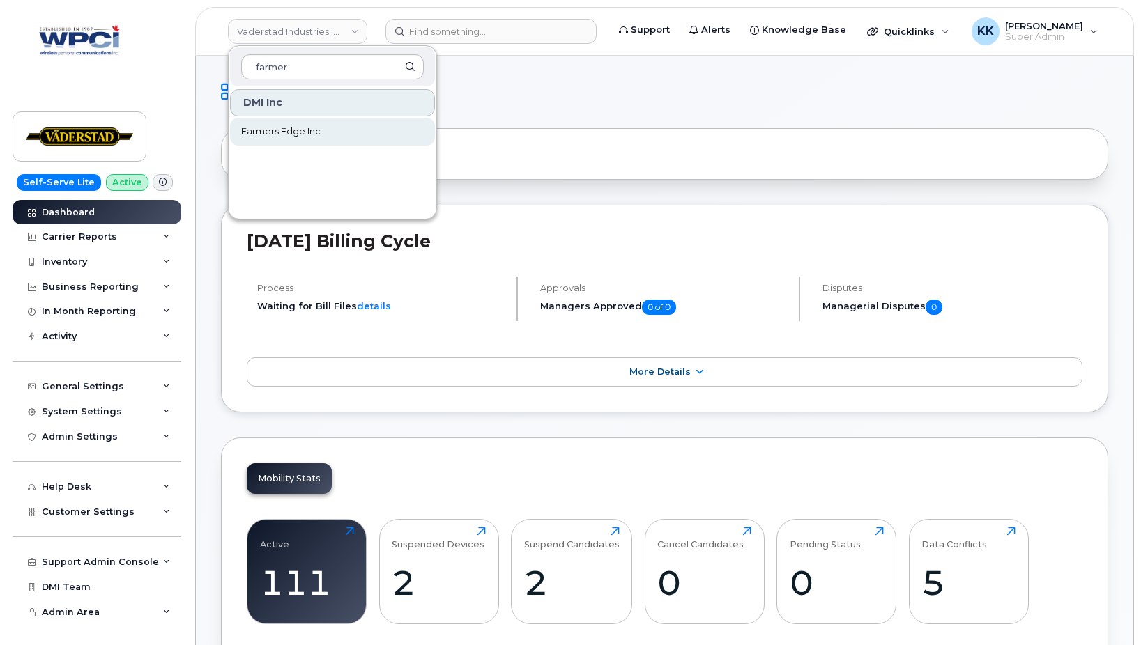
type input "farmer"
click at [317, 134] on span "Farmers Edge Inc" at bounding box center [280, 132] width 79 height 14
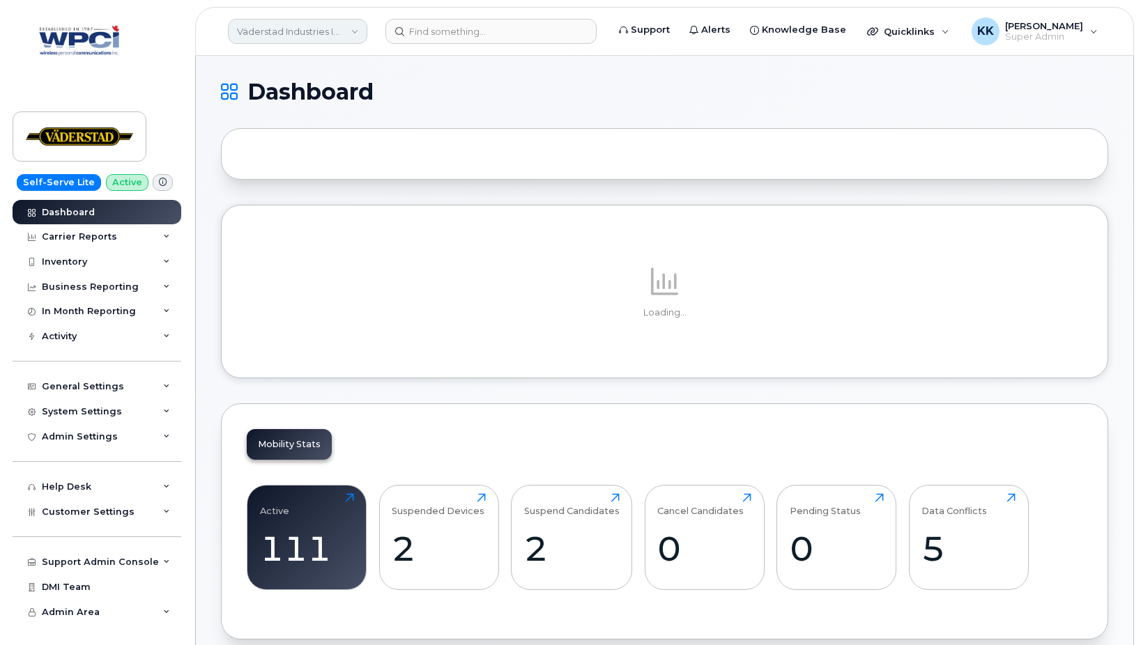
click at [288, 30] on link "Väderstad Industries Inc" at bounding box center [297, 31] width 139 height 25
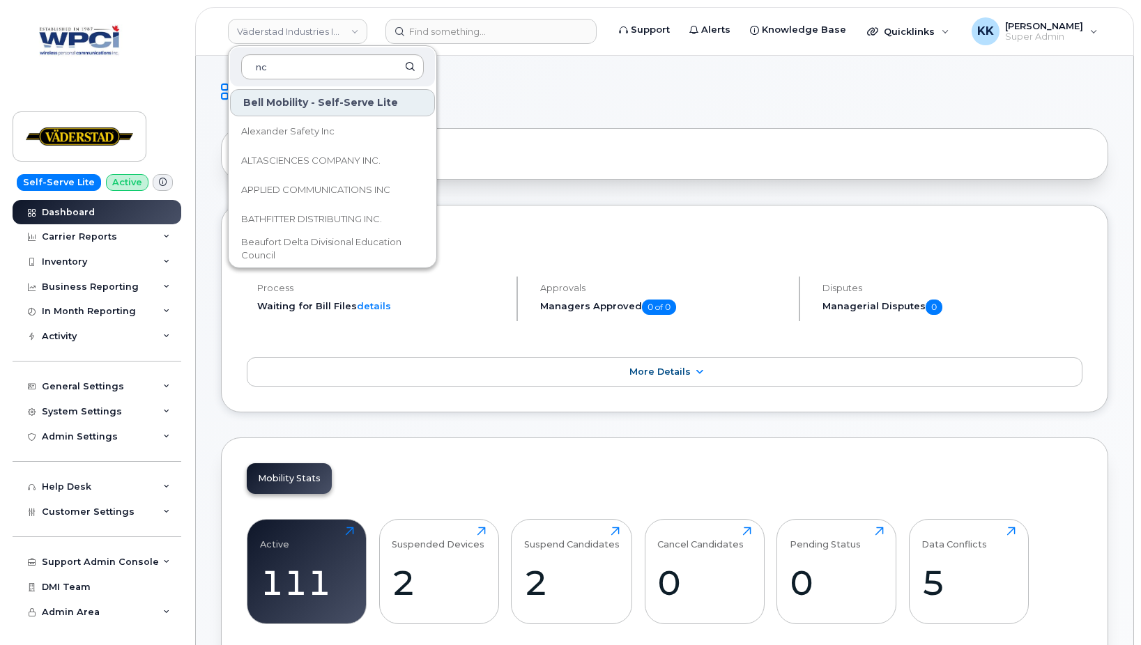
type input "n"
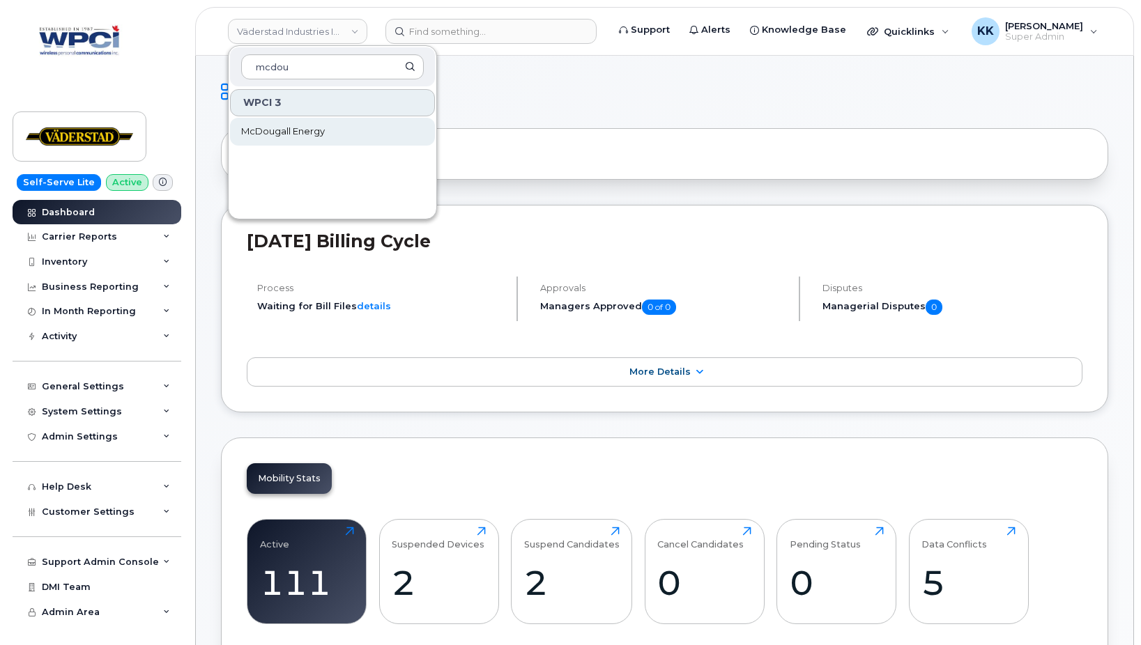
type input "mcdou"
click at [318, 132] on span "McDougall Energy" at bounding box center [283, 132] width 84 height 14
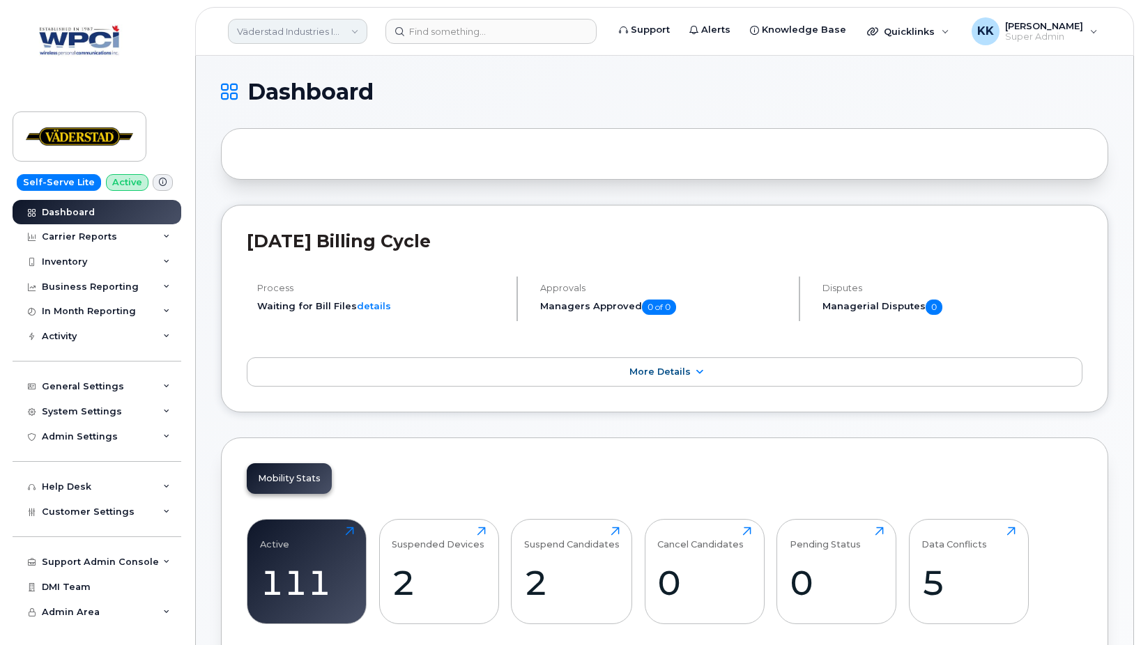
click at [299, 38] on link "Väderstad Industries Inc" at bounding box center [297, 31] width 139 height 25
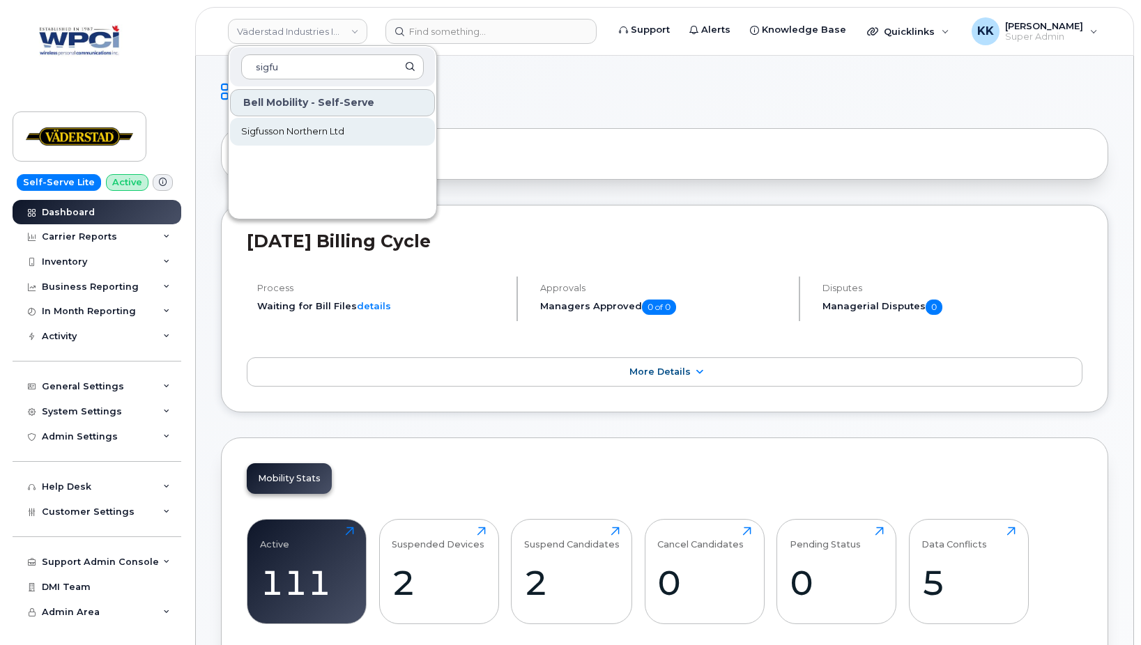
type input "sigfu"
click at [312, 128] on span "Sigfusson Northern Ltd" at bounding box center [292, 132] width 103 height 14
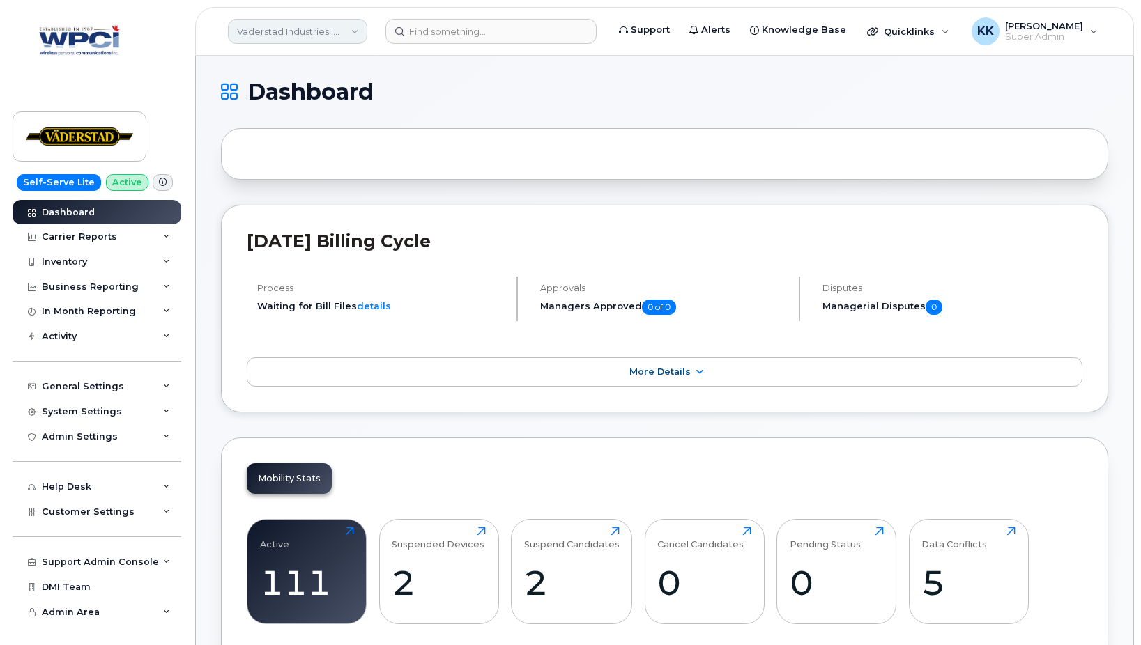
click at [307, 29] on link "Väderstad Industries Inc" at bounding box center [297, 31] width 139 height 25
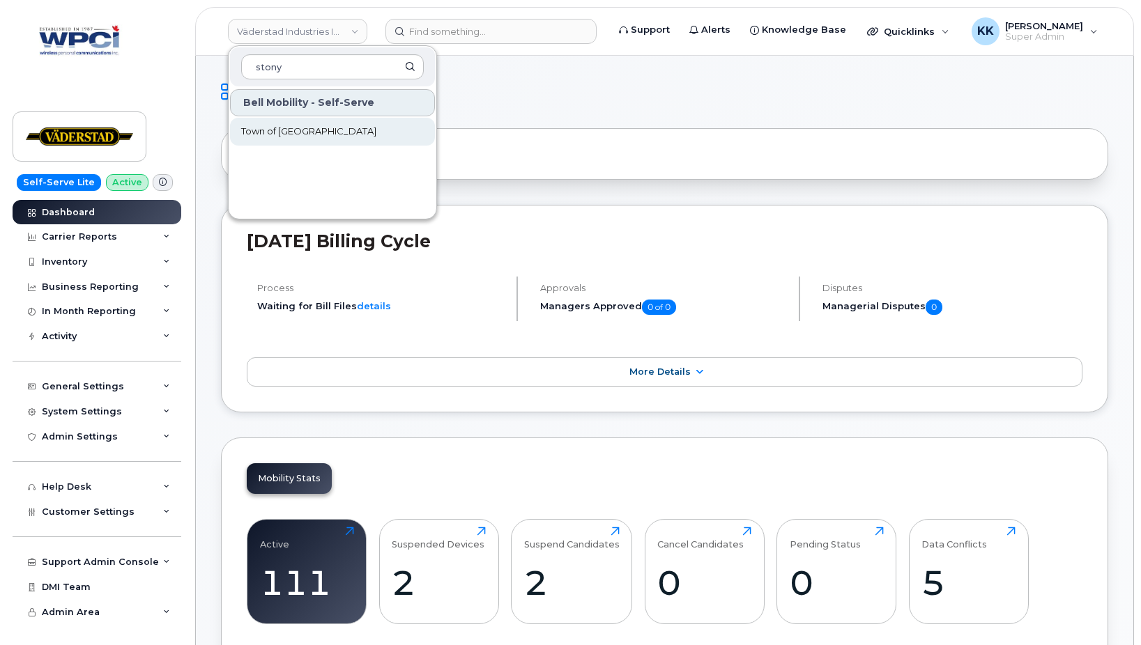
type input "stony"
click at [333, 135] on link "Town of Stony Plain" at bounding box center [332, 132] width 205 height 28
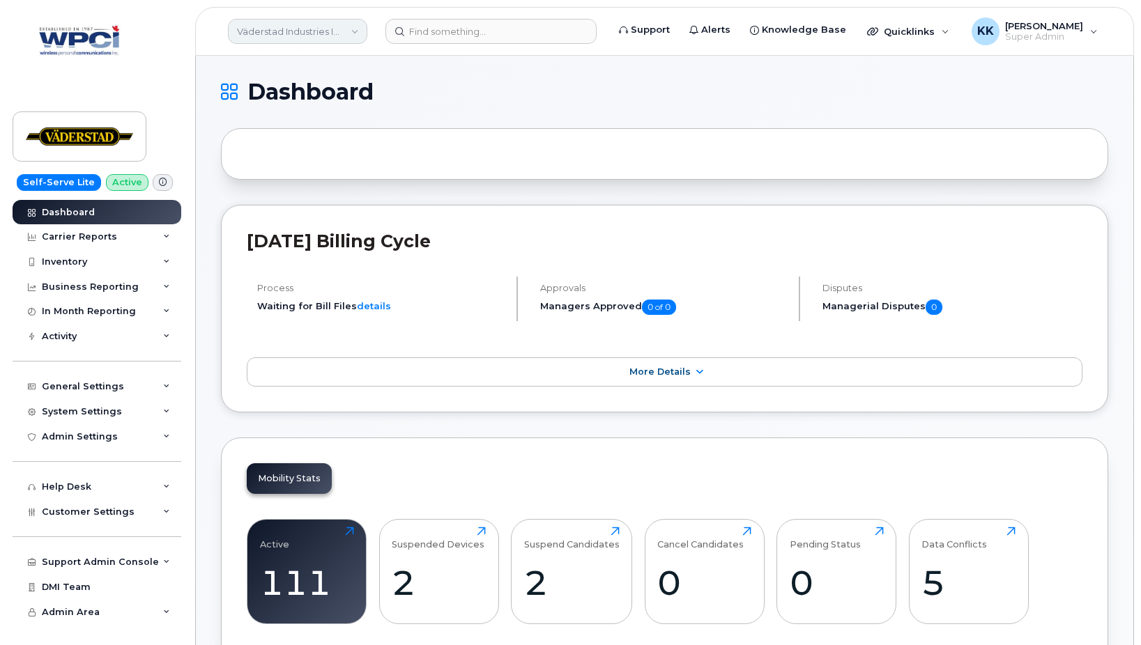
click at [342, 38] on link "Väderstad Industries Inc" at bounding box center [297, 31] width 139 height 25
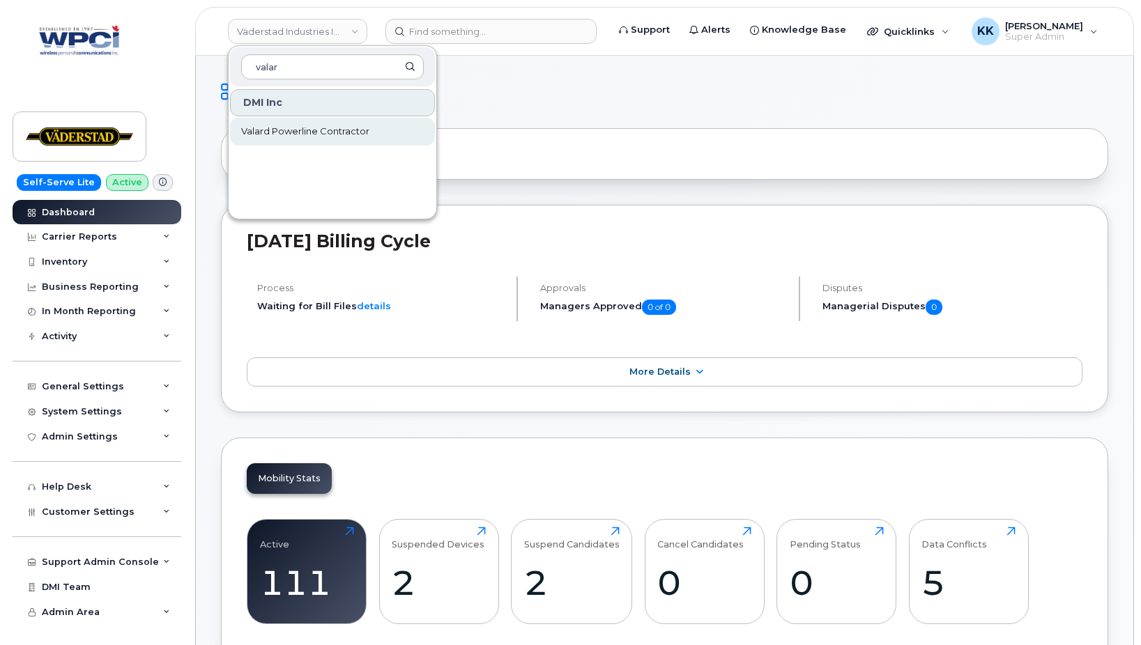
type input "valar"
click at [320, 141] on link "Valard Powerline Contractor" at bounding box center [332, 132] width 205 height 28
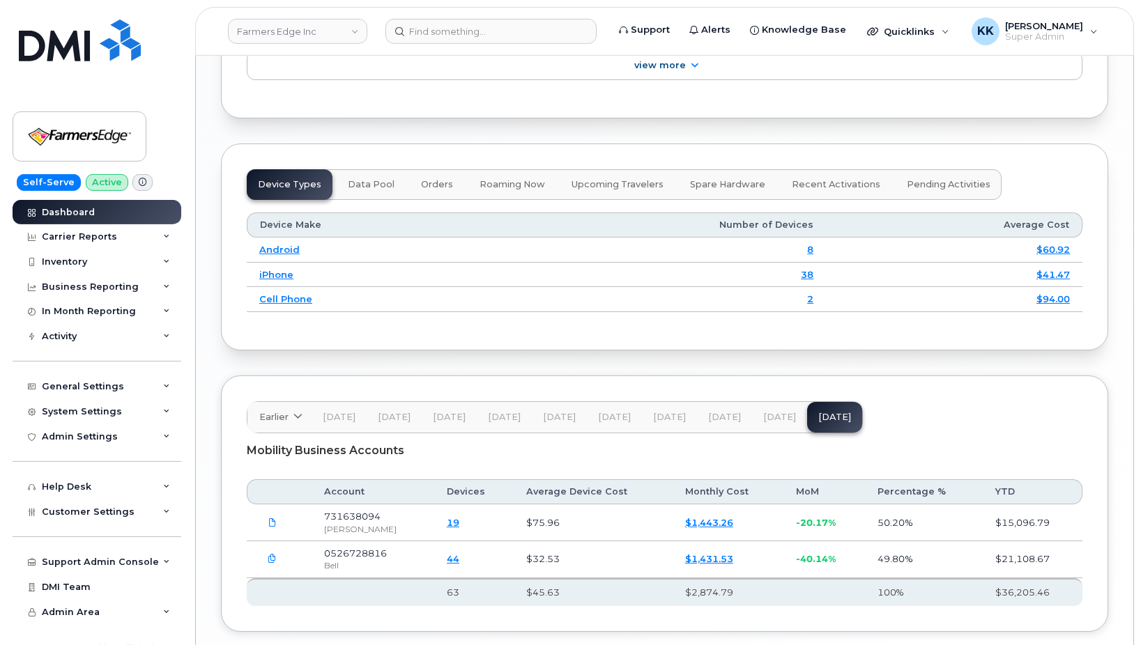
scroll to position [1868, 0]
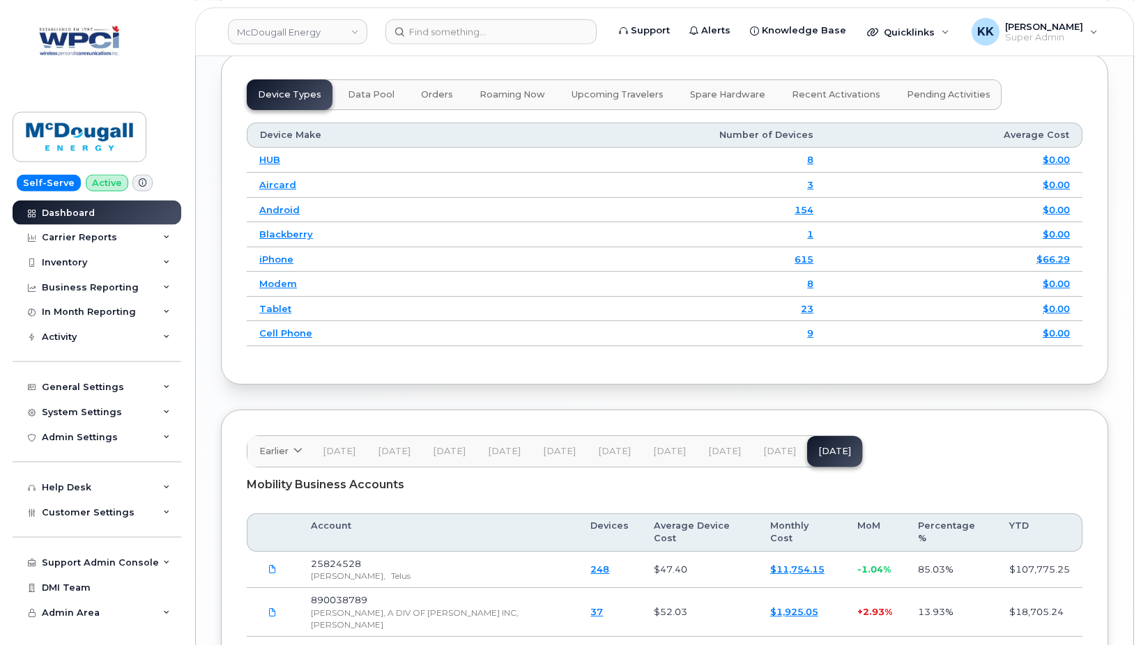
scroll to position [2202, 0]
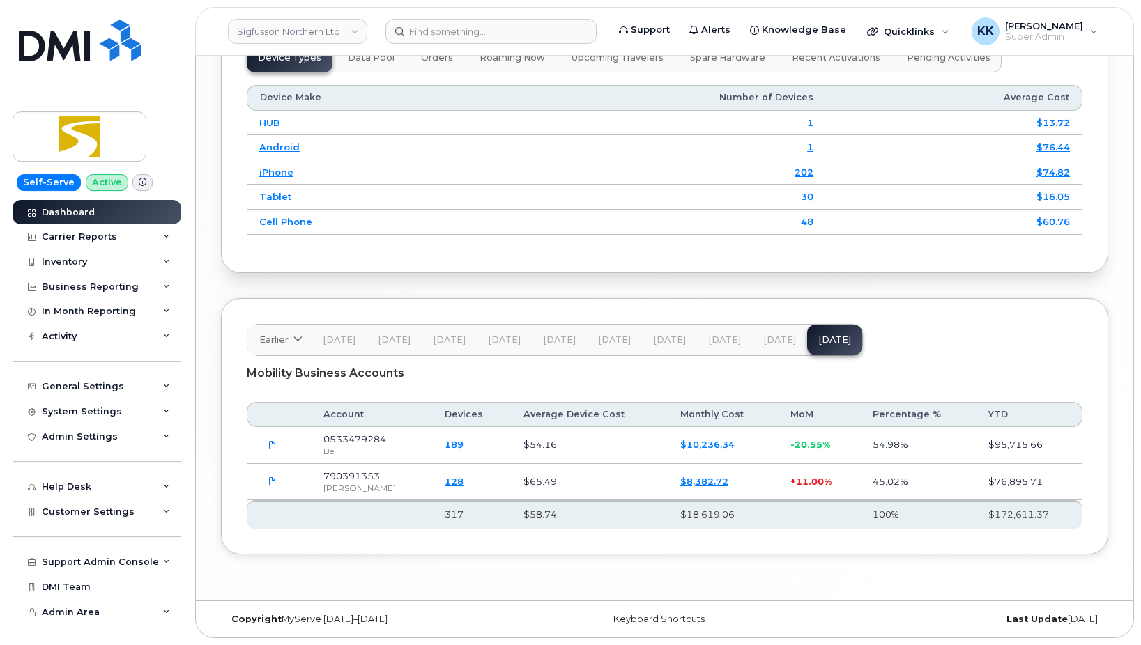
scroll to position [1793, 0]
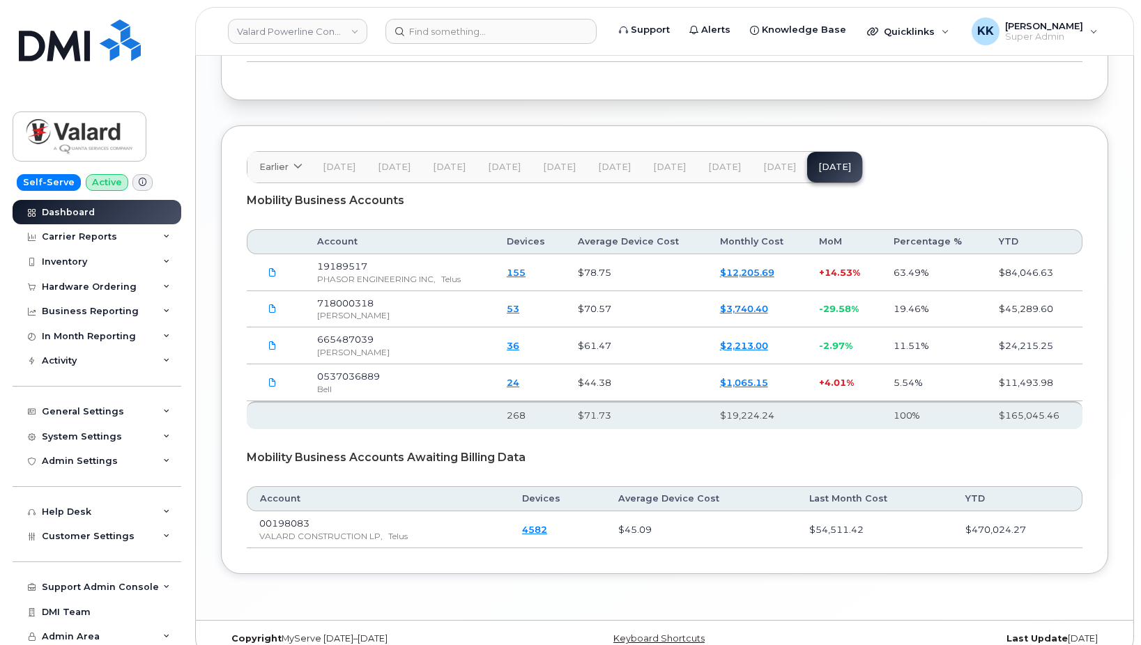
click at [751, 303] on link "$3,740.40" at bounding box center [744, 308] width 48 height 11
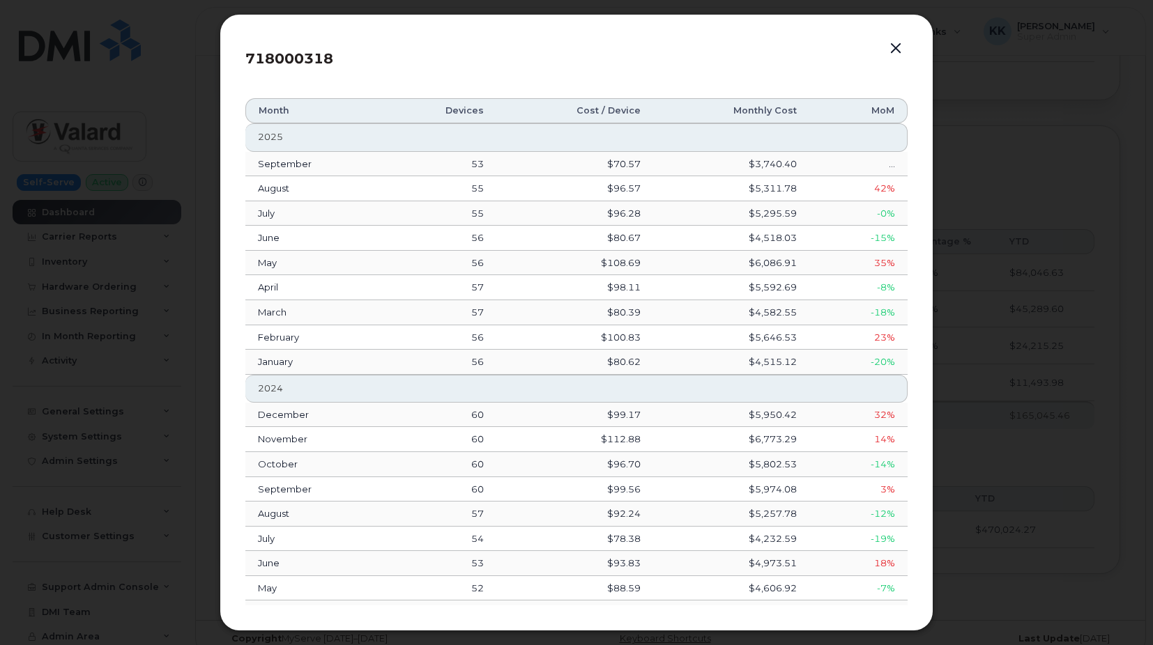
click at [895, 47] on button "button" at bounding box center [895, 49] width 21 height 20
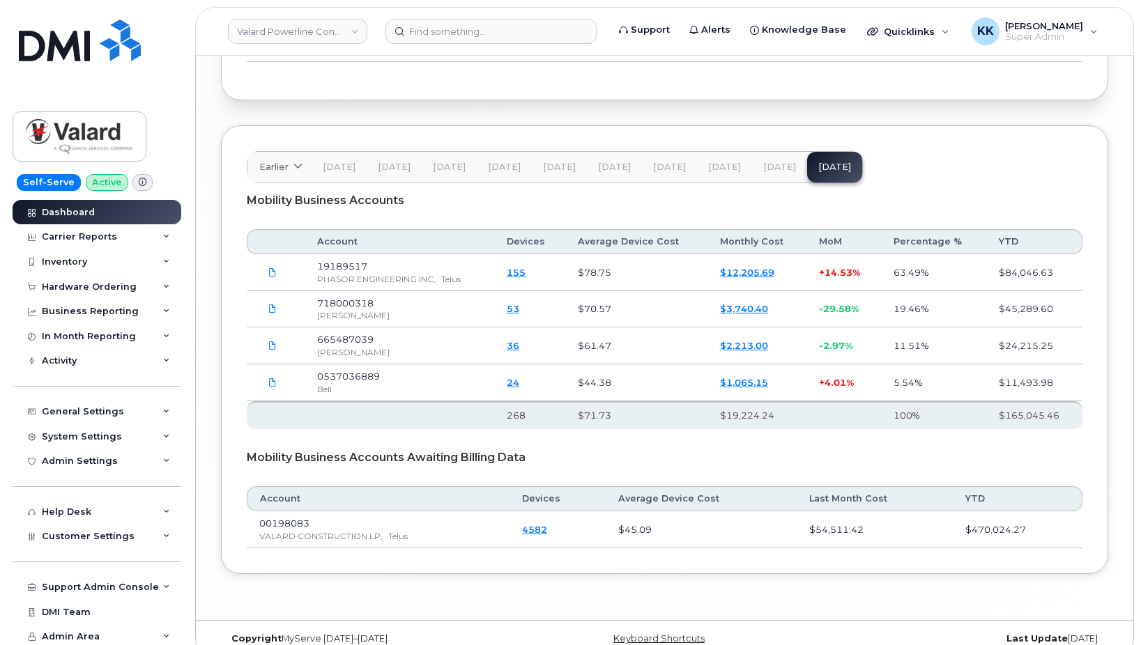
click at [753, 303] on link "$3,740.40" at bounding box center [744, 308] width 48 height 11
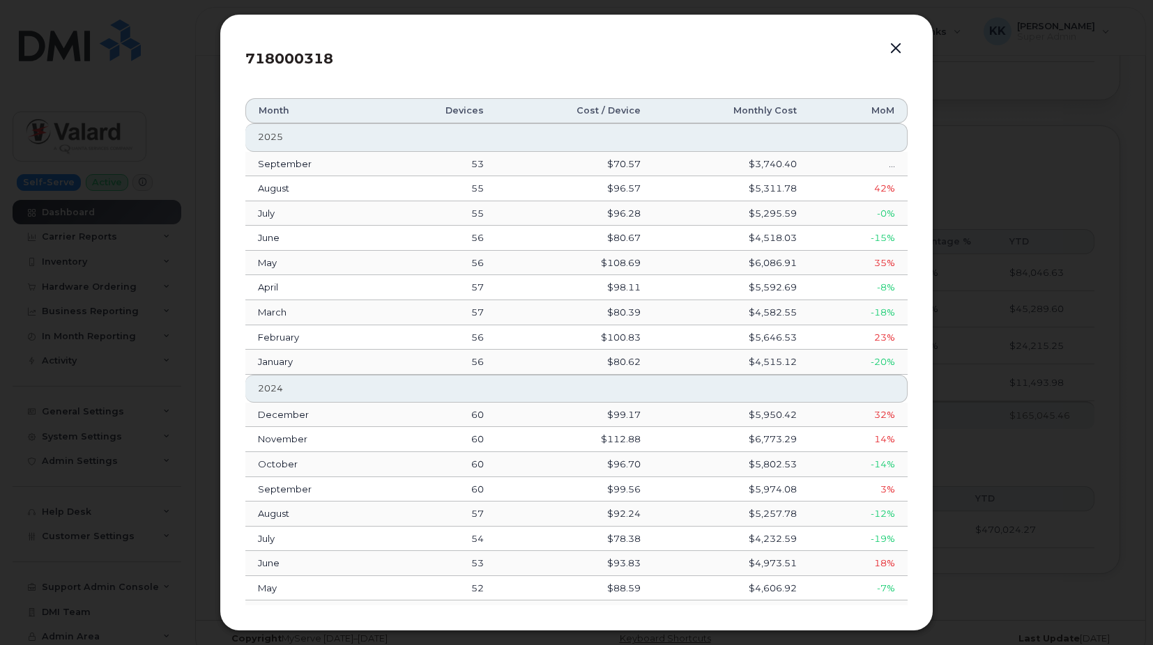
click at [896, 49] on button "button" at bounding box center [895, 49] width 21 height 20
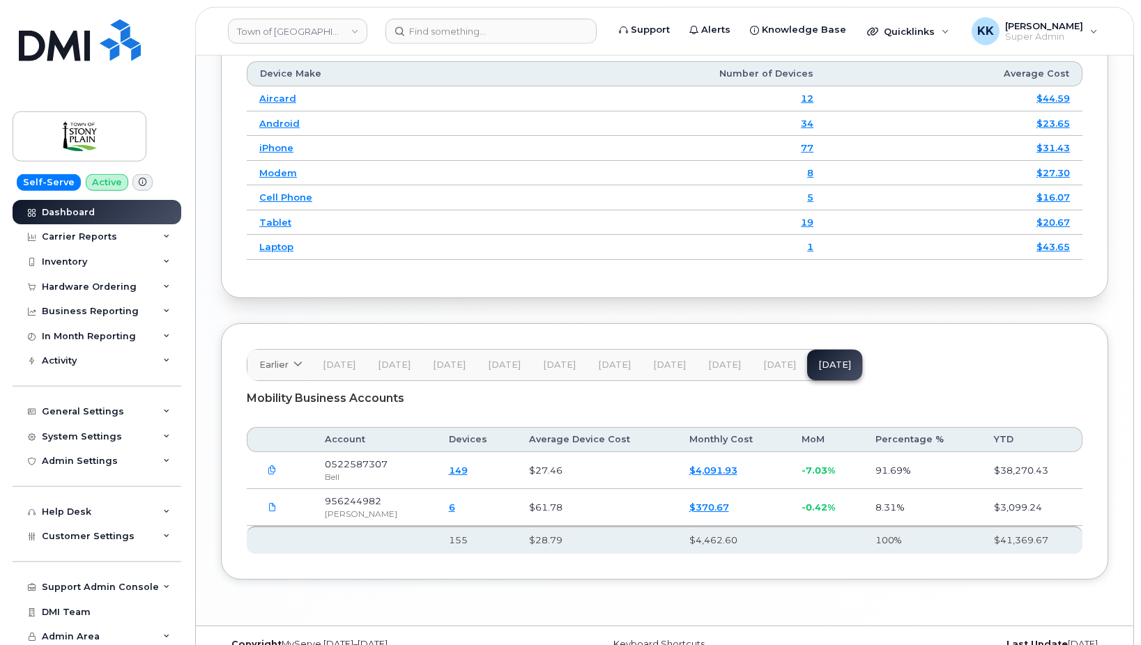
scroll to position [1844, 0]
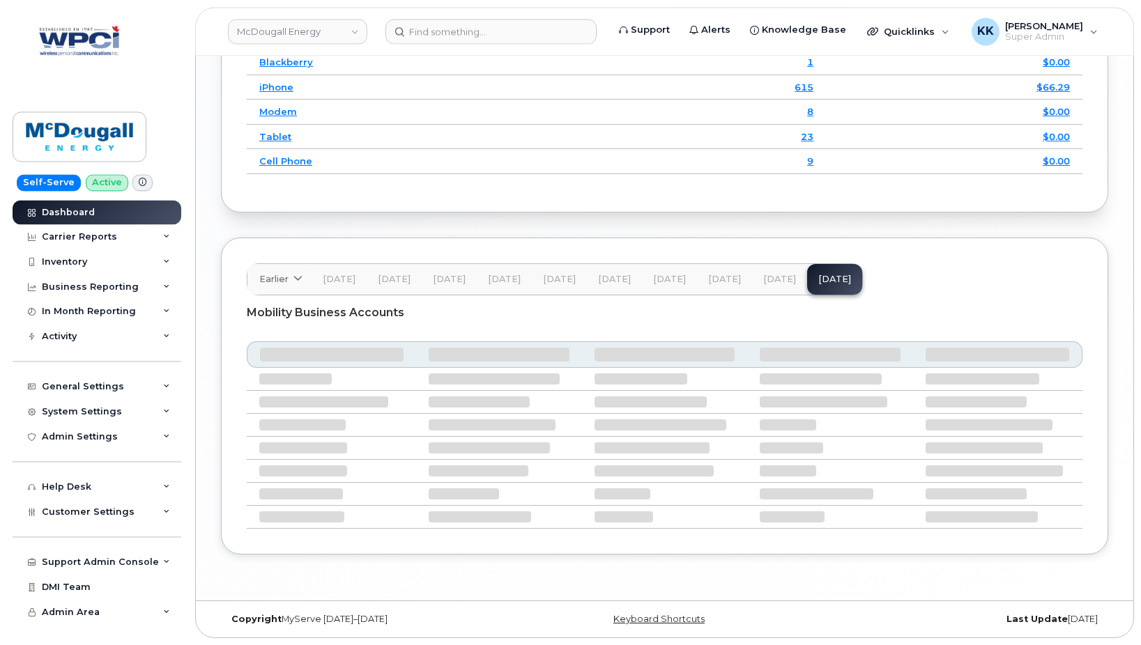
scroll to position [1772, 0]
